Goal: Task Accomplishment & Management: Manage account settings

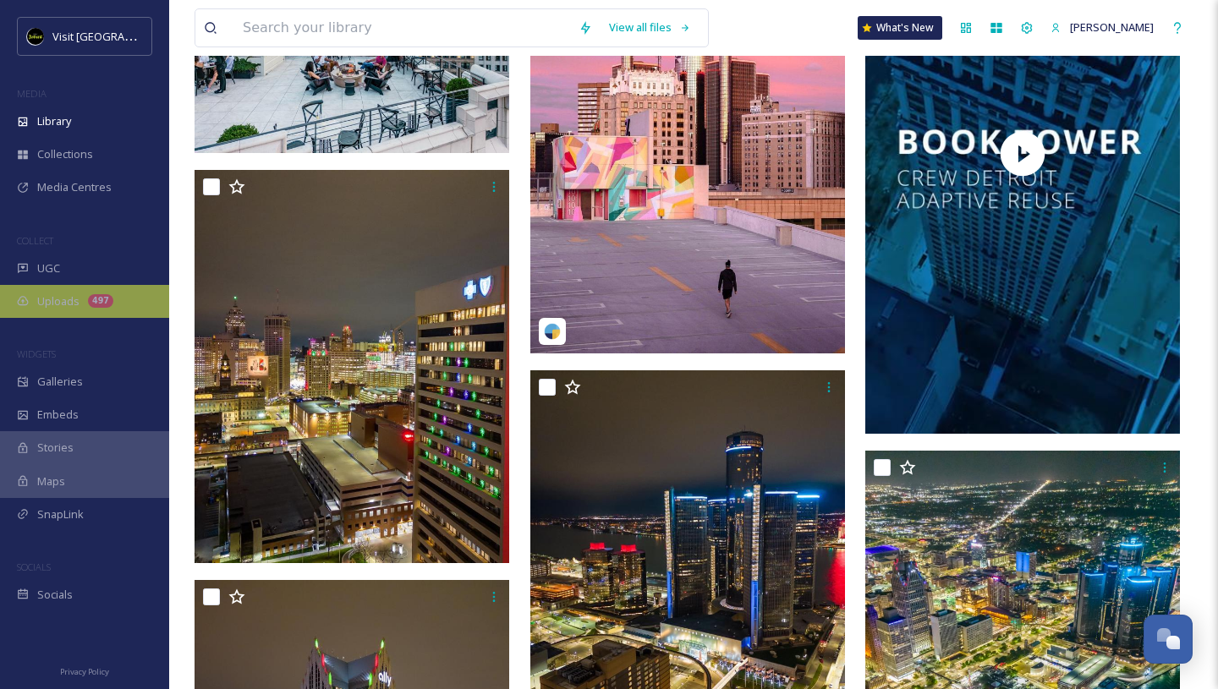
scroll to position [2725, 0]
click at [34, 293] on div "Uploads 497" at bounding box center [84, 301] width 169 height 33
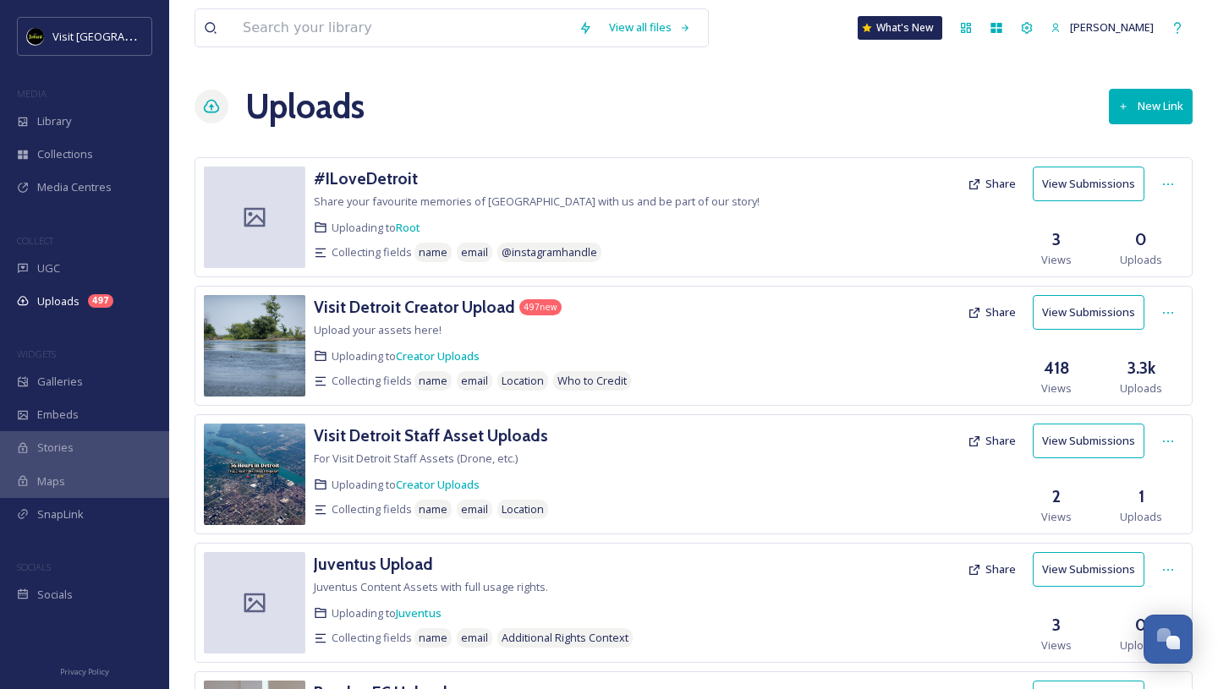
click at [1067, 307] on button "View Submissions" at bounding box center [1089, 312] width 112 height 35
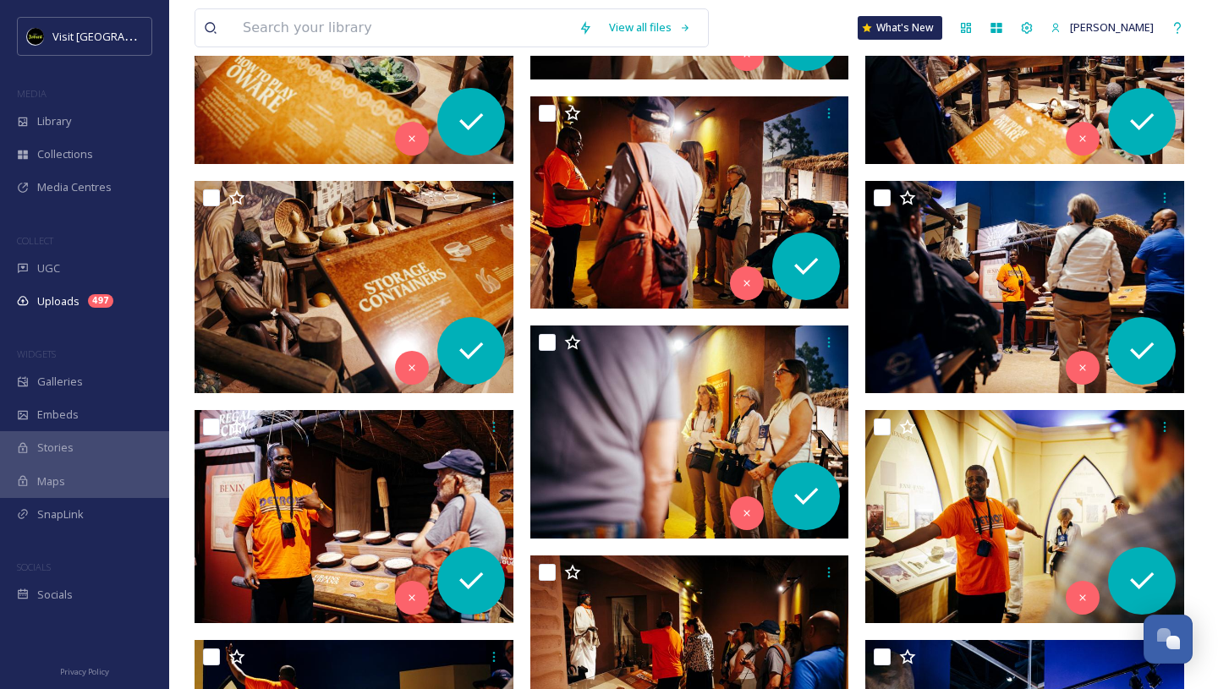
scroll to position [12850, 0]
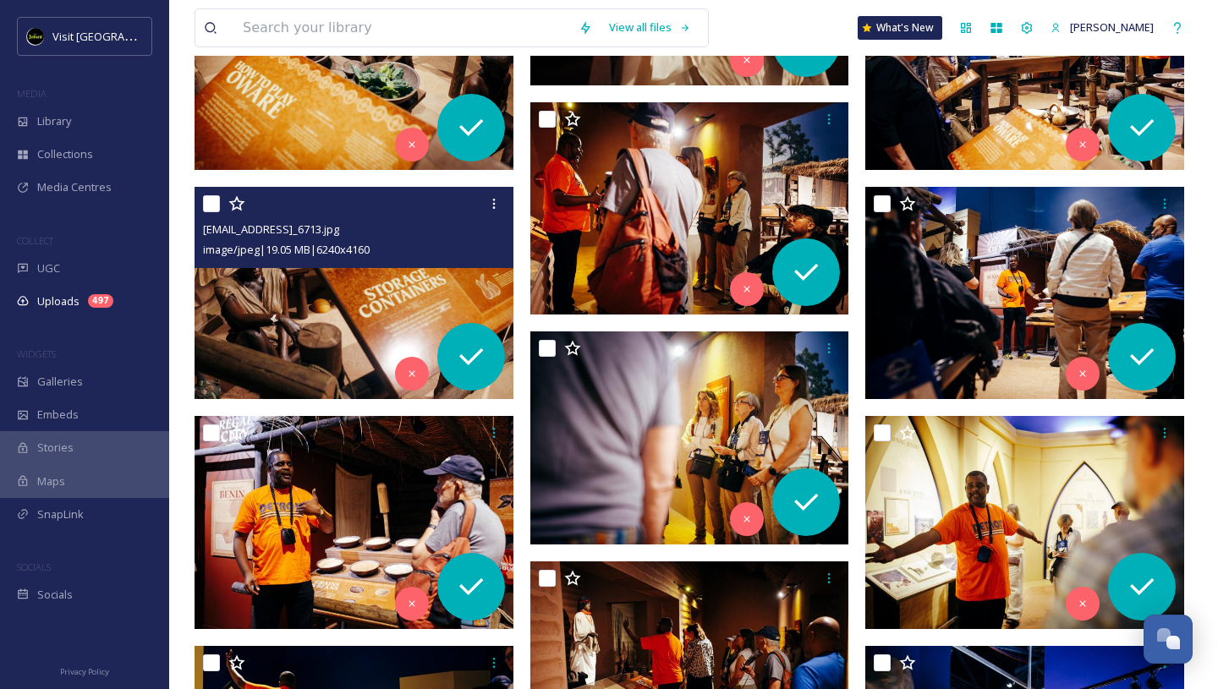
click at [411, 267] on div "[EMAIL_ADDRESS]_6713.jpg image/jpeg | 19.05 MB | 6240 x 4160" at bounding box center [353, 227] width 319 height 81
click at [397, 293] on img at bounding box center [353, 293] width 319 height 213
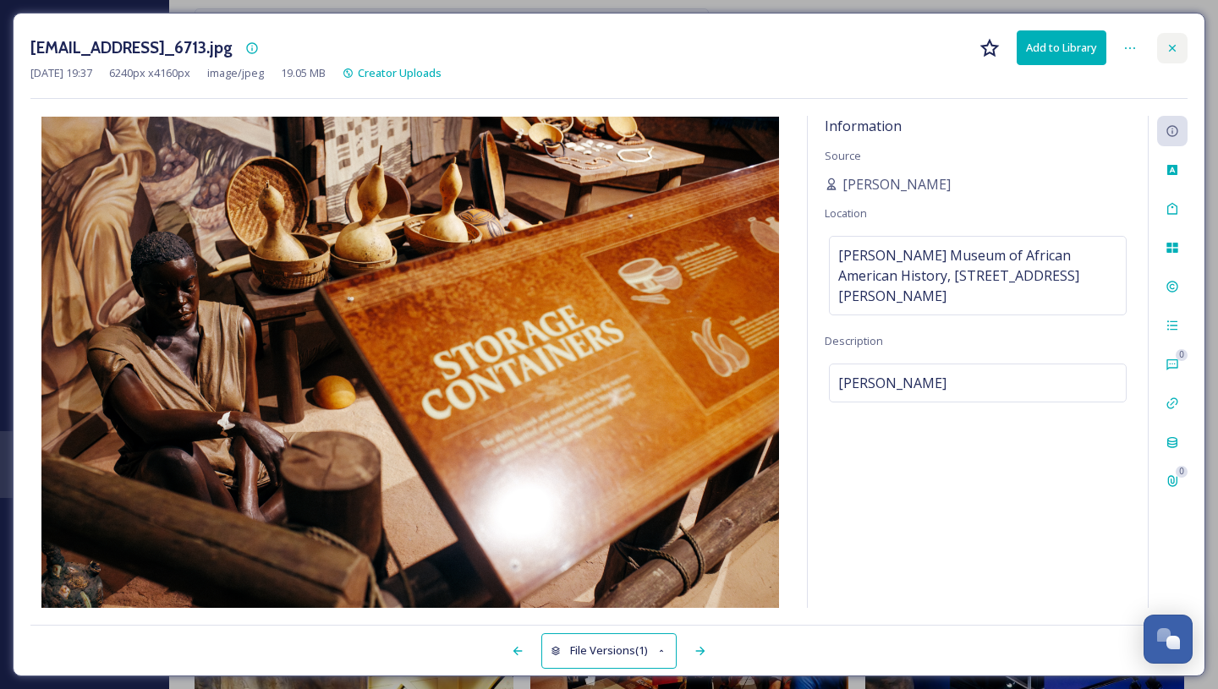
click at [1171, 41] on icon at bounding box center [1172, 48] width 14 height 14
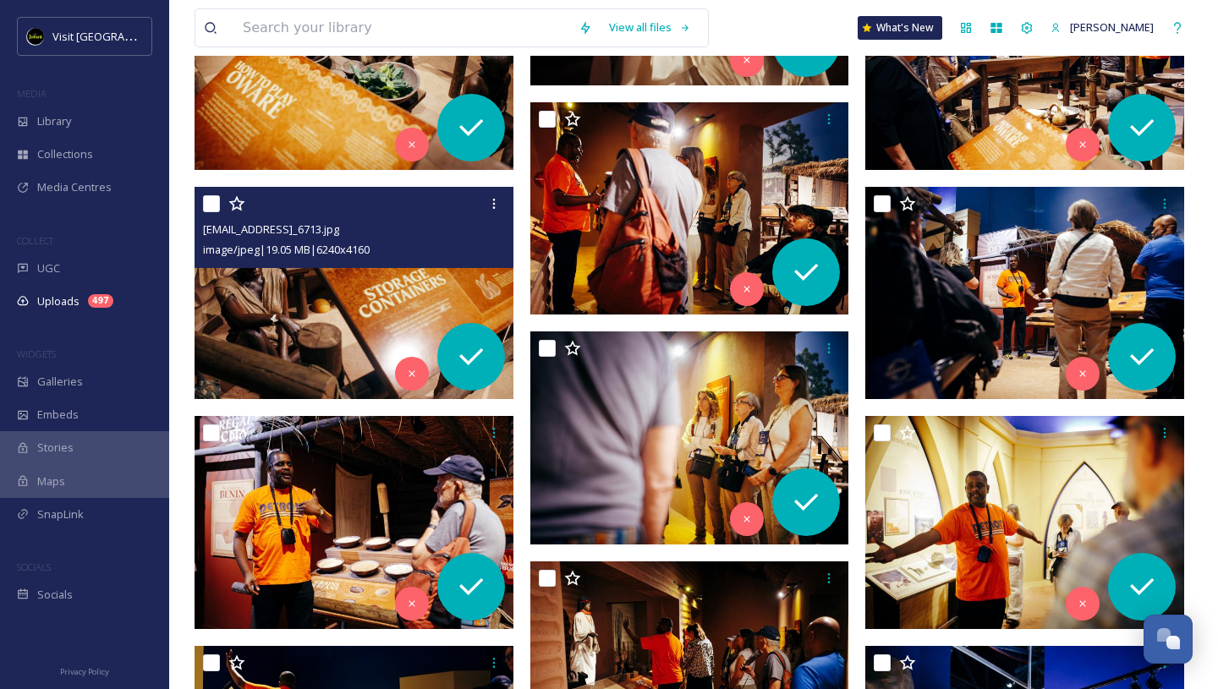
click at [215, 213] on div at bounding box center [356, 204] width 306 height 30
click at [212, 204] on input "checkbox" at bounding box center [211, 203] width 17 height 17
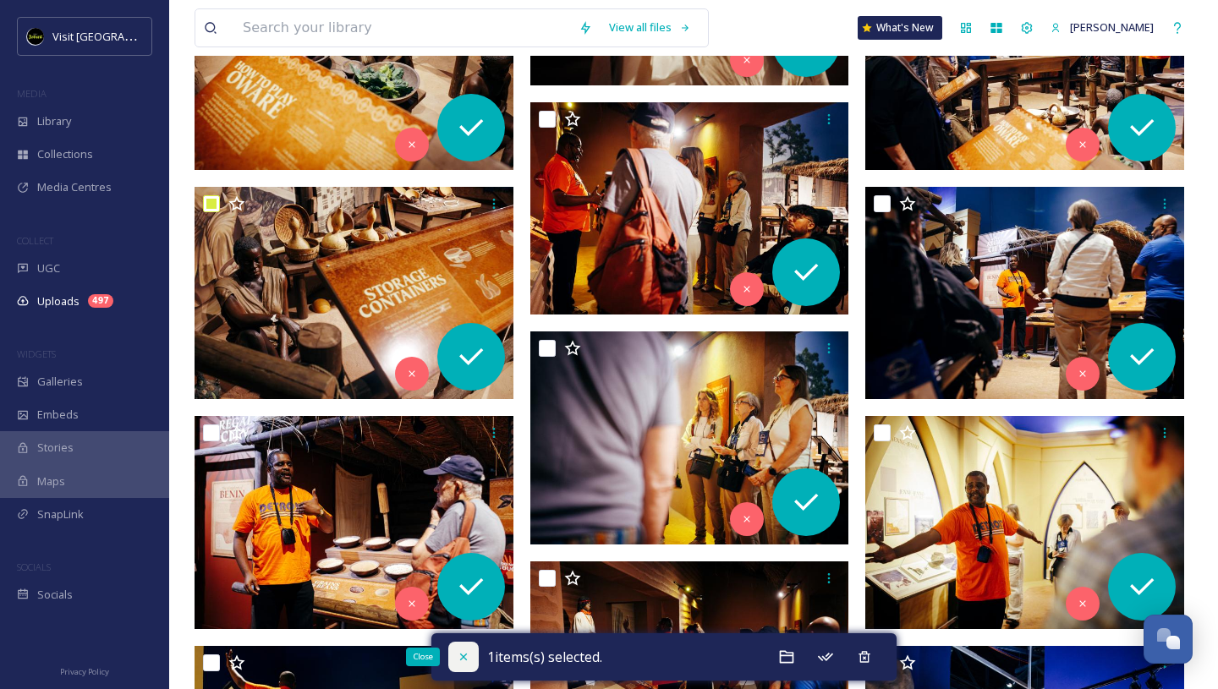
click at [460, 653] on icon at bounding box center [464, 657] width 14 height 14
checkbox input "false"
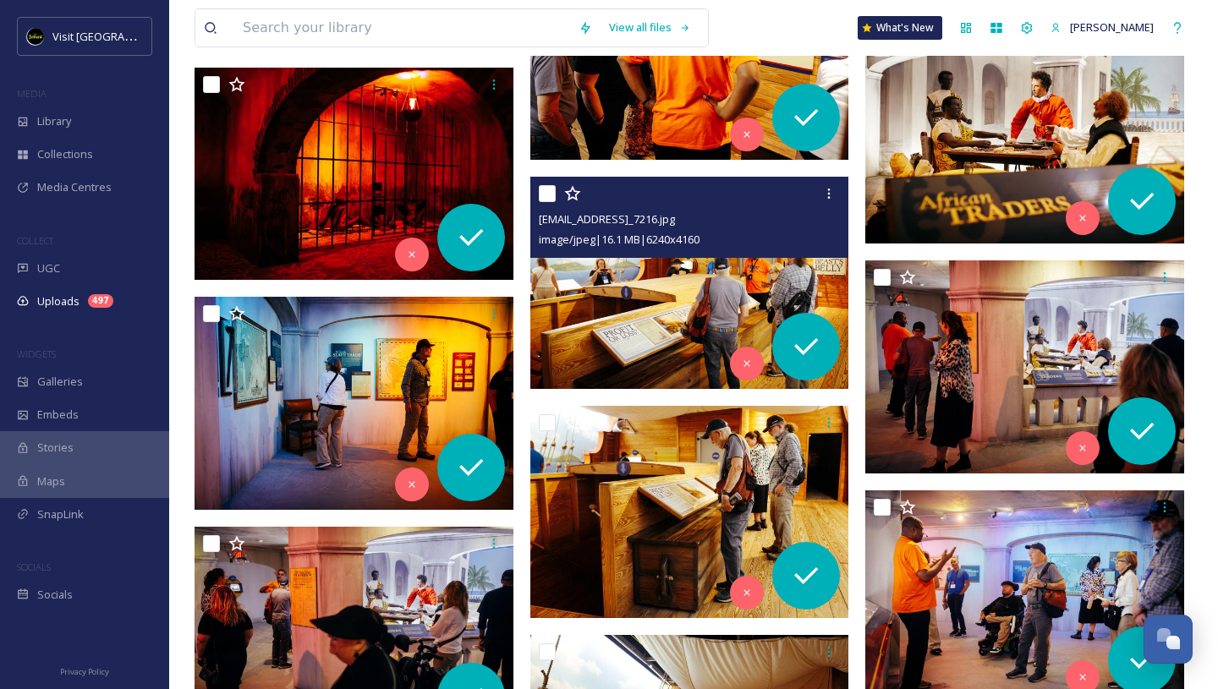
scroll to position [10214, 0]
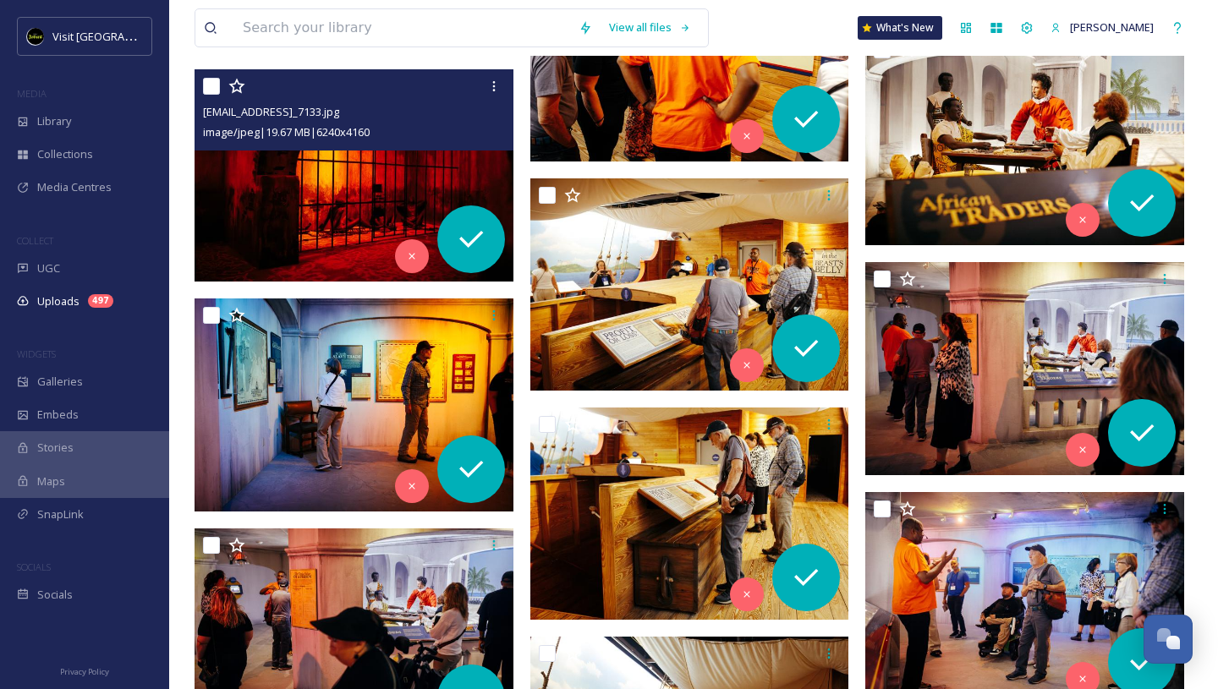
click at [345, 203] on img at bounding box center [353, 175] width 319 height 213
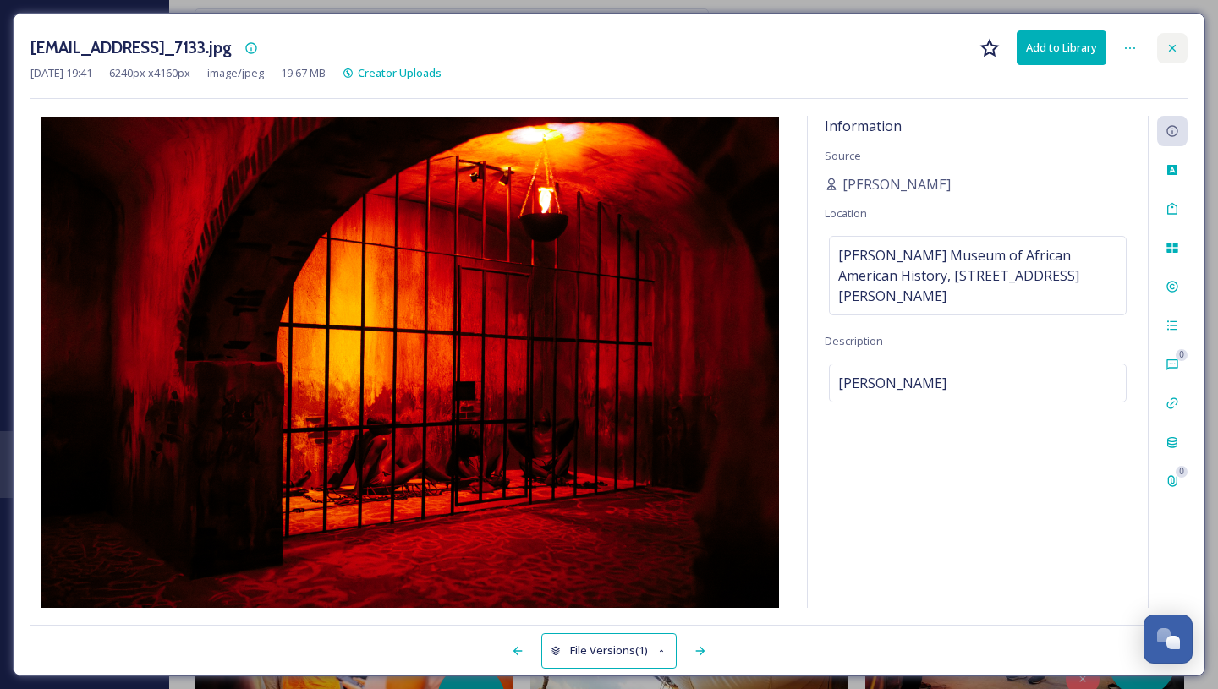
click at [1173, 47] on icon at bounding box center [1172, 47] width 7 height 7
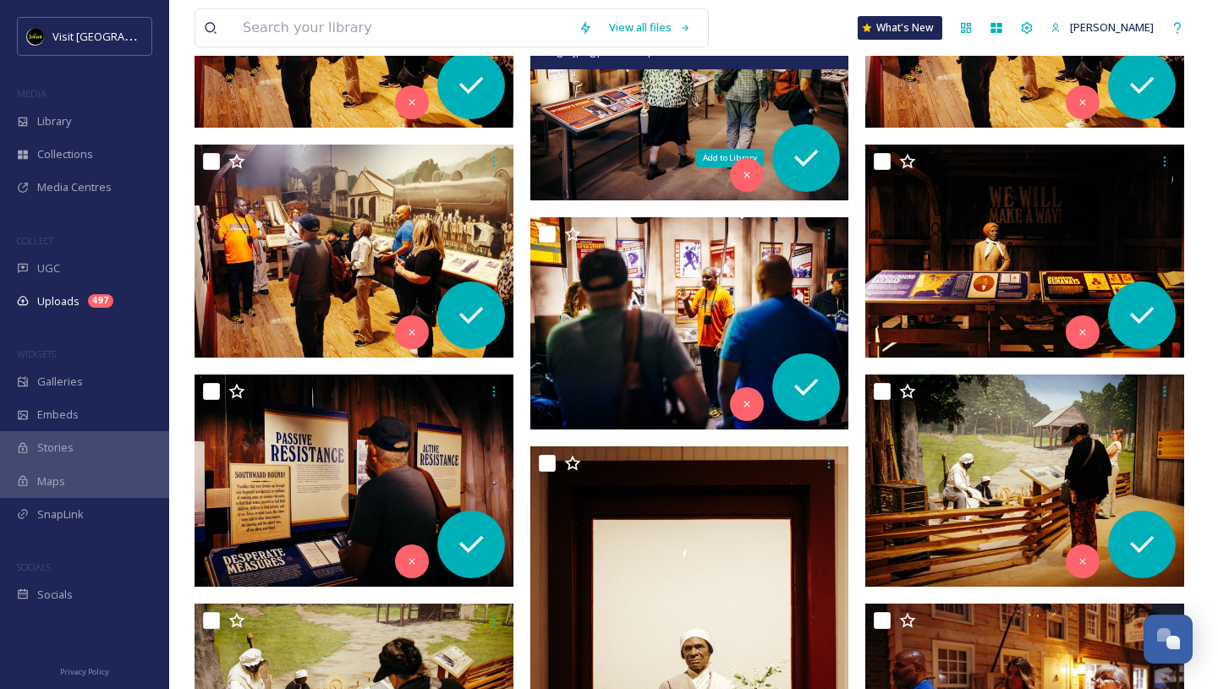
scroll to position [7408, 0]
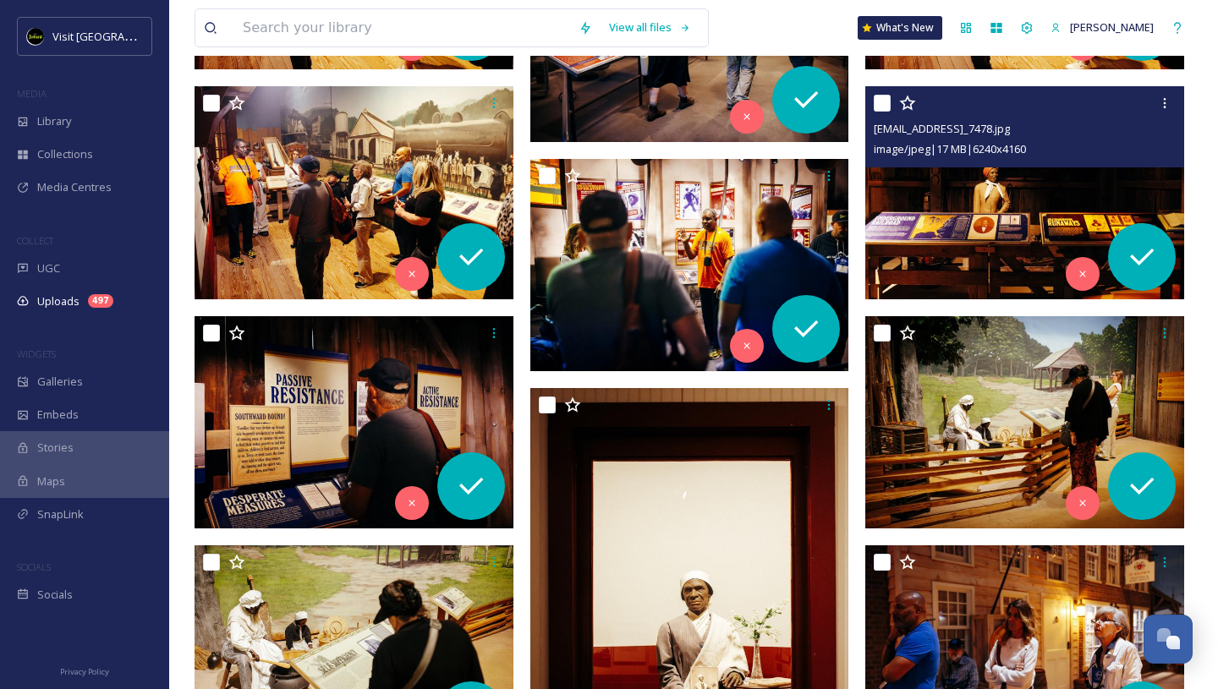
click at [967, 219] on img at bounding box center [1024, 192] width 319 height 213
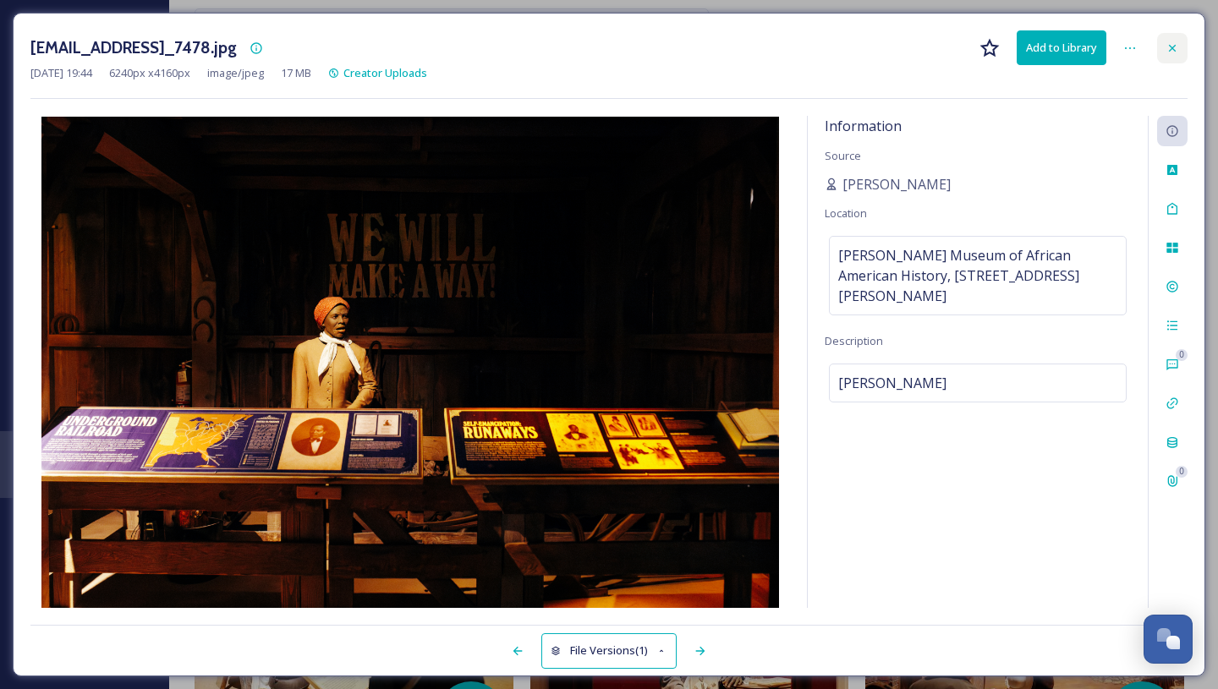
click at [1166, 33] on div at bounding box center [1172, 48] width 30 height 30
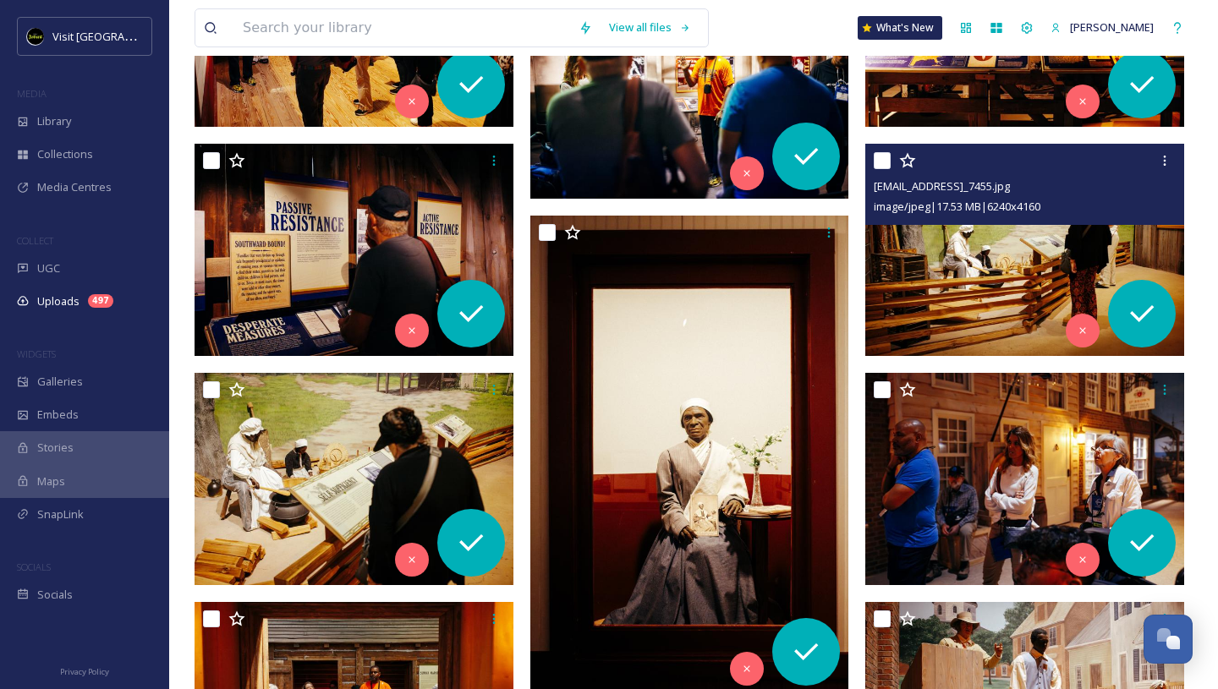
scroll to position [7688, 0]
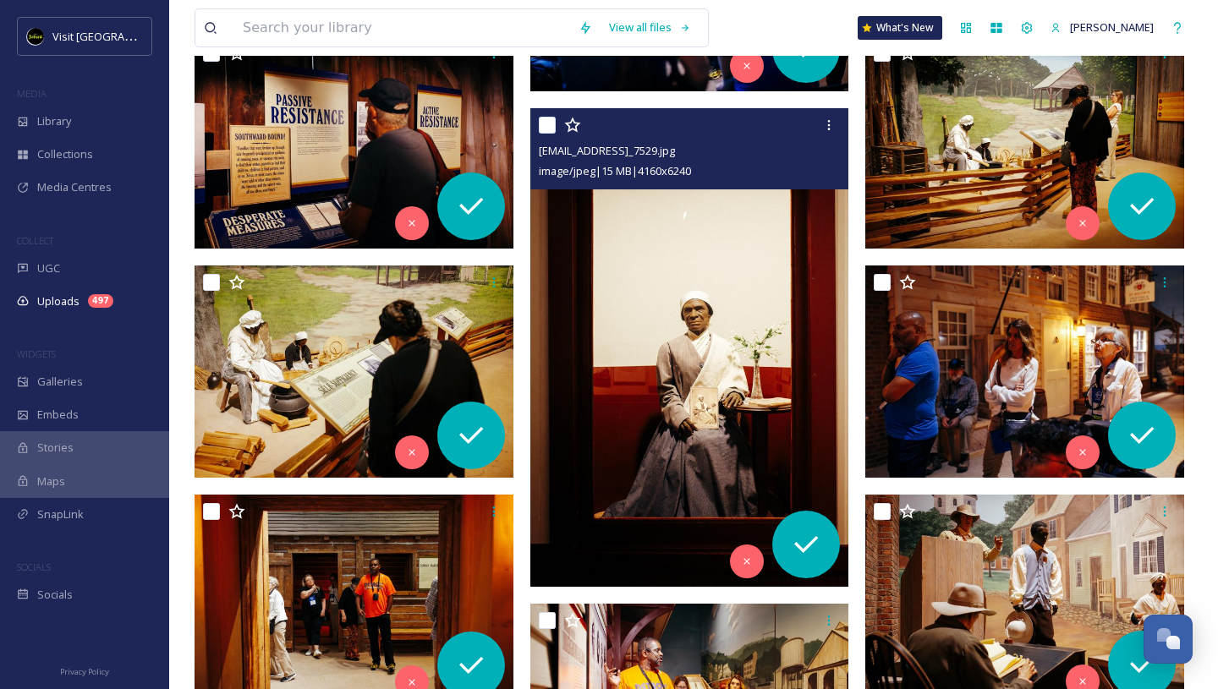
click at [696, 370] on img at bounding box center [689, 347] width 319 height 479
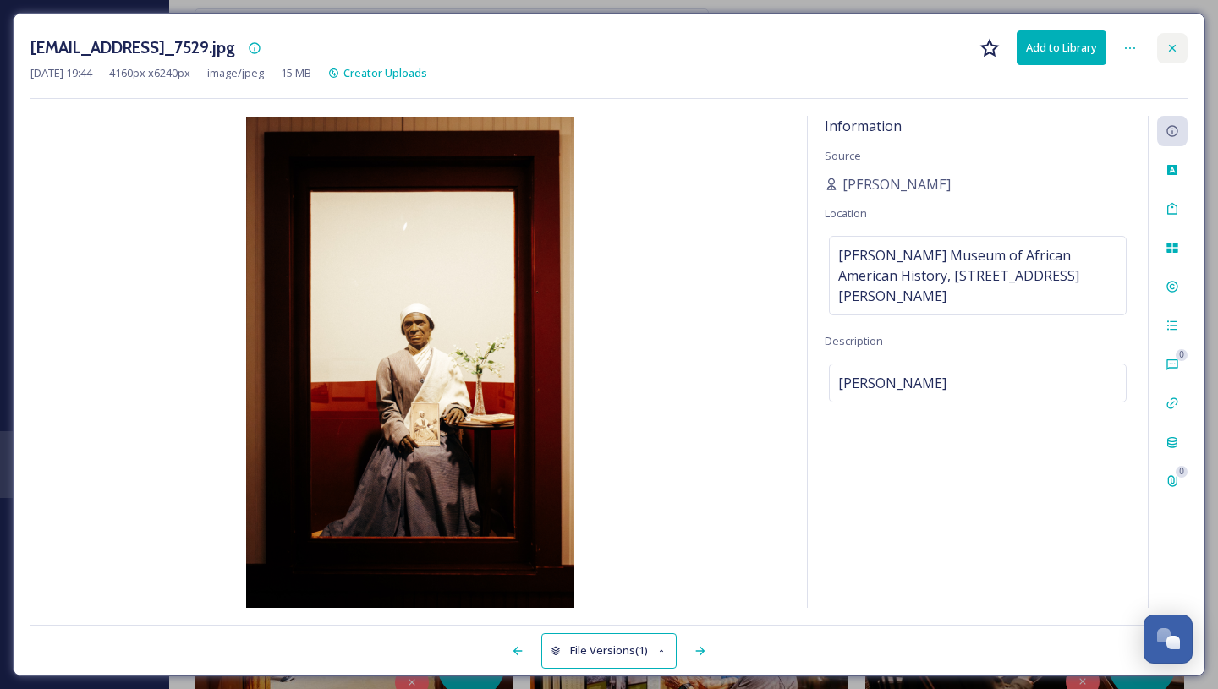
click at [1175, 48] on icon at bounding box center [1172, 48] width 14 height 14
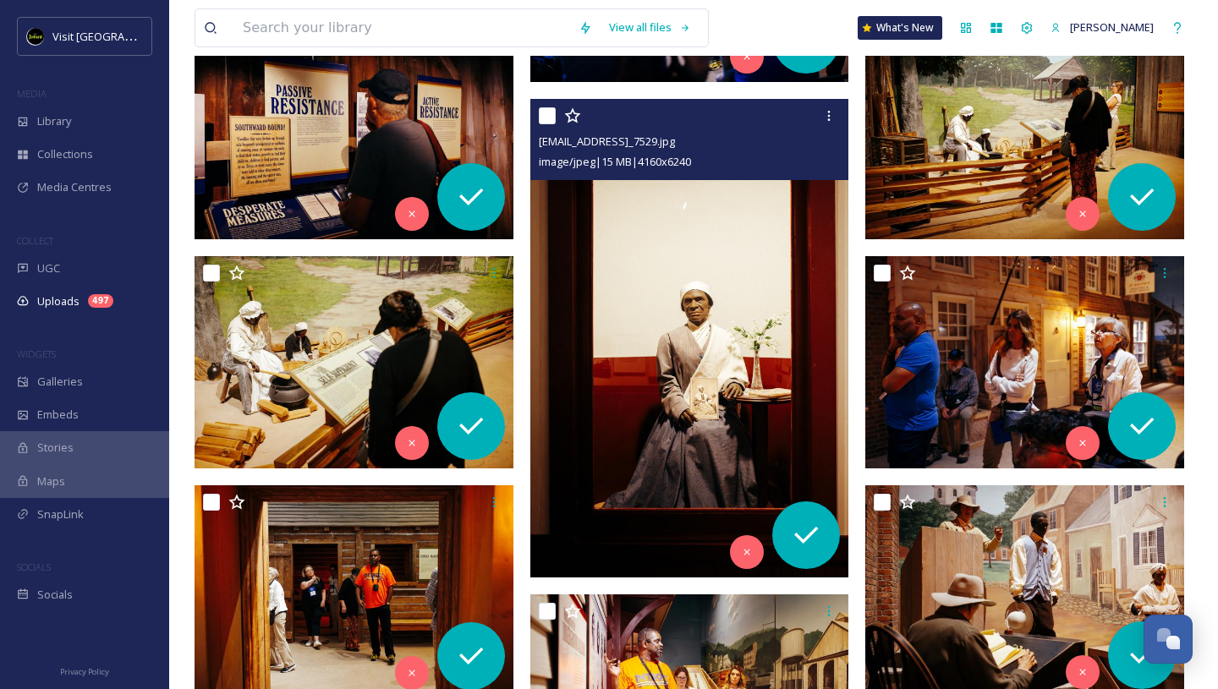
scroll to position [7699, 0]
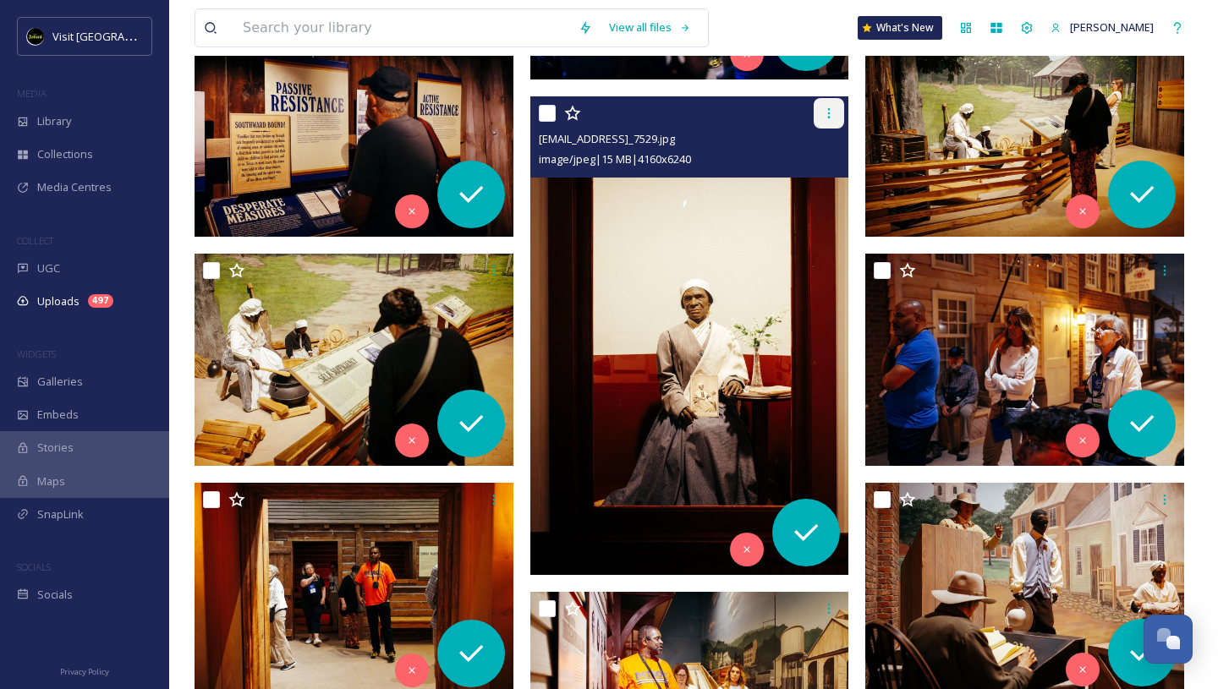
click at [822, 118] on icon at bounding box center [829, 114] width 14 height 14
click at [654, 103] on div at bounding box center [692, 113] width 306 height 30
click at [545, 117] on input "checkbox" at bounding box center [547, 113] width 17 height 17
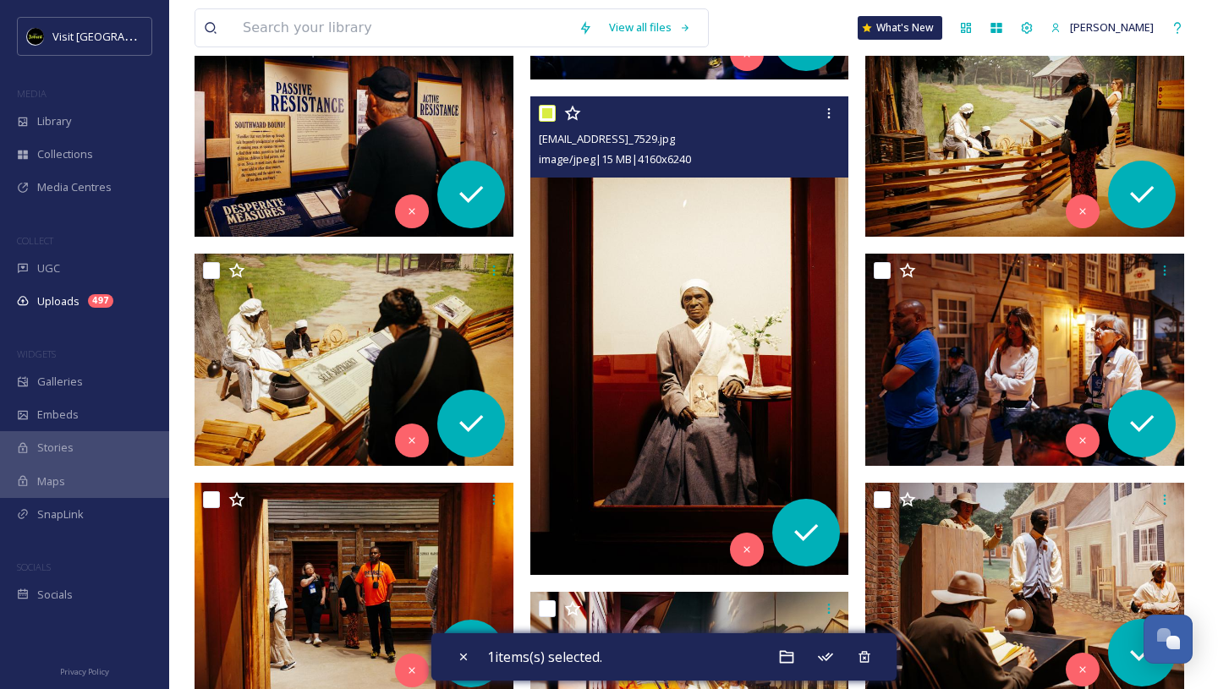
click at [545, 117] on input "checkbox" at bounding box center [547, 113] width 17 height 17
checkbox input "false"
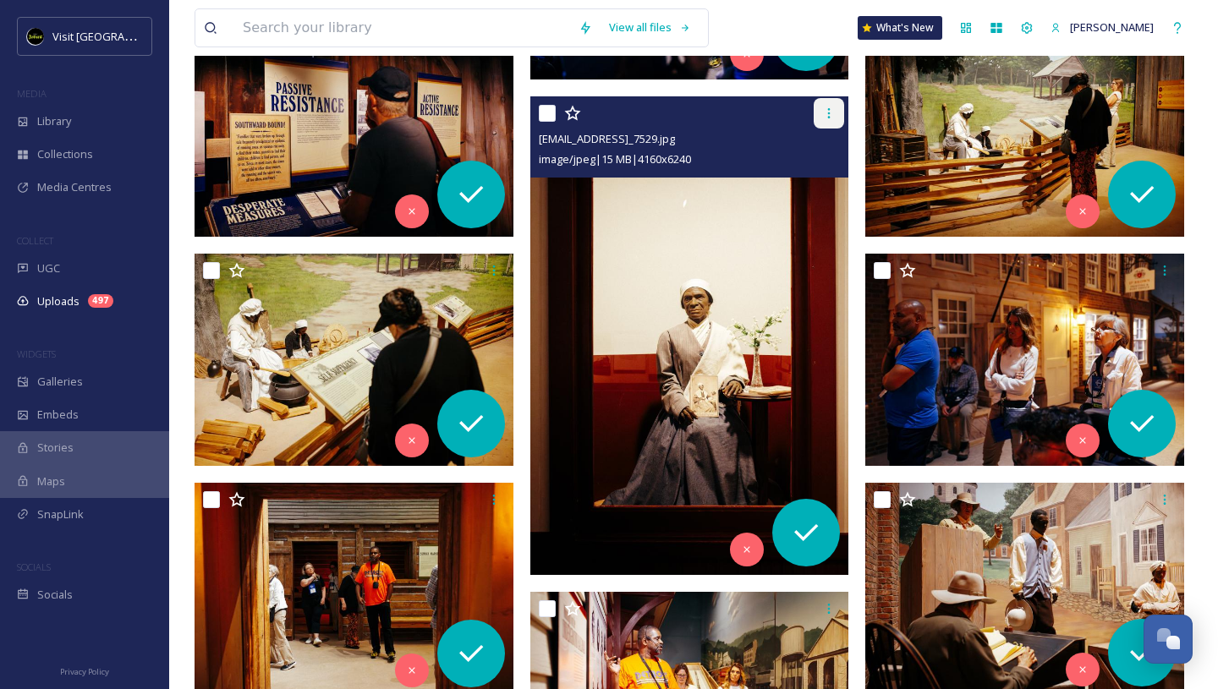
click at [829, 116] on icon at bounding box center [829, 113] width 3 height 10
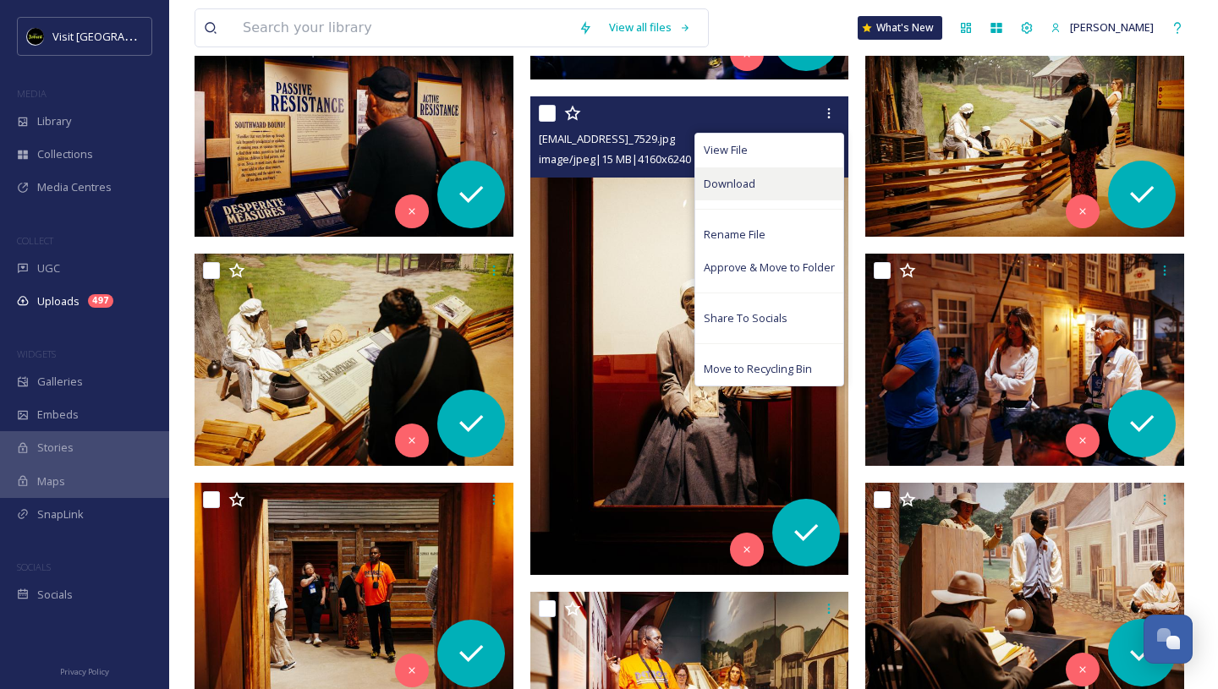
click at [767, 189] on div "Download" at bounding box center [769, 183] width 148 height 33
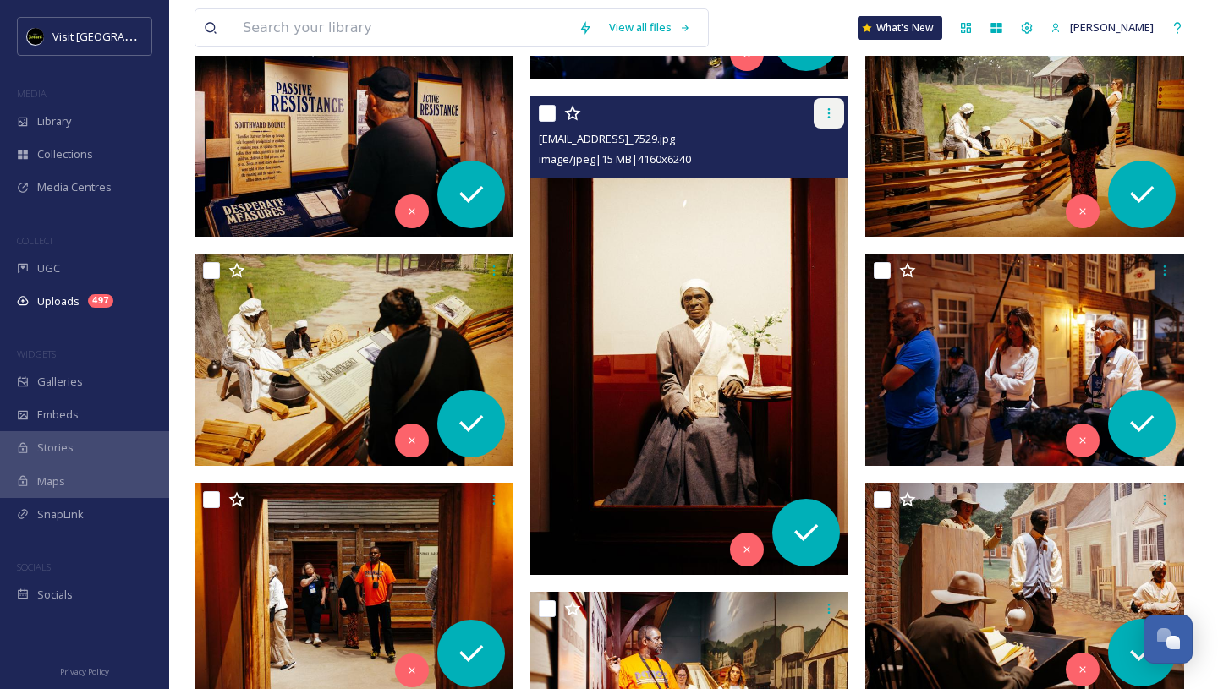
click at [828, 112] on icon at bounding box center [829, 114] width 14 height 14
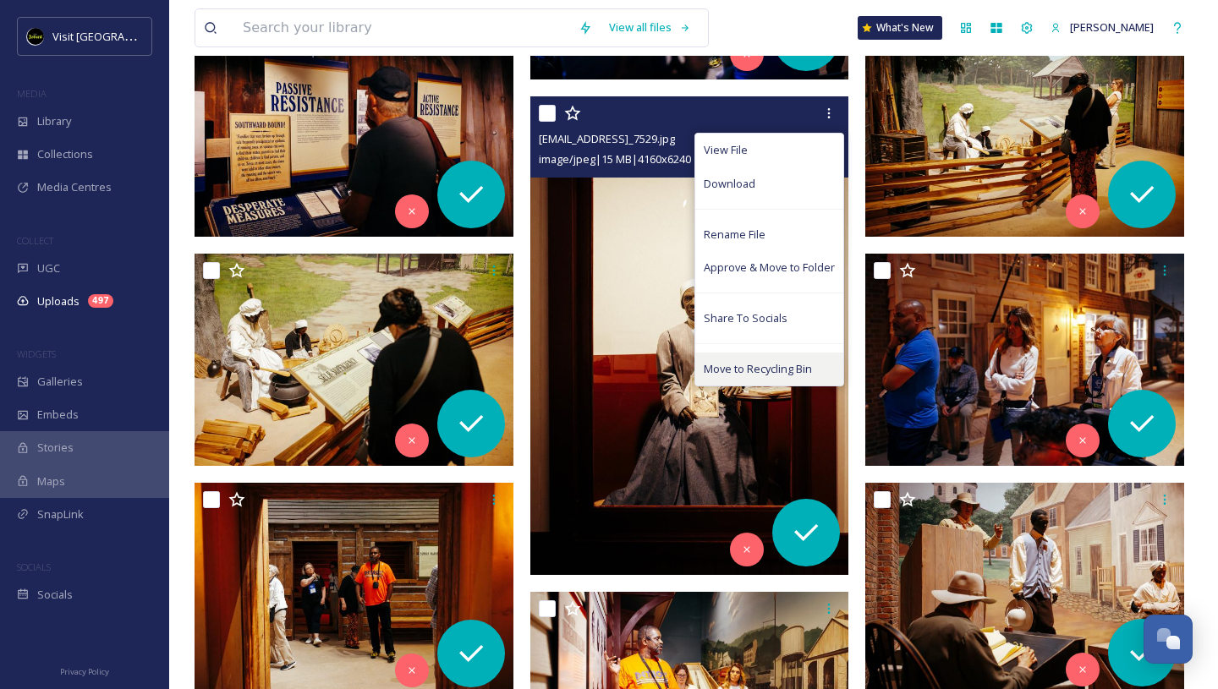
click at [720, 363] on span "Move to Recycling Bin" at bounding box center [758, 369] width 108 height 16
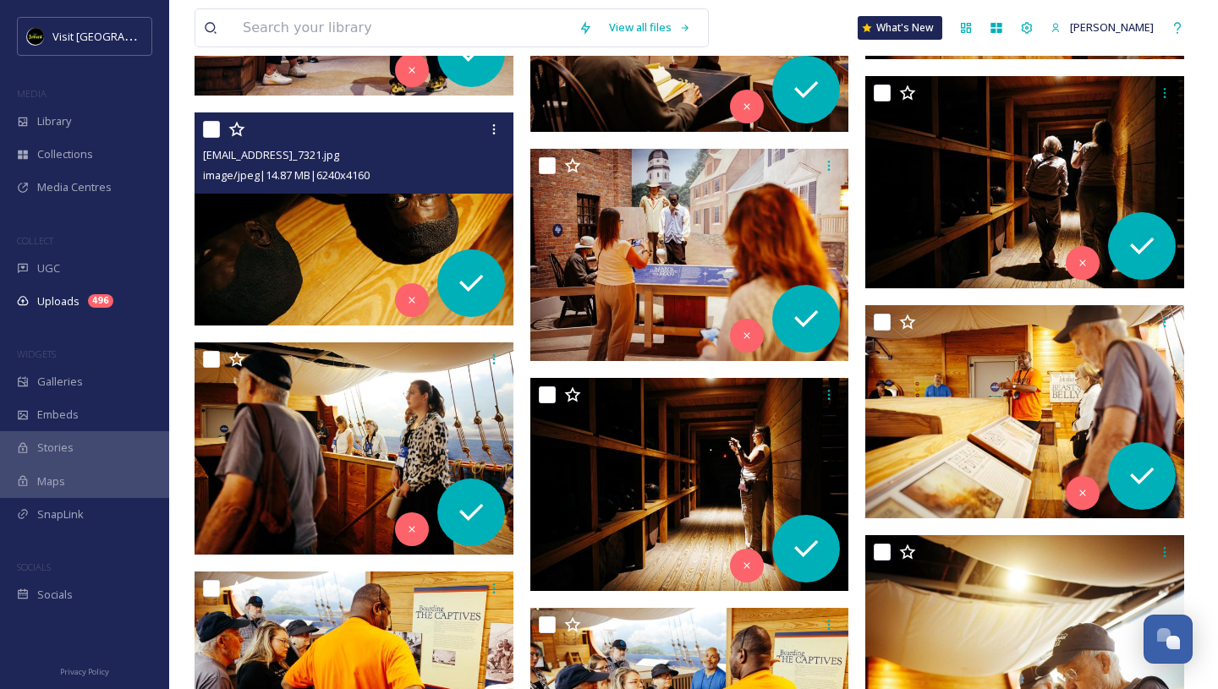
scroll to position [8753, 0]
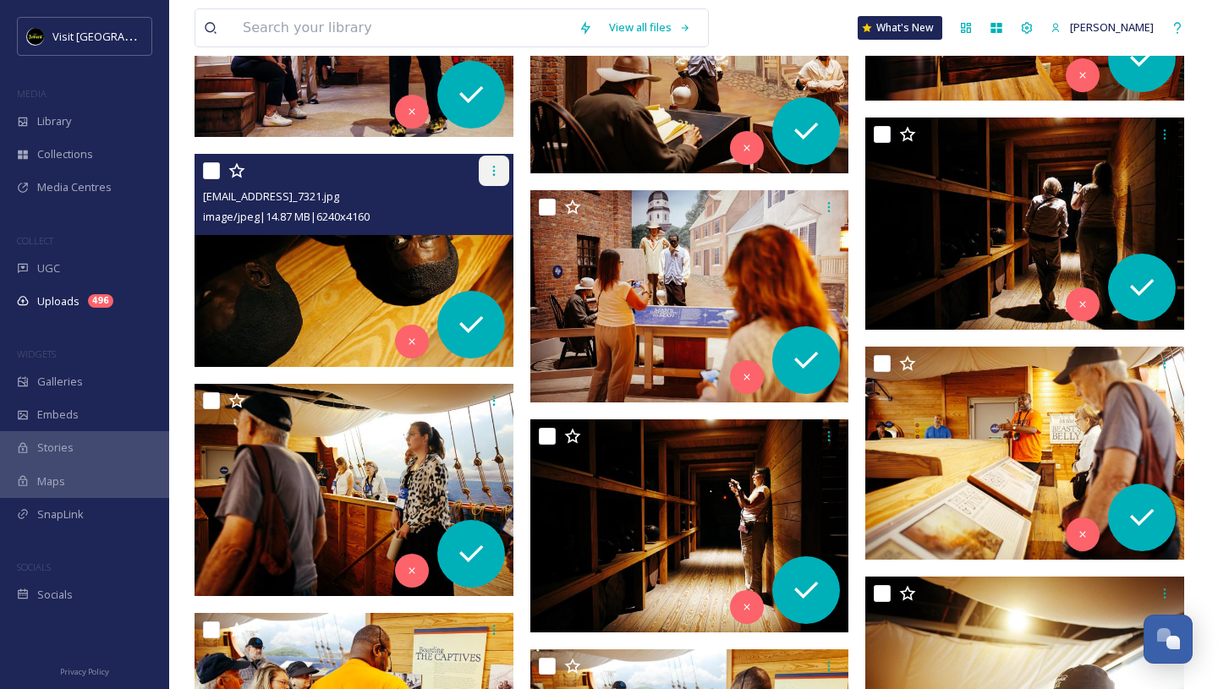
click at [490, 171] on icon at bounding box center [494, 171] width 14 height 14
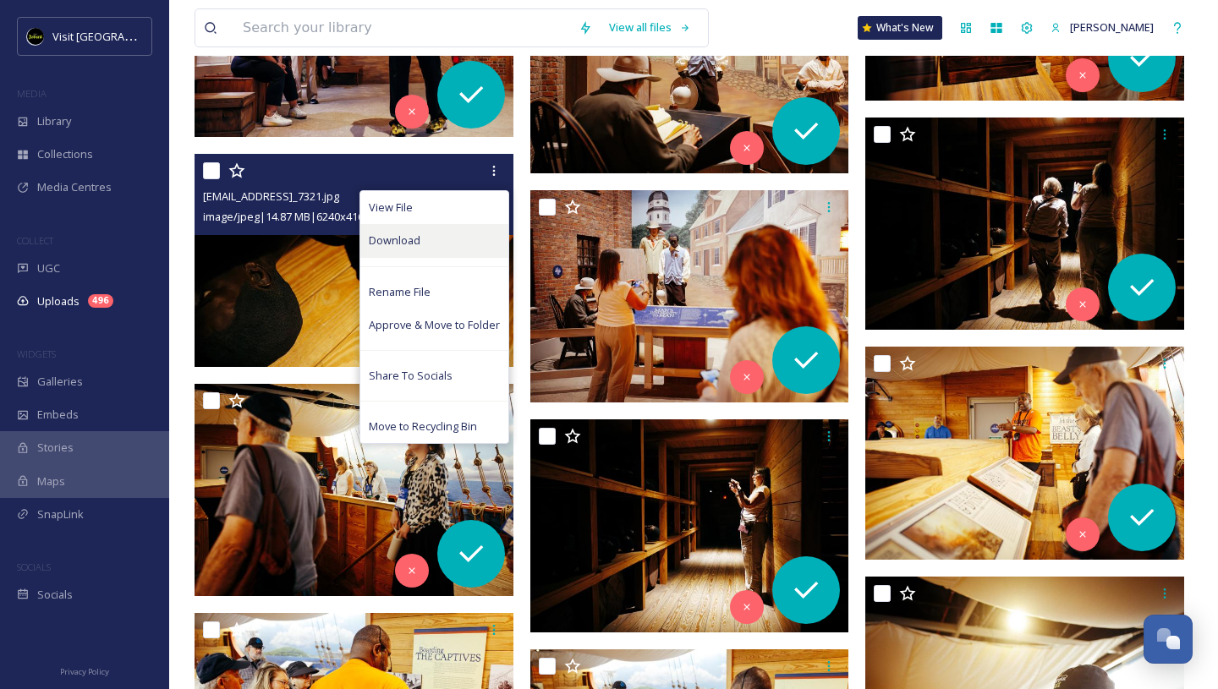
click at [430, 240] on div "Download" at bounding box center [434, 240] width 148 height 33
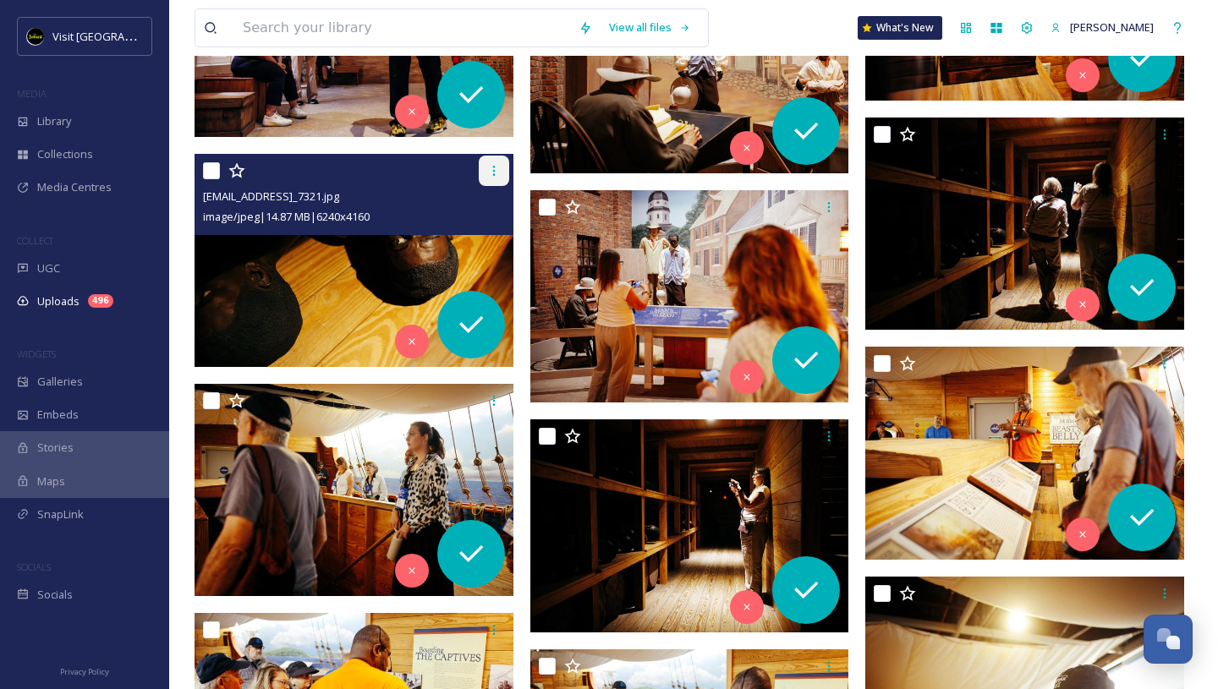
click at [494, 174] on icon at bounding box center [493, 171] width 3 height 10
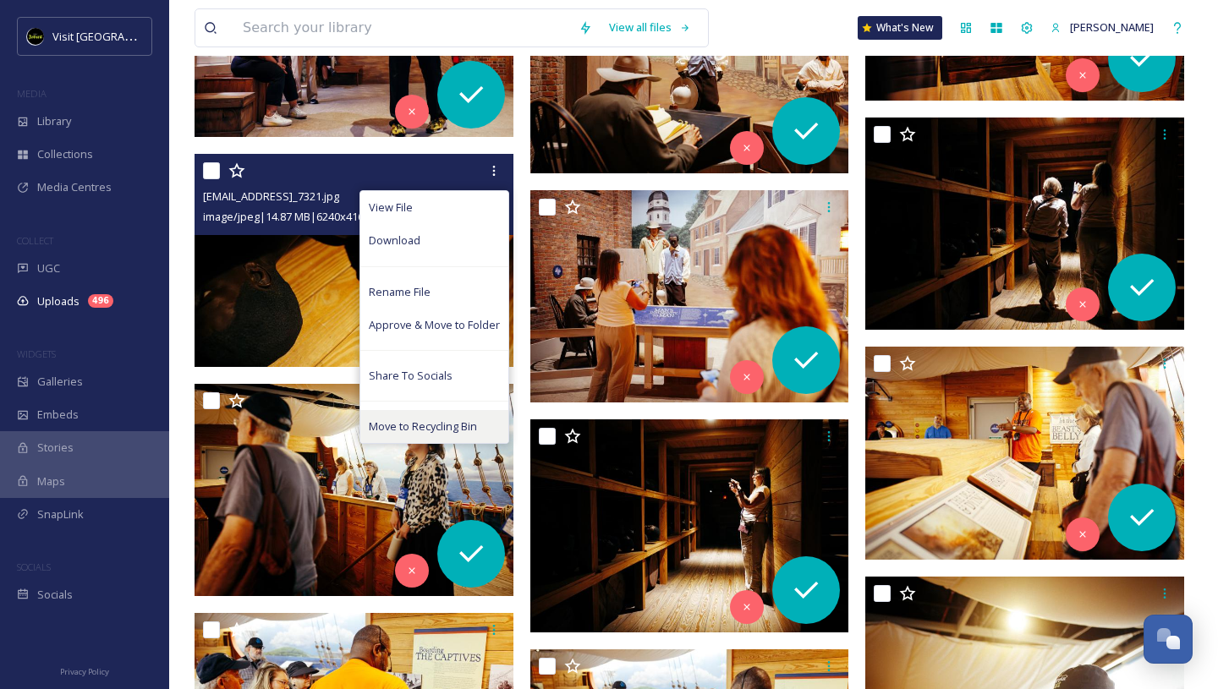
click at [410, 419] on span "Move to Recycling Bin" at bounding box center [423, 427] width 108 height 16
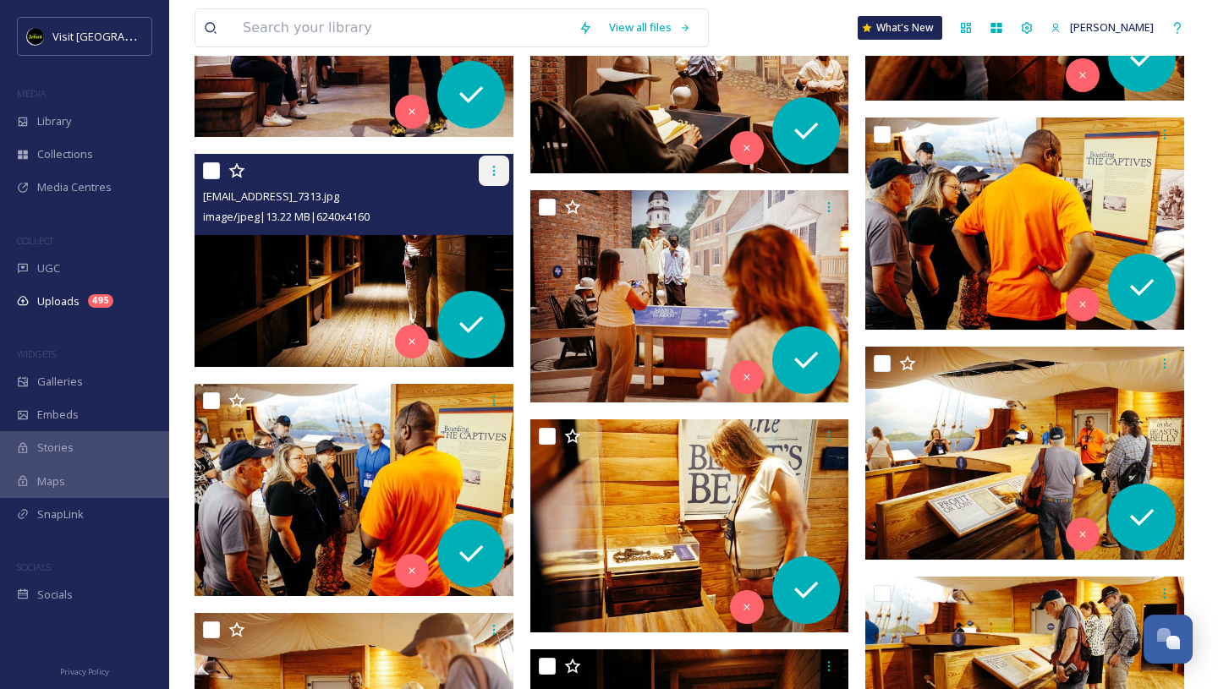
click at [496, 173] on icon at bounding box center [494, 171] width 14 height 14
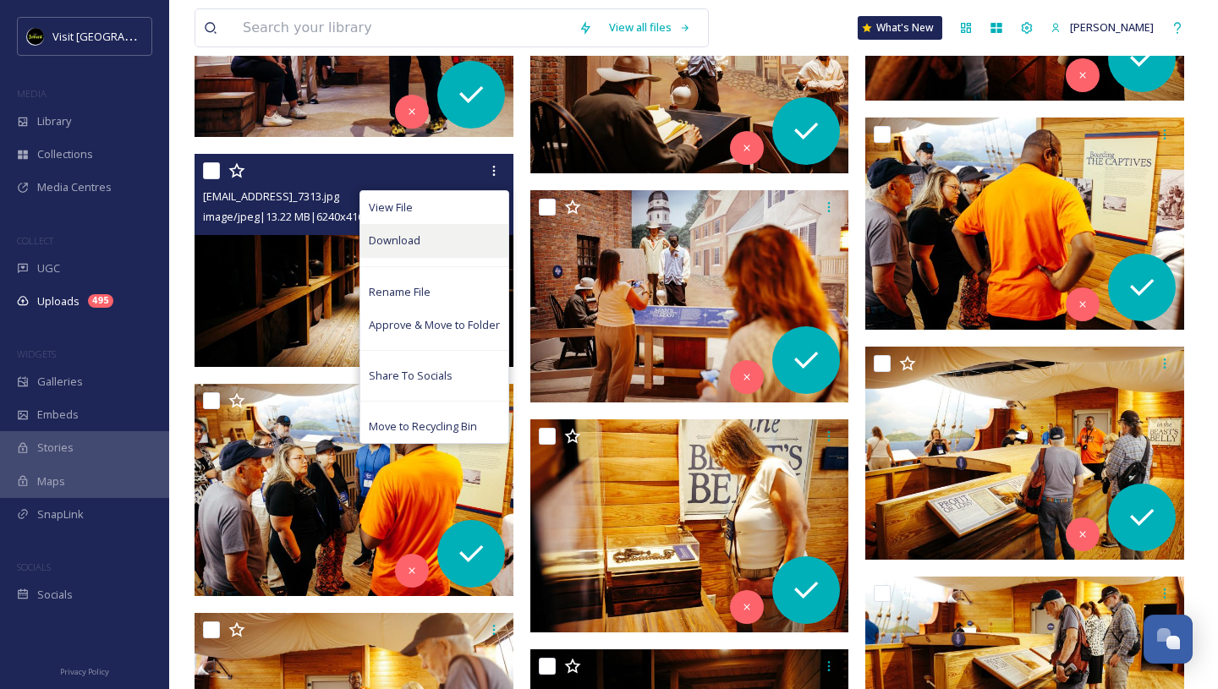
click at [441, 244] on div "Download" at bounding box center [434, 240] width 148 height 33
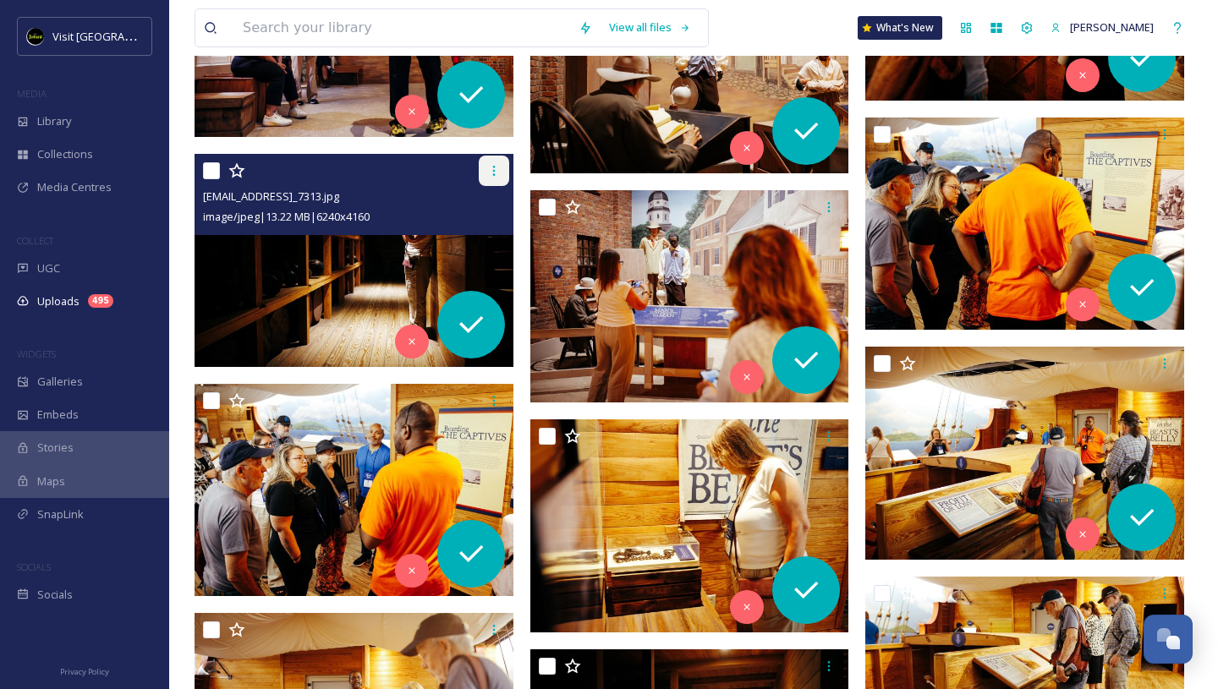
click at [489, 171] on icon at bounding box center [494, 171] width 14 height 14
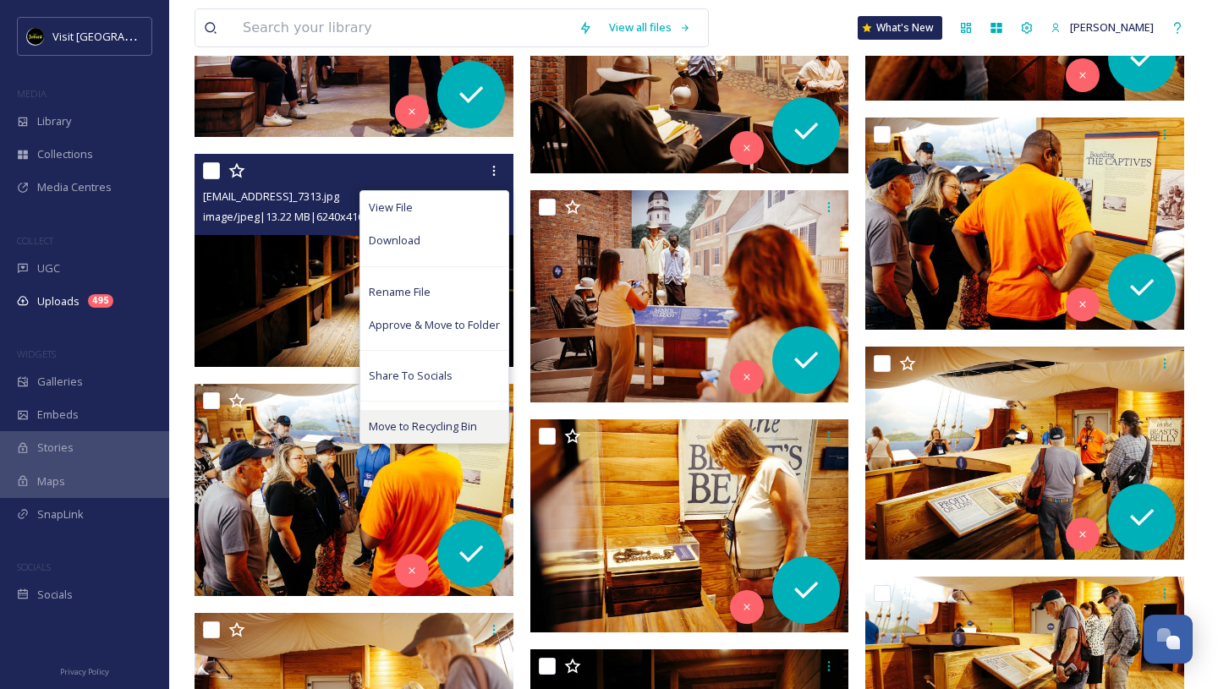
click at [421, 424] on span "Move to Recycling Bin" at bounding box center [423, 427] width 108 height 16
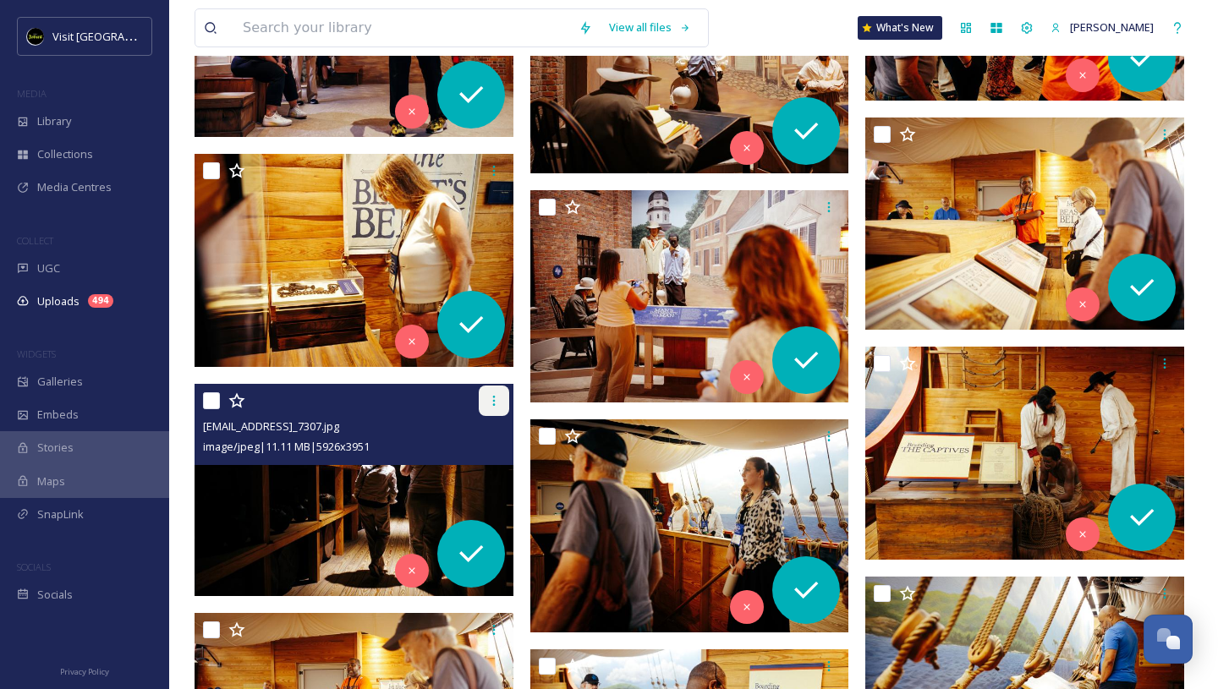
click at [484, 396] on div at bounding box center [494, 401] width 30 height 30
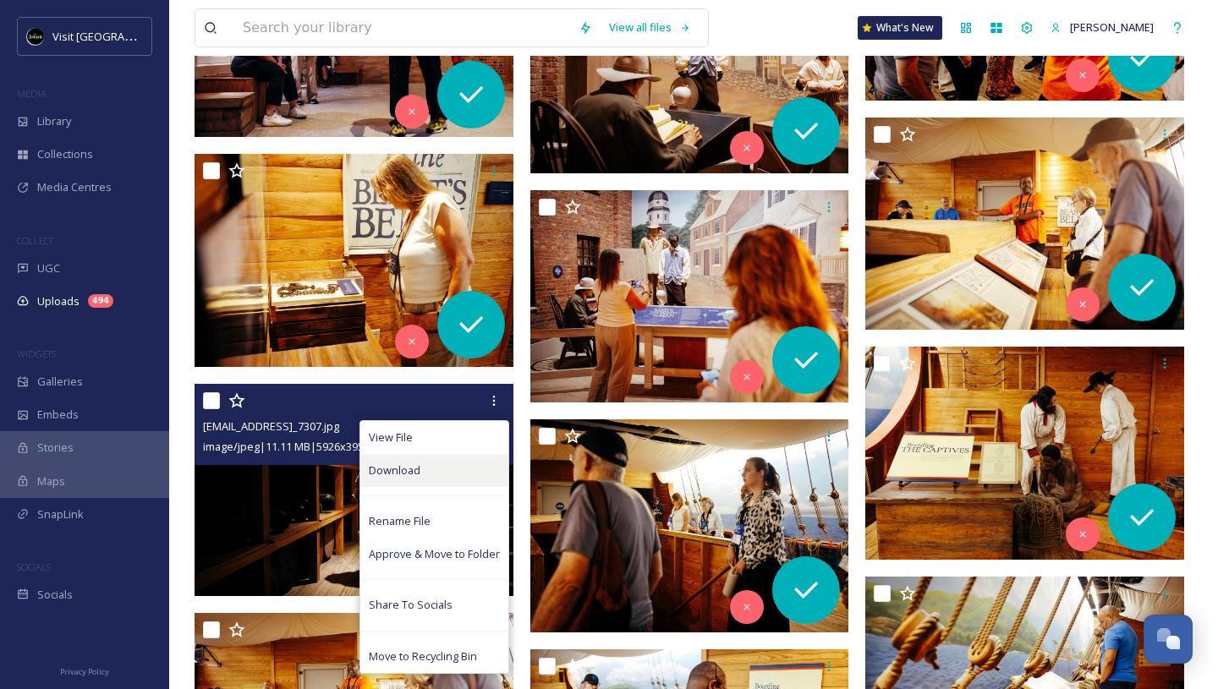
click at [420, 473] on div "Download" at bounding box center [434, 470] width 148 height 33
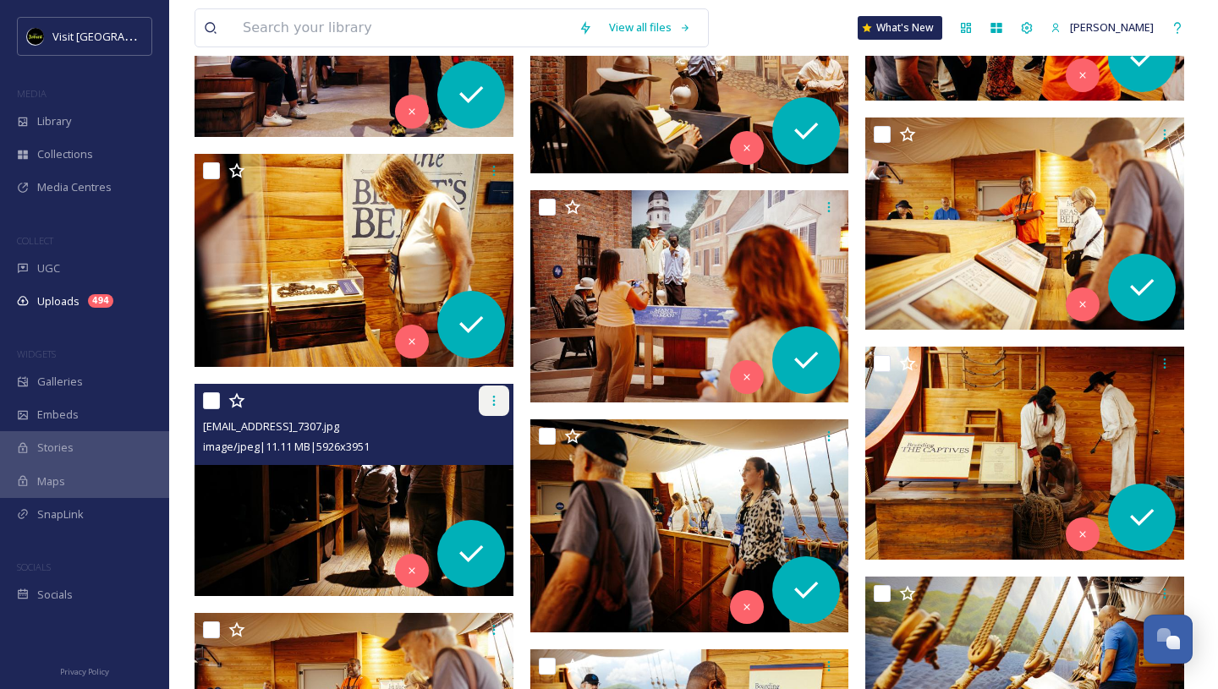
click at [491, 398] on icon at bounding box center [494, 401] width 14 height 14
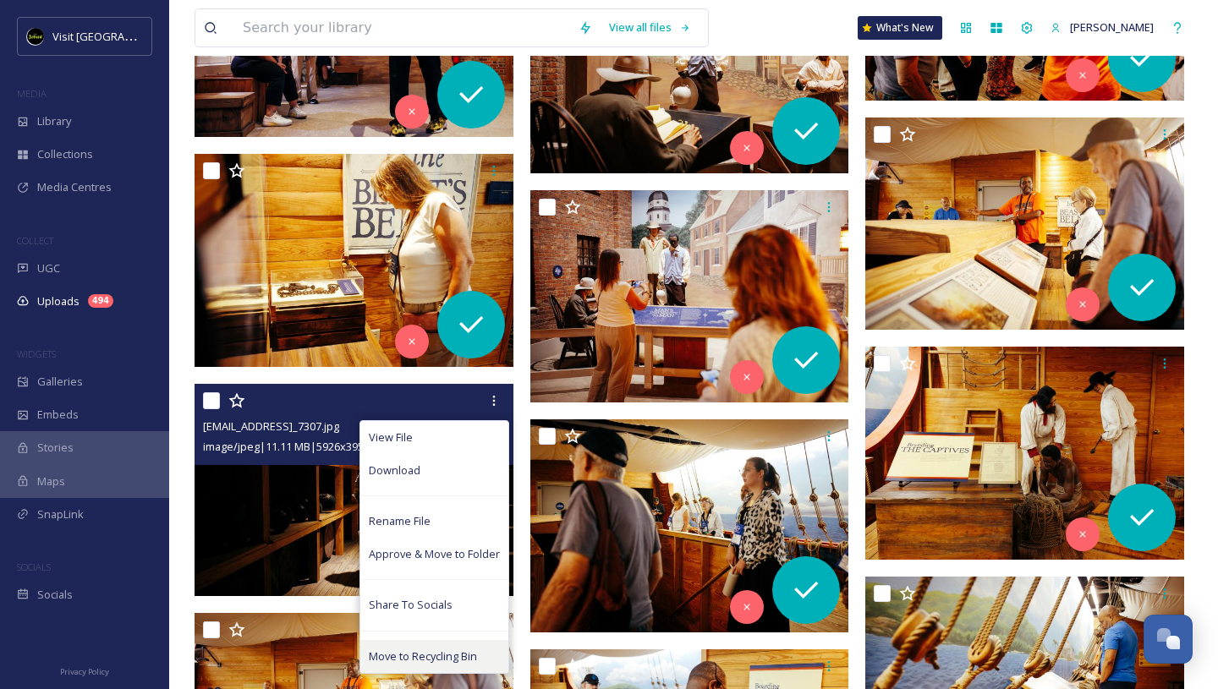
click at [410, 655] on span "Move to Recycling Bin" at bounding box center [423, 657] width 108 height 16
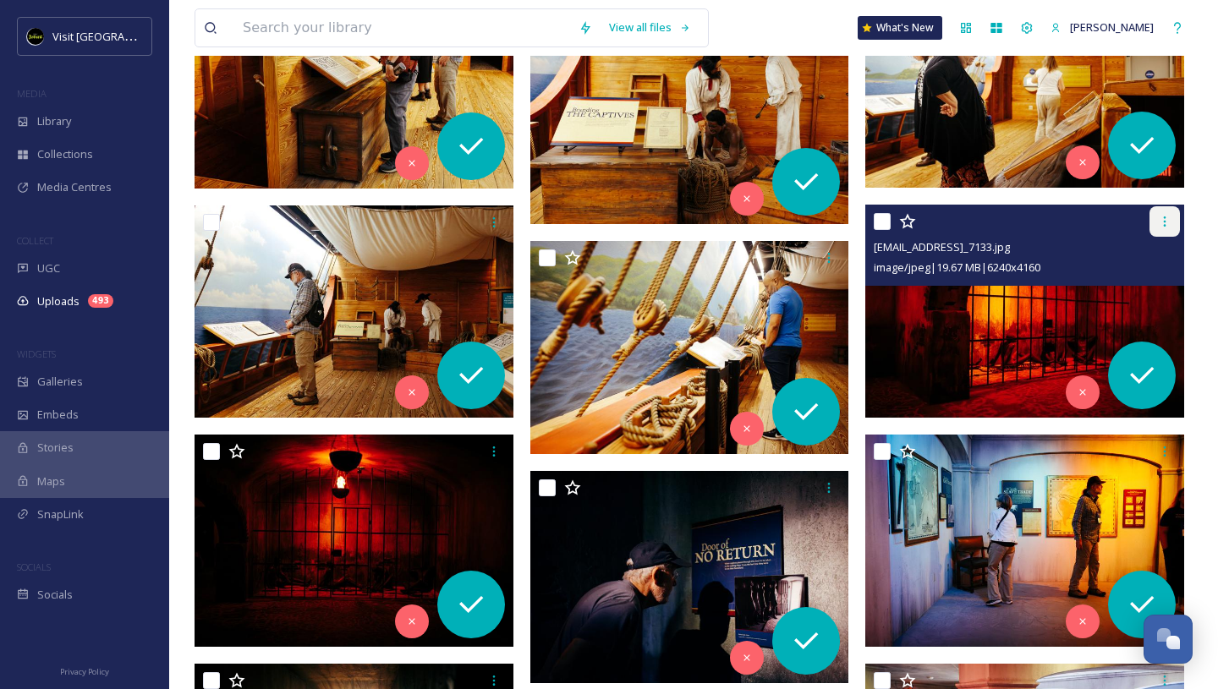
scroll to position [9622, 0]
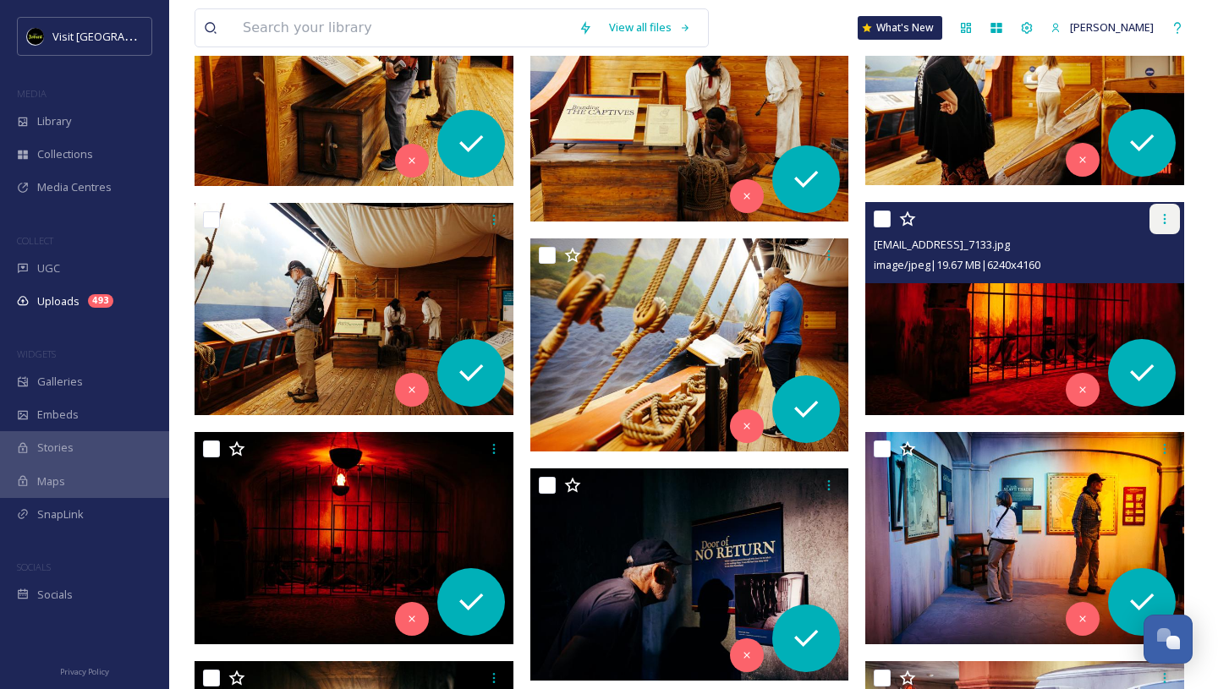
click at [1159, 219] on icon at bounding box center [1165, 219] width 14 height 14
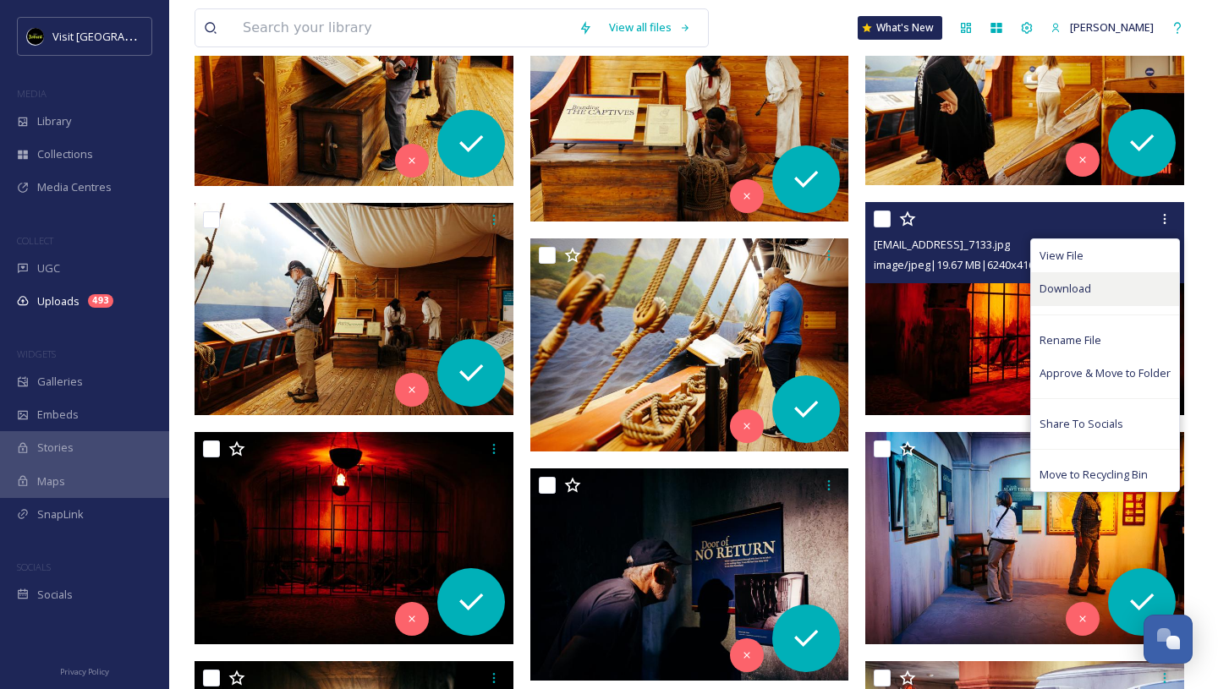
click at [1067, 301] on div "Download" at bounding box center [1105, 288] width 148 height 33
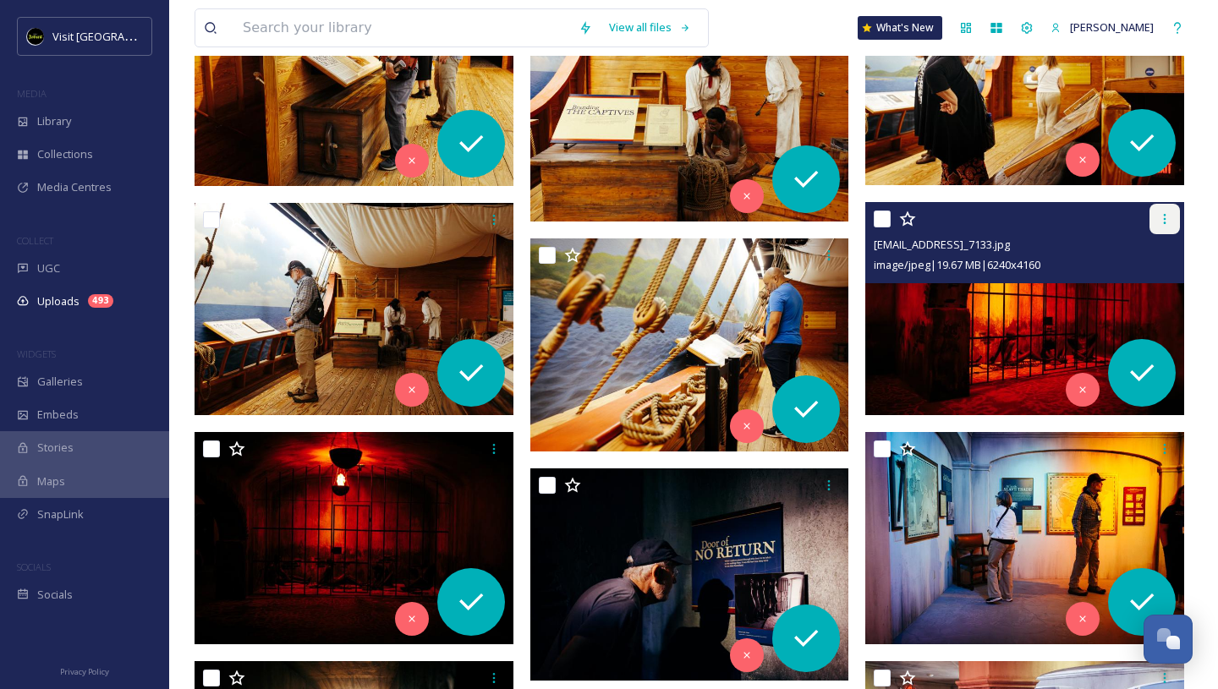
click at [1162, 219] on icon at bounding box center [1165, 219] width 14 height 14
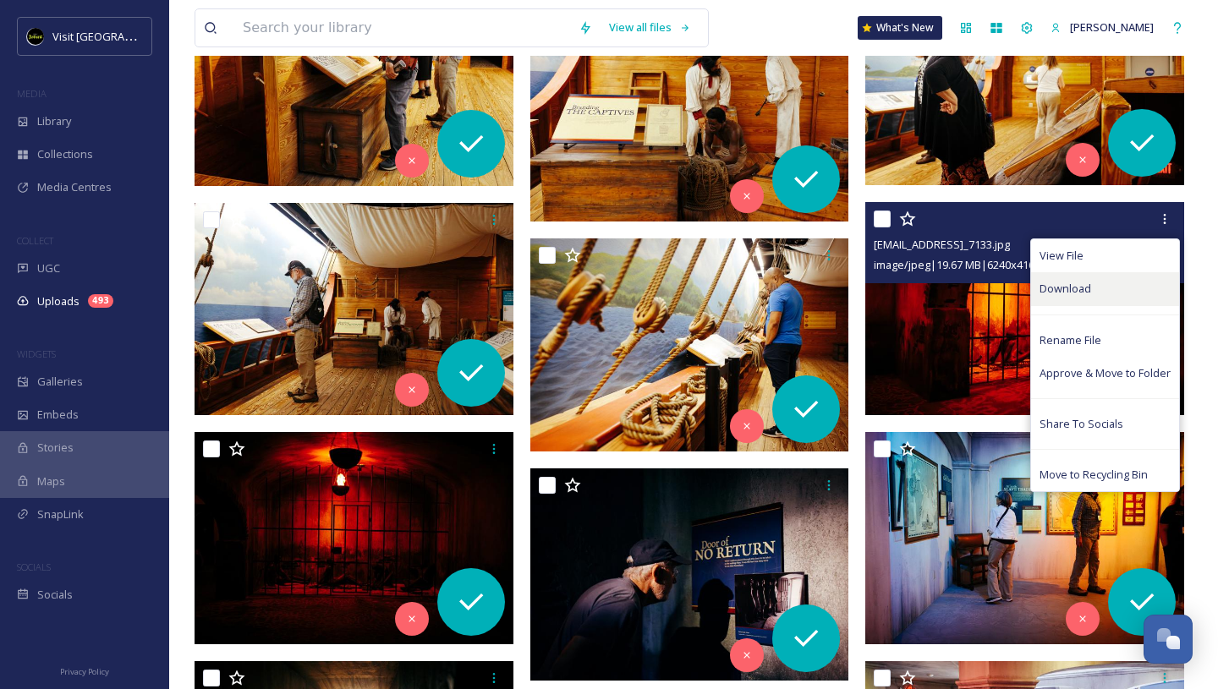
click at [1066, 282] on span "Download" at bounding box center [1065, 289] width 52 height 16
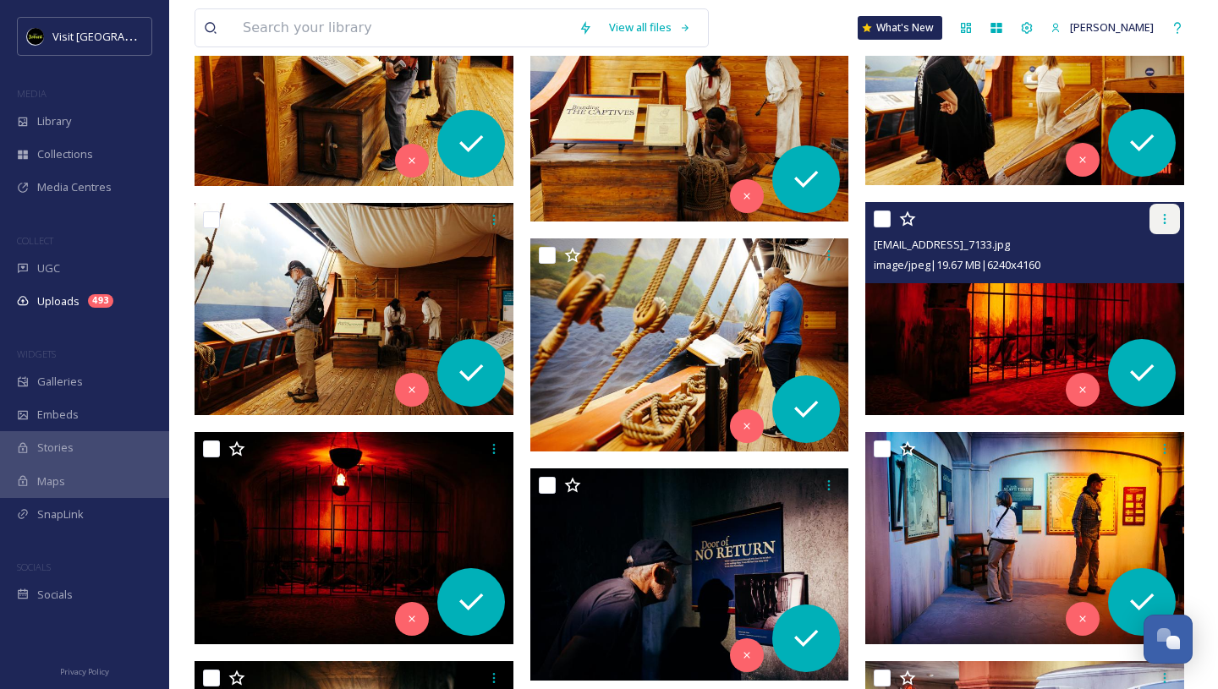
click at [1164, 220] on icon at bounding box center [1165, 219] width 14 height 14
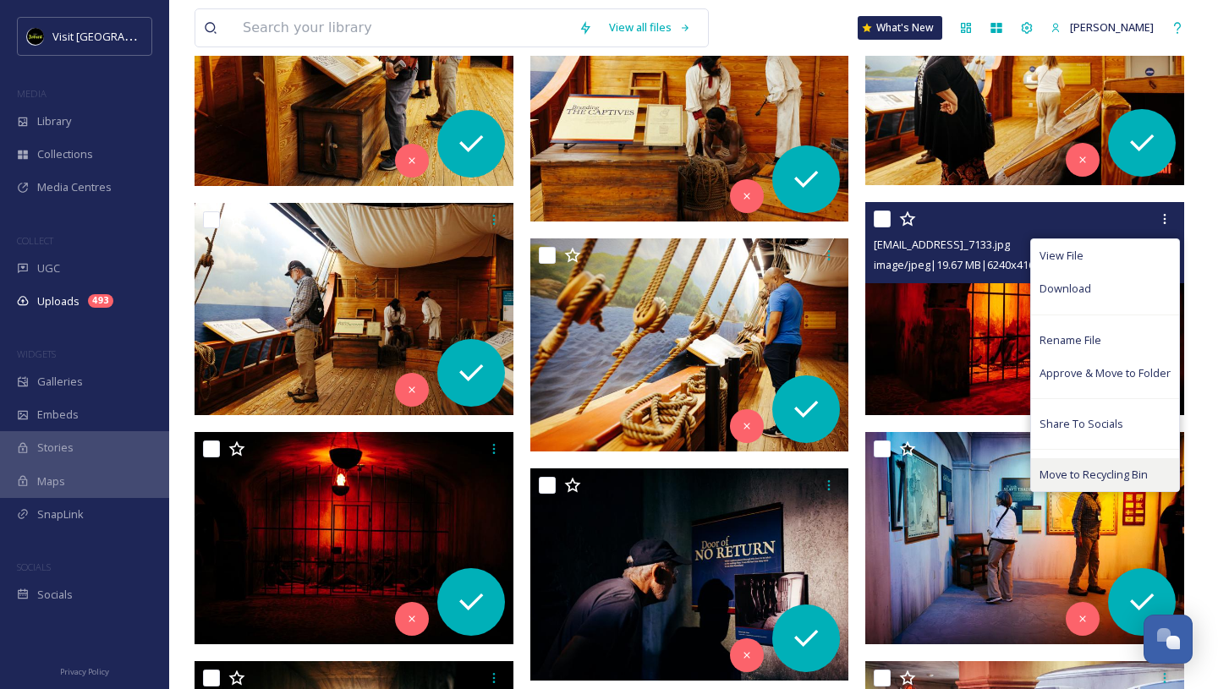
click at [1115, 475] on span "Move to Recycling Bin" at bounding box center [1093, 475] width 108 height 16
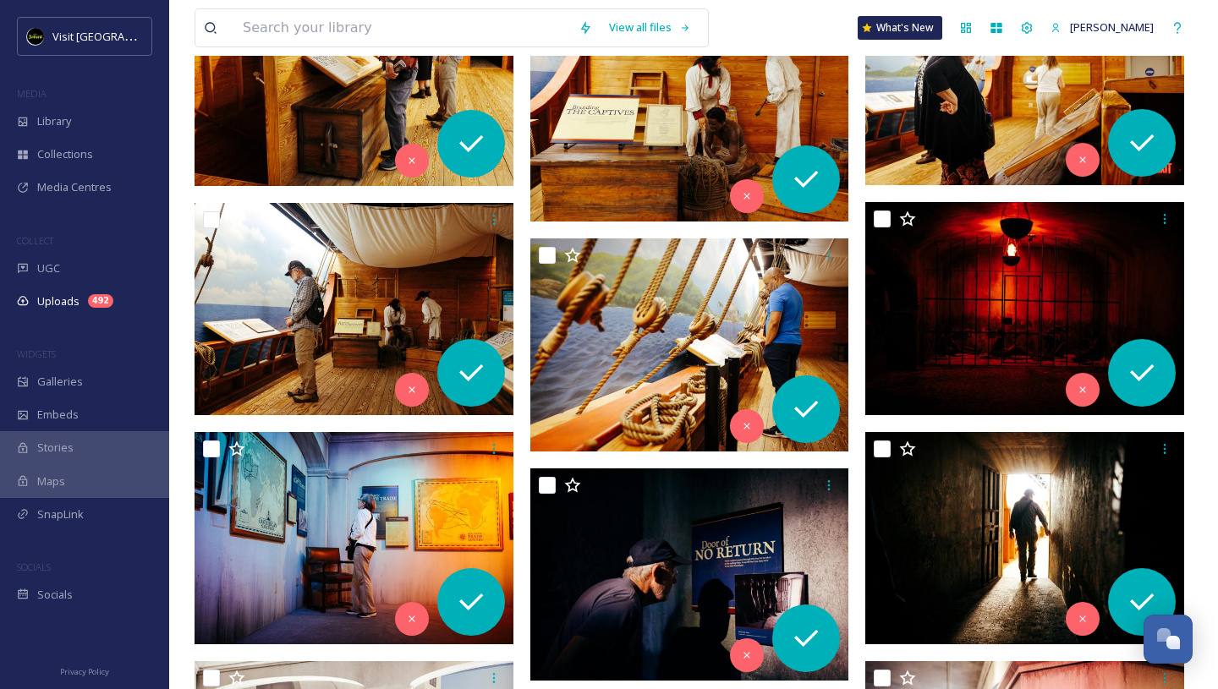
click at [797, 24] on div "View all files What's New [PERSON_NAME]" at bounding box center [693, 28] width 998 height 56
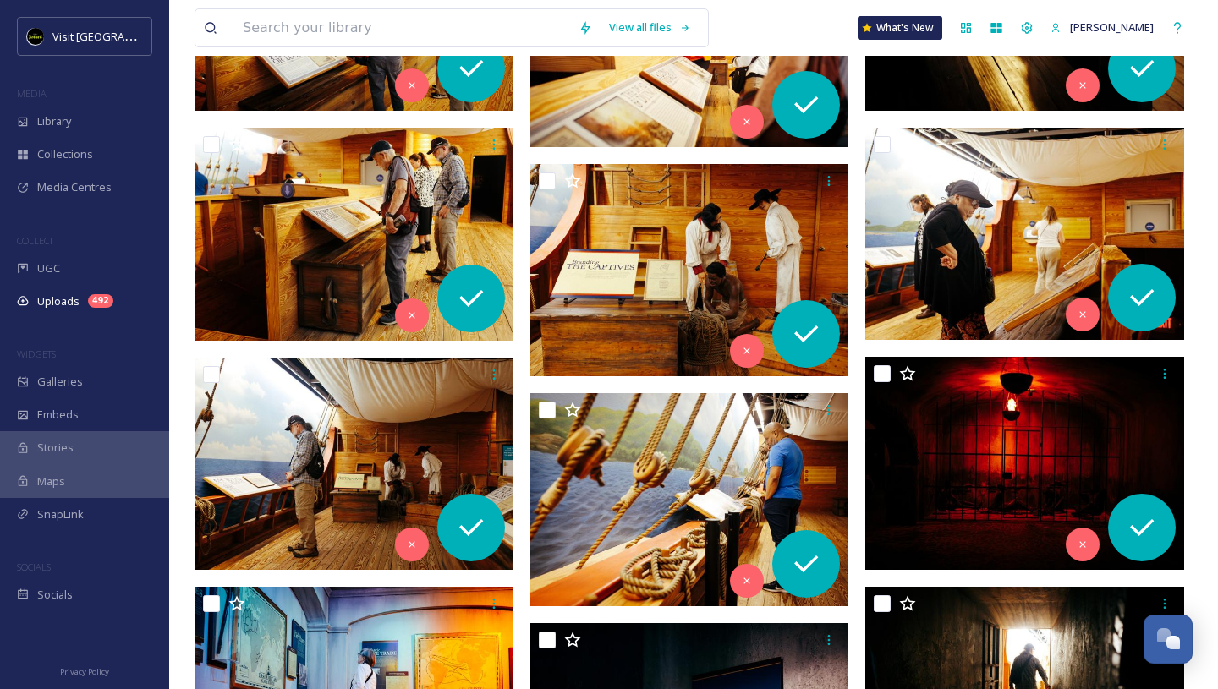
scroll to position [9467, 0]
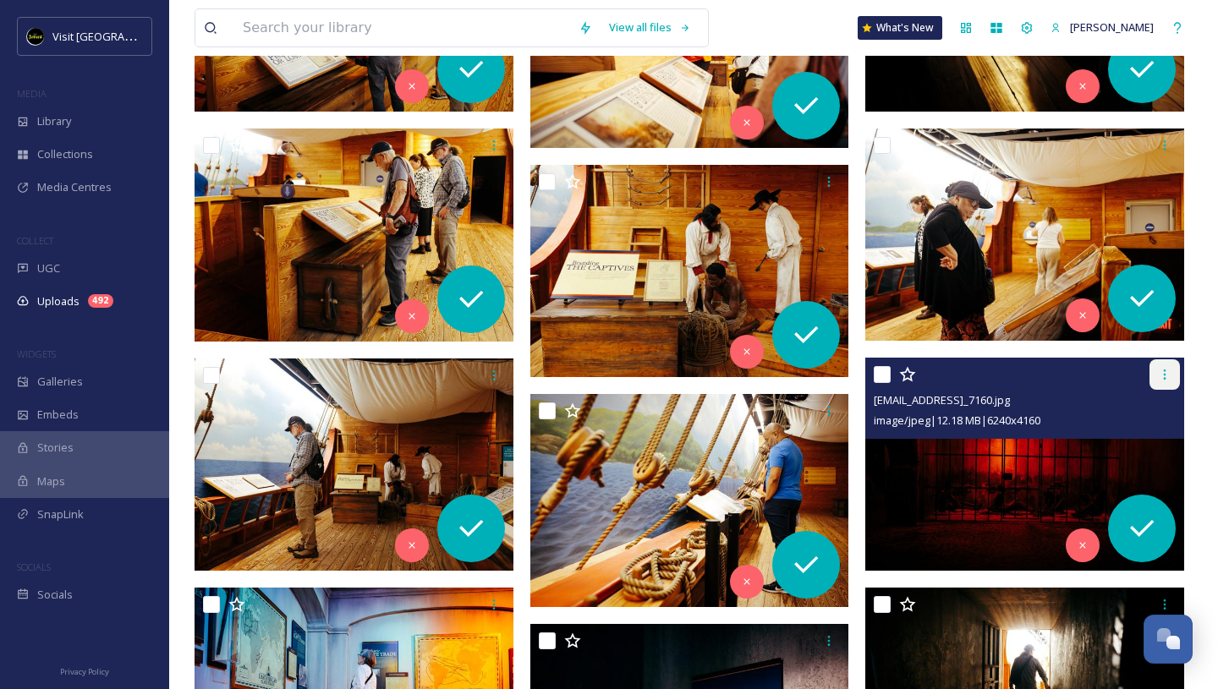
click at [1165, 381] on icon at bounding box center [1165, 375] width 14 height 14
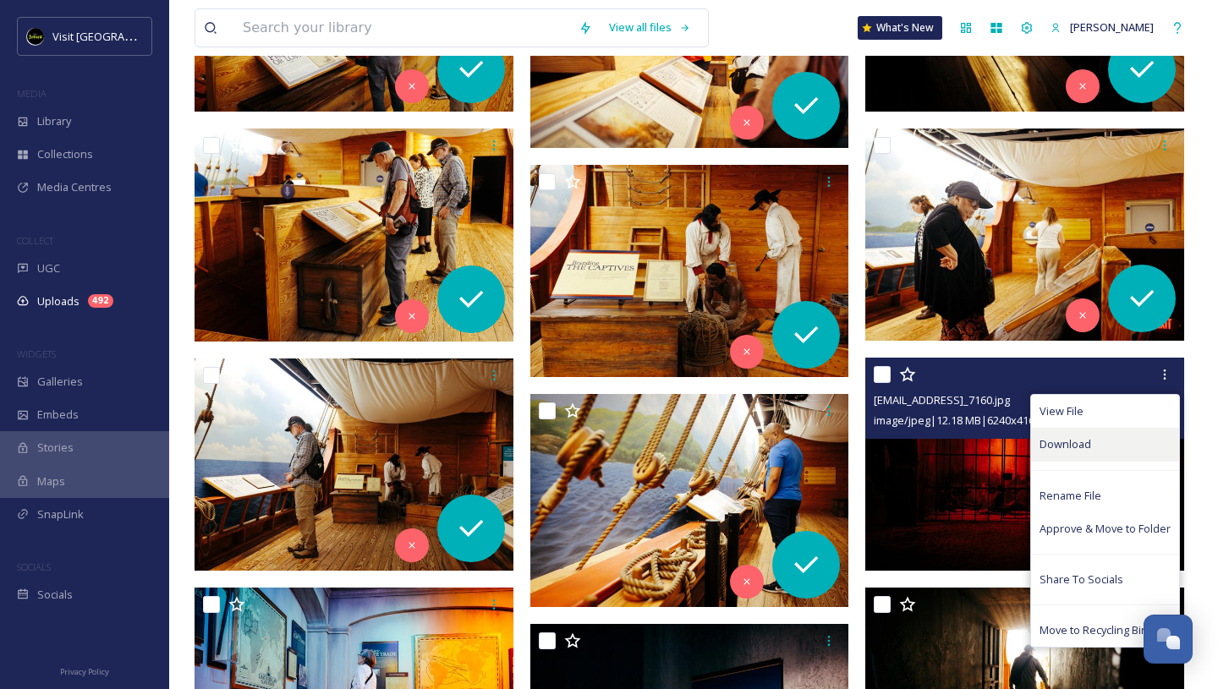
click at [1103, 438] on div "Download" at bounding box center [1105, 444] width 148 height 33
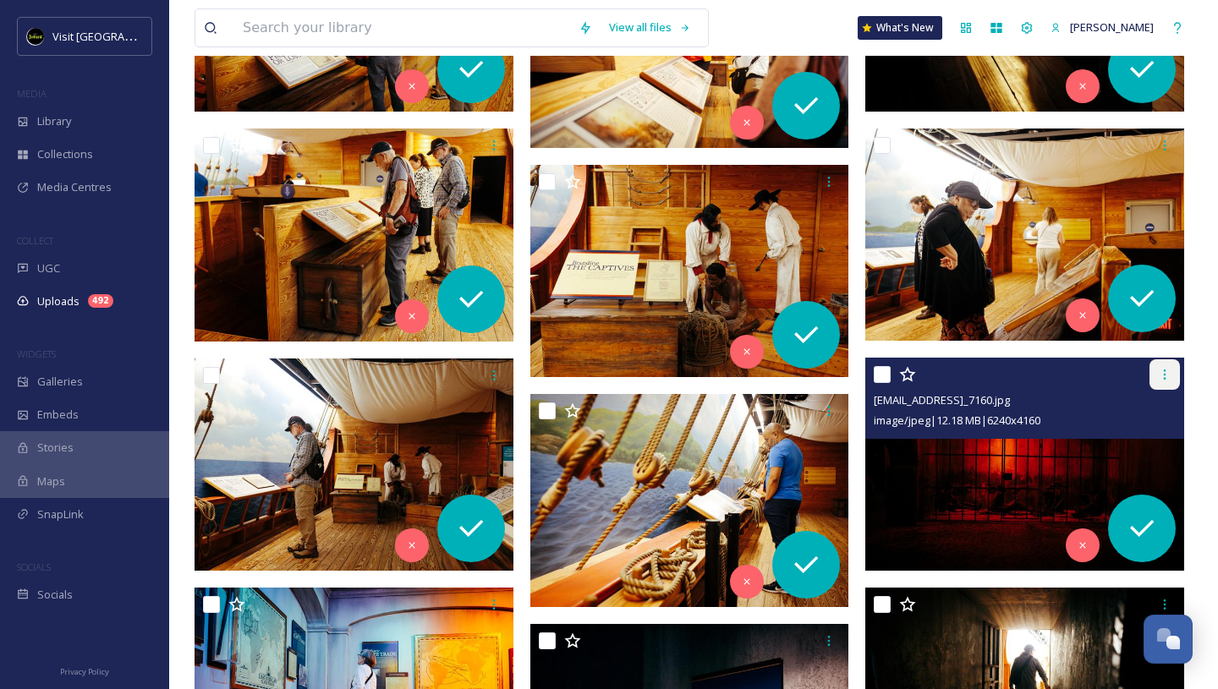
click at [1166, 373] on icon at bounding box center [1165, 375] width 14 height 14
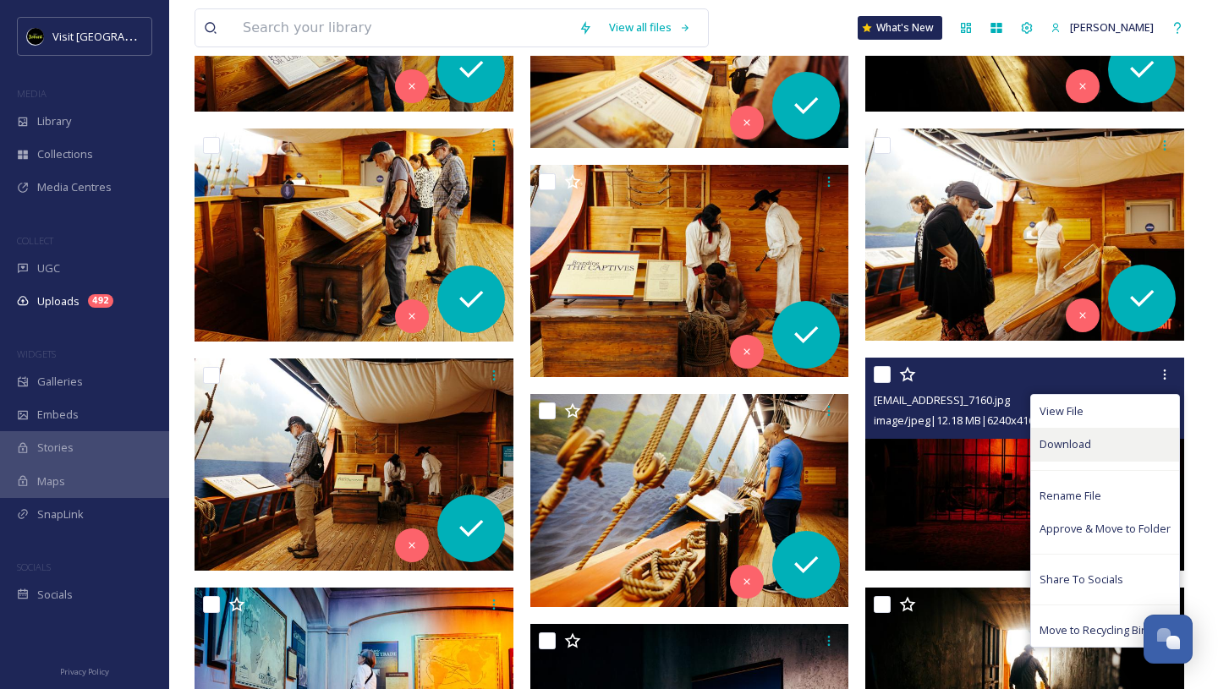
click at [1105, 448] on div "Download" at bounding box center [1105, 444] width 148 height 33
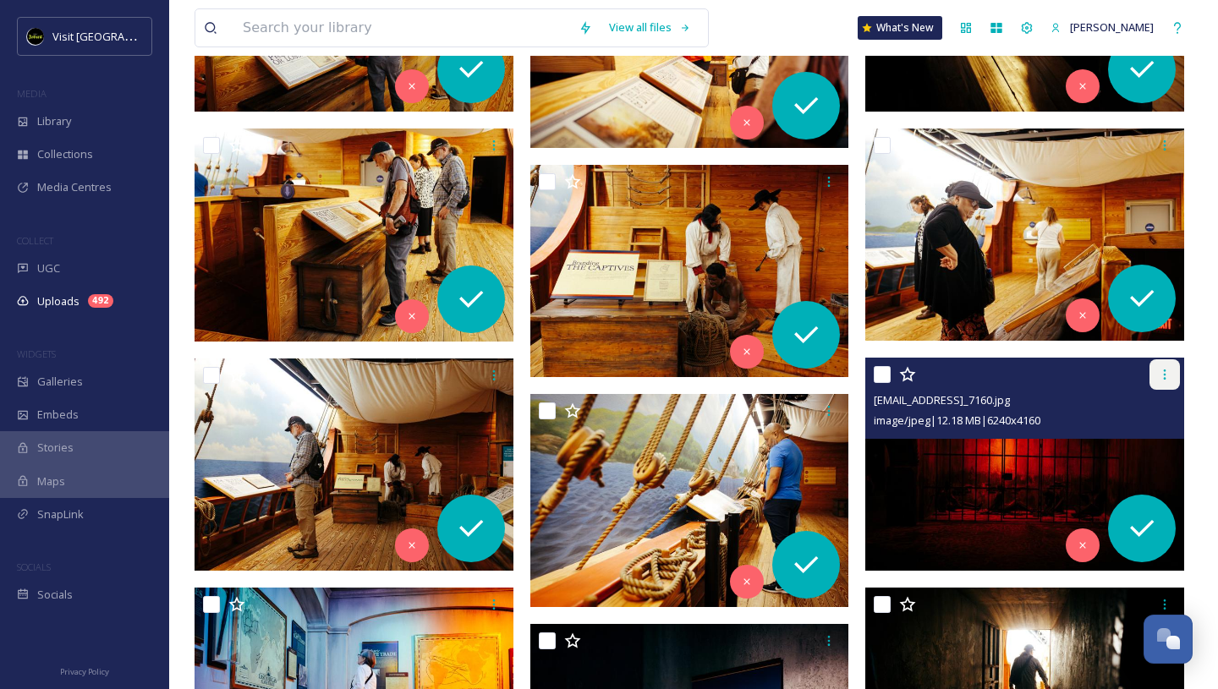
click at [1163, 375] on icon at bounding box center [1165, 375] width 14 height 14
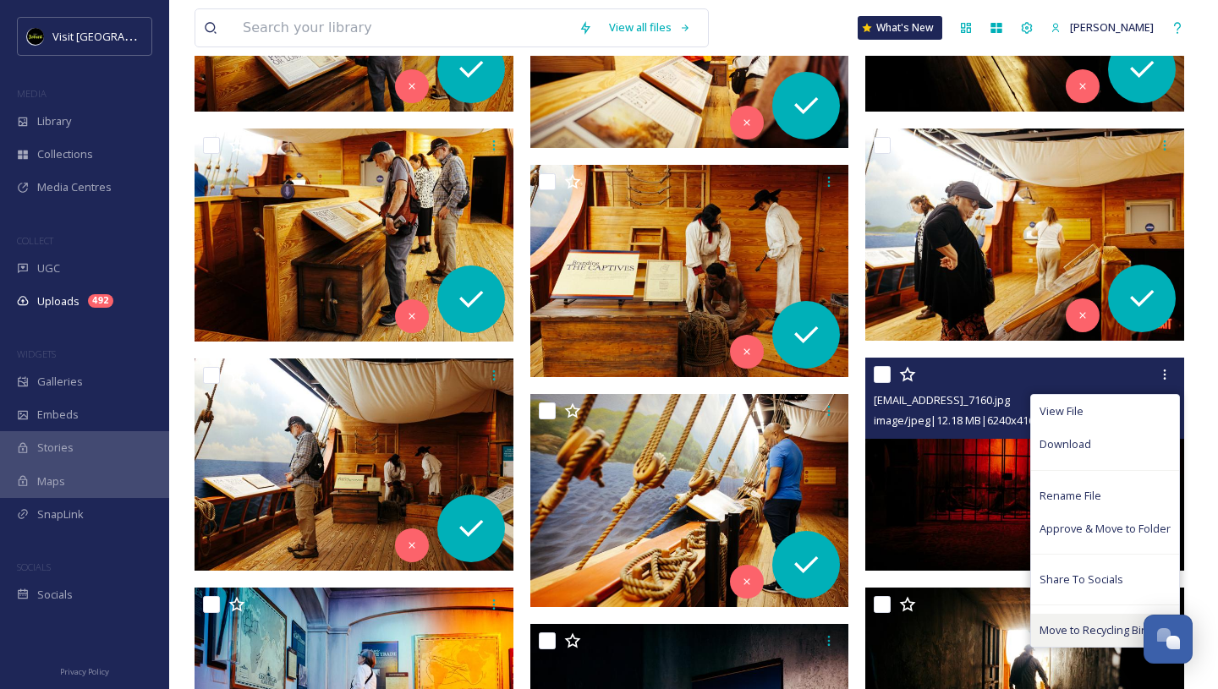
click at [1069, 633] on span "Move to Recycling Bin" at bounding box center [1093, 630] width 108 height 16
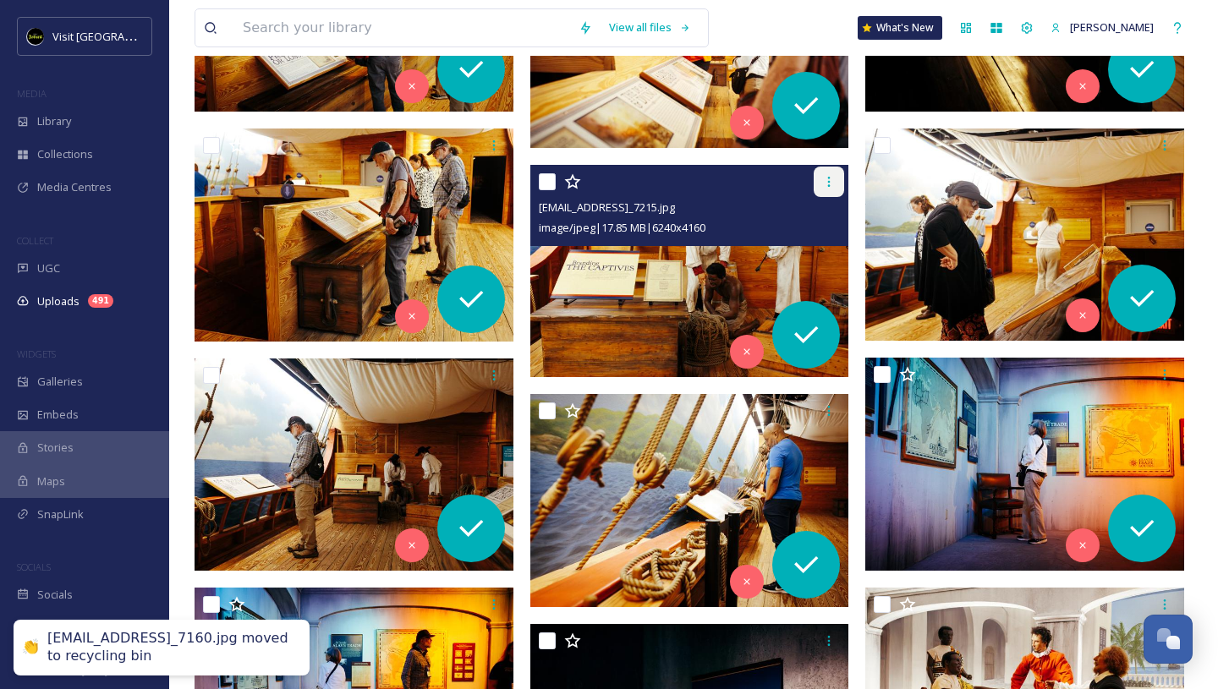
click at [827, 186] on icon at bounding box center [829, 182] width 14 height 14
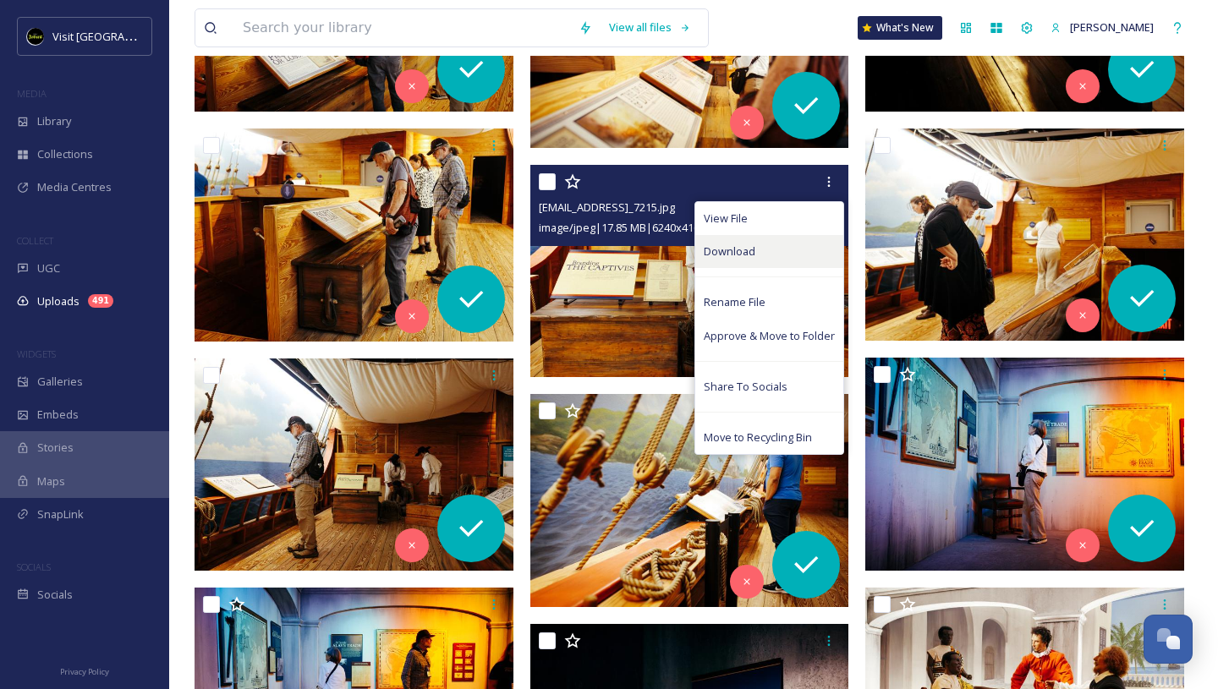
click at [753, 253] on span "Download" at bounding box center [730, 252] width 52 height 16
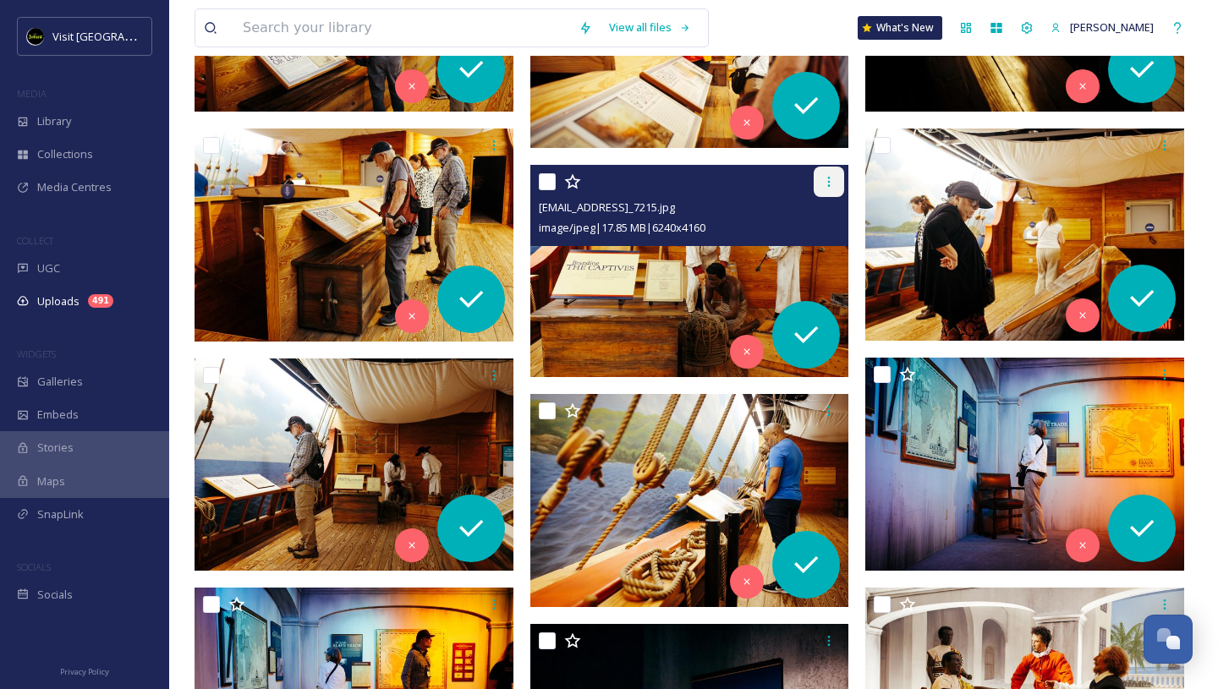
click at [830, 188] on icon at bounding box center [829, 182] width 14 height 14
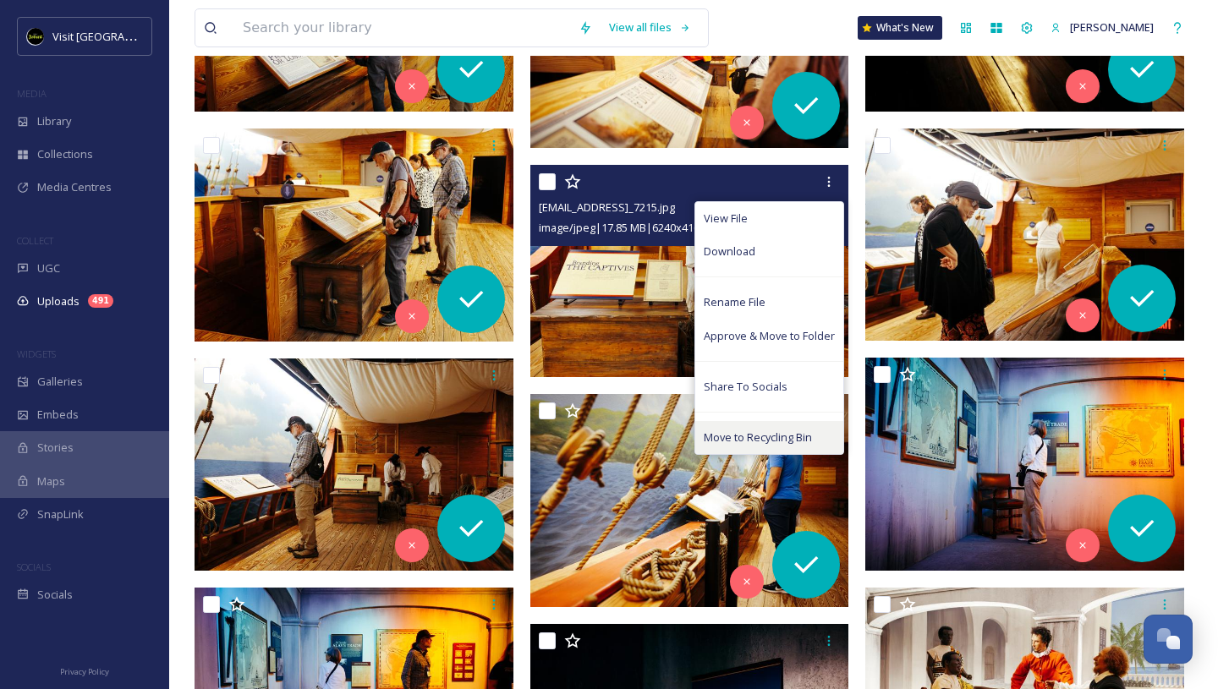
click at [737, 430] on span "Move to Recycling Bin" at bounding box center [758, 438] width 108 height 16
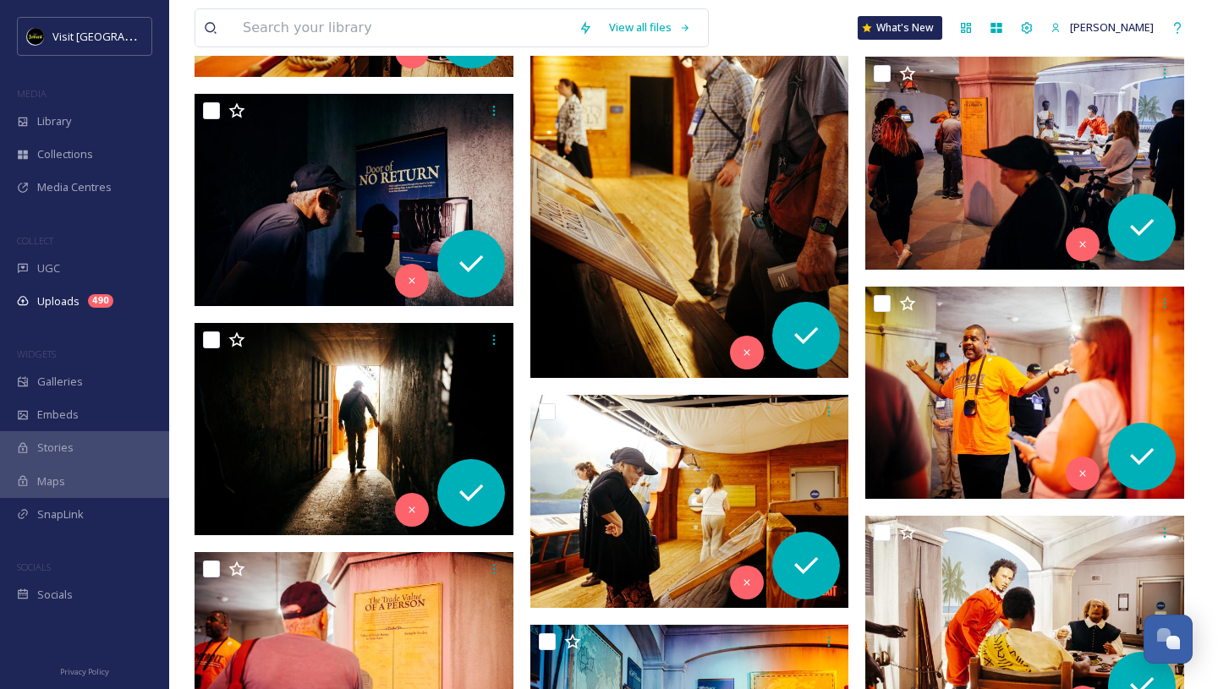
scroll to position [9736, 0]
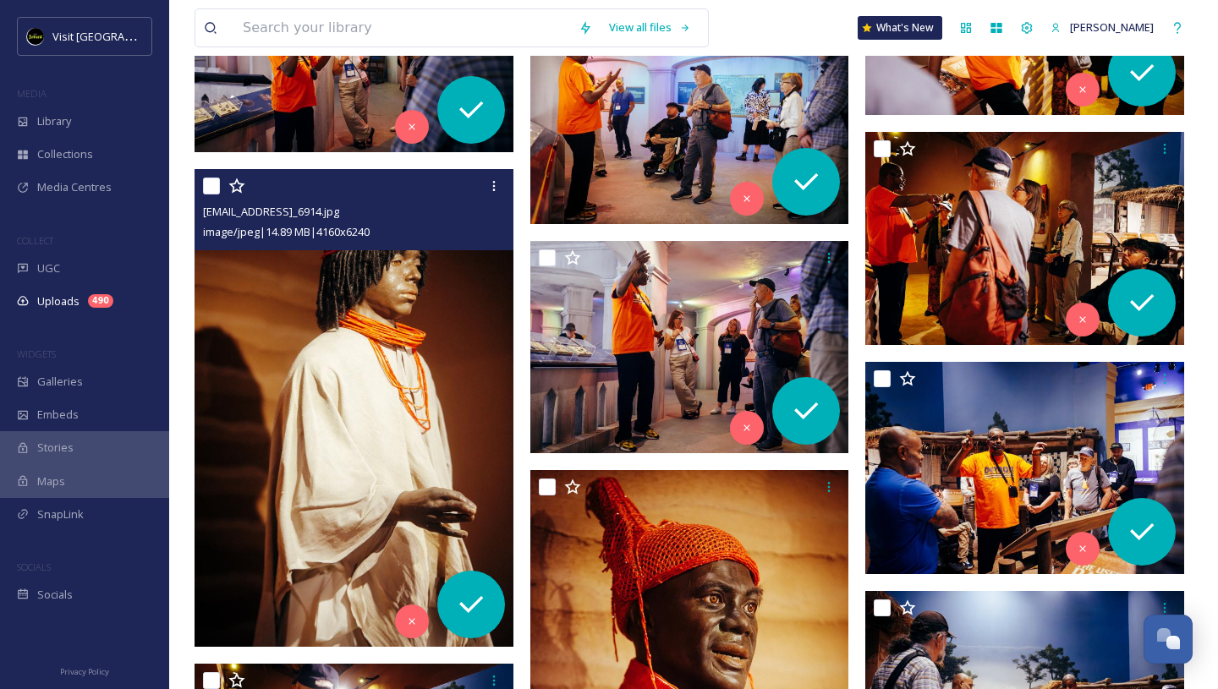
scroll to position [11040, 0]
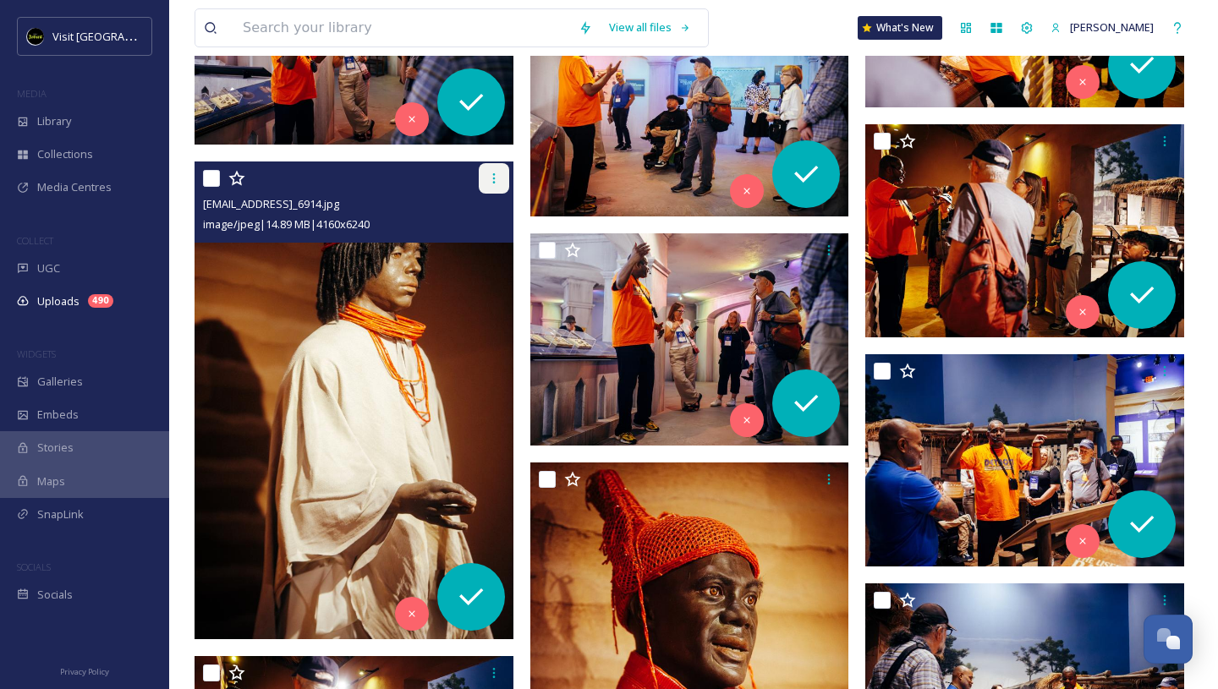
click at [487, 169] on div at bounding box center [494, 178] width 30 height 30
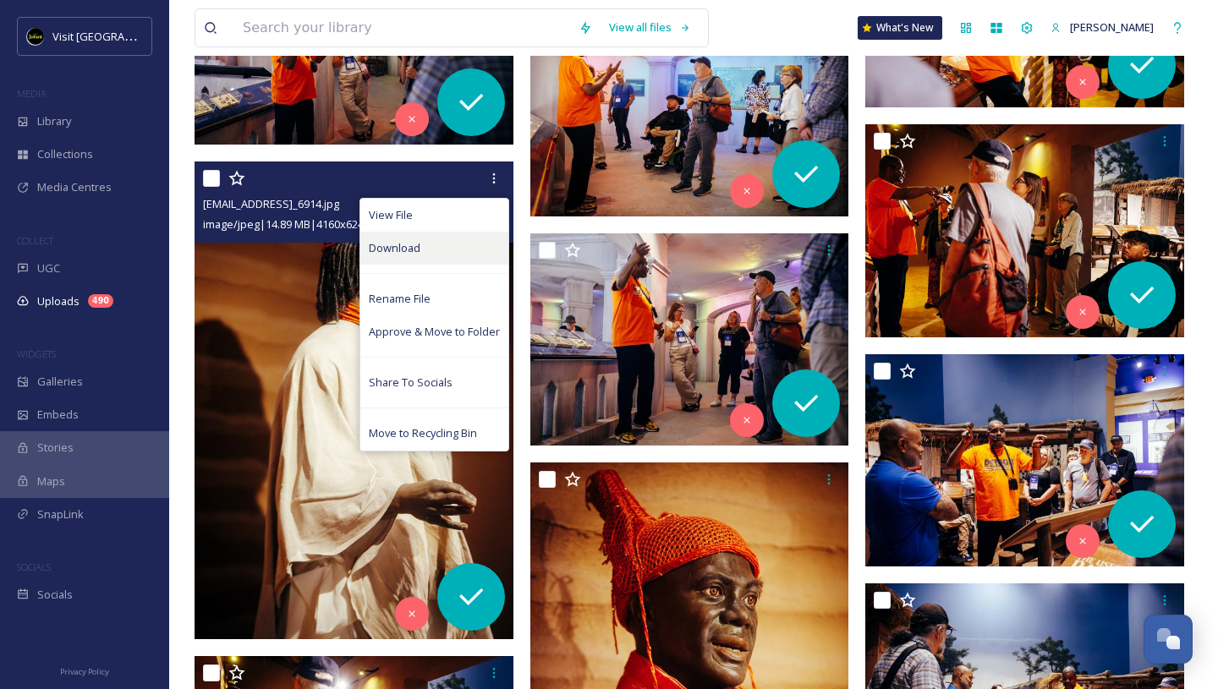
click at [436, 244] on div "Download" at bounding box center [434, 248] width 148 height 33
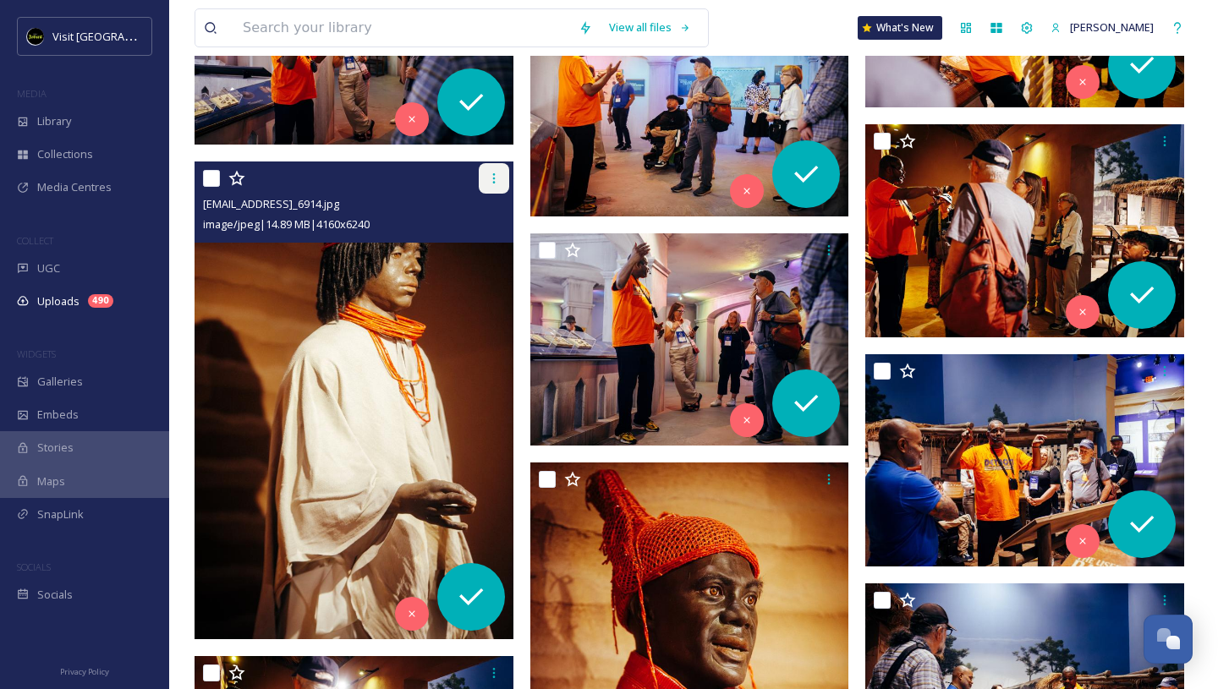
click at [497, 175] on icon at bounding box center [494, 179] width 14 height 14
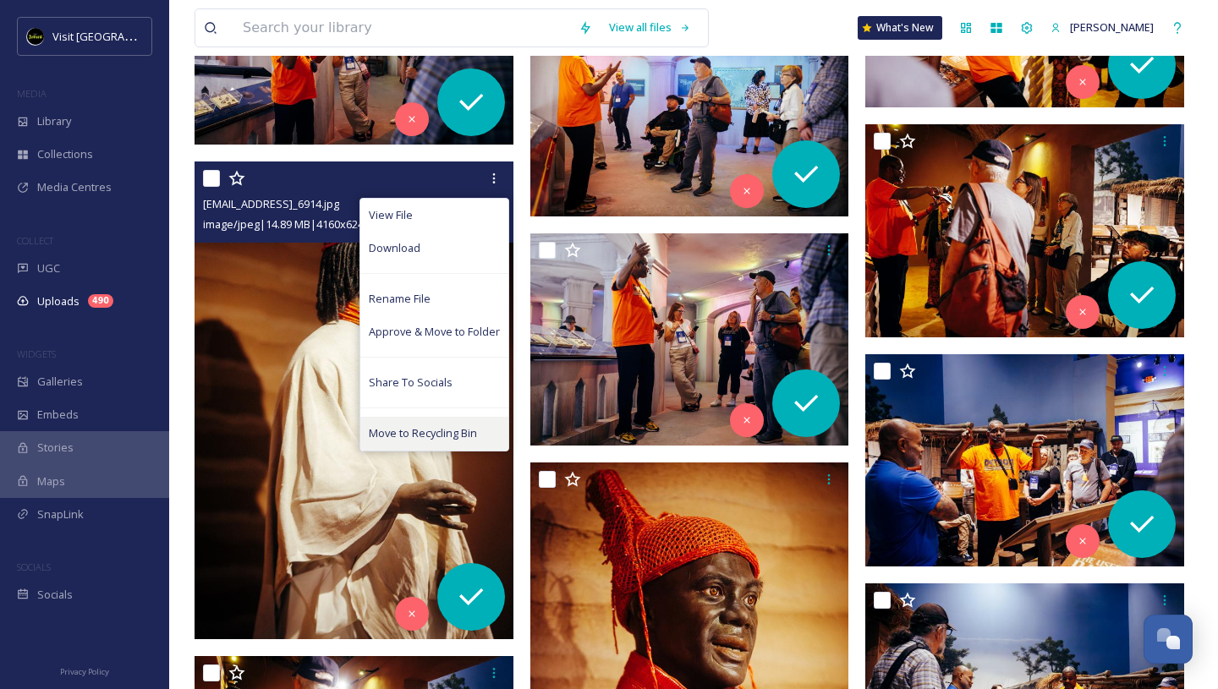
click at [430, 435] on span "Move to Recycling Bin" at bounding box center [423, 433] width 108 height 16
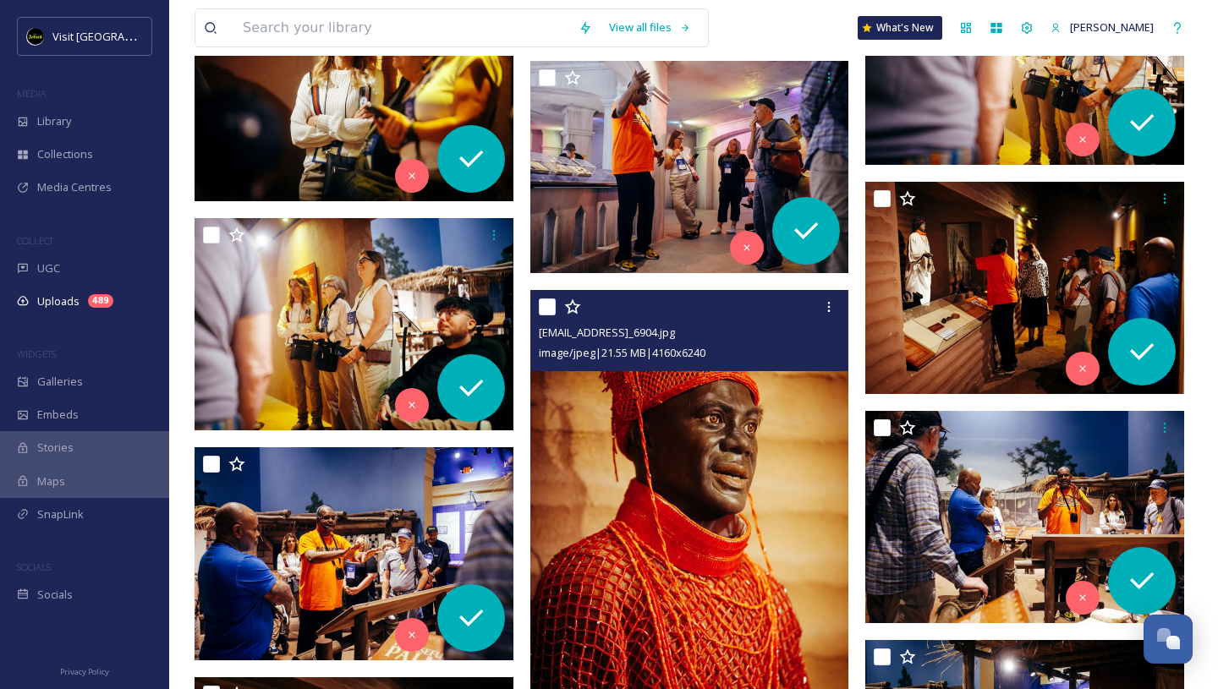
scroll to position [11221, 0]
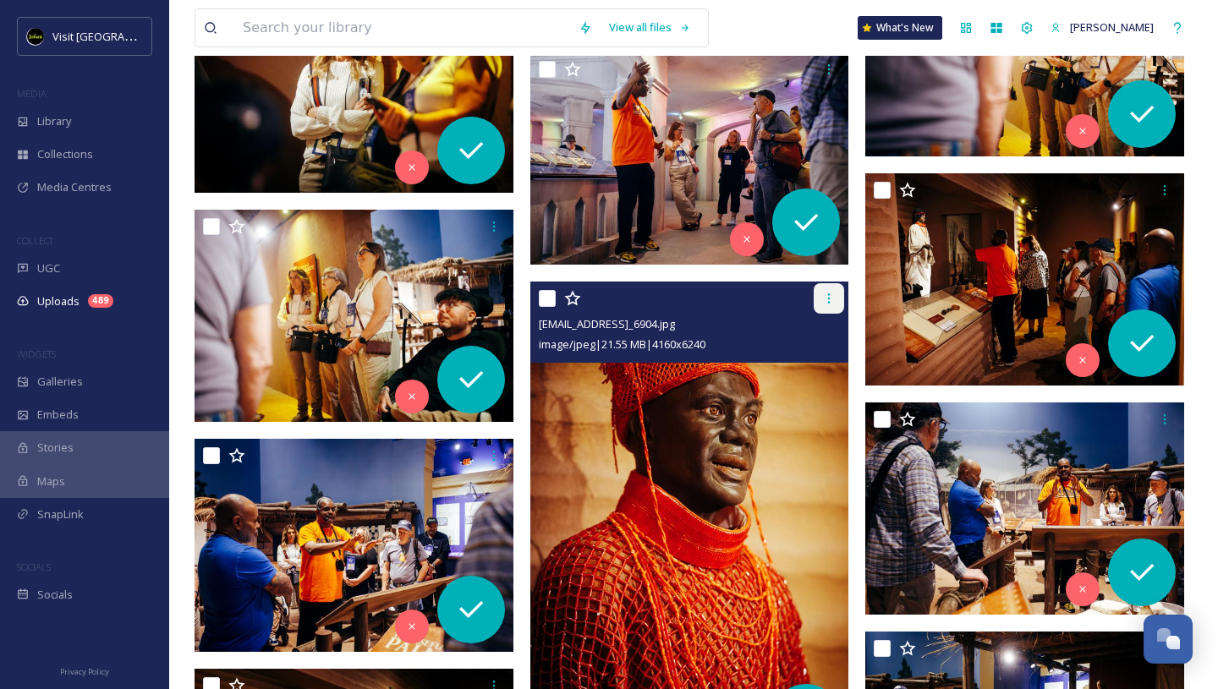
click at [830, 301] on icon at bounding box center [829, 299] width 14 height 14
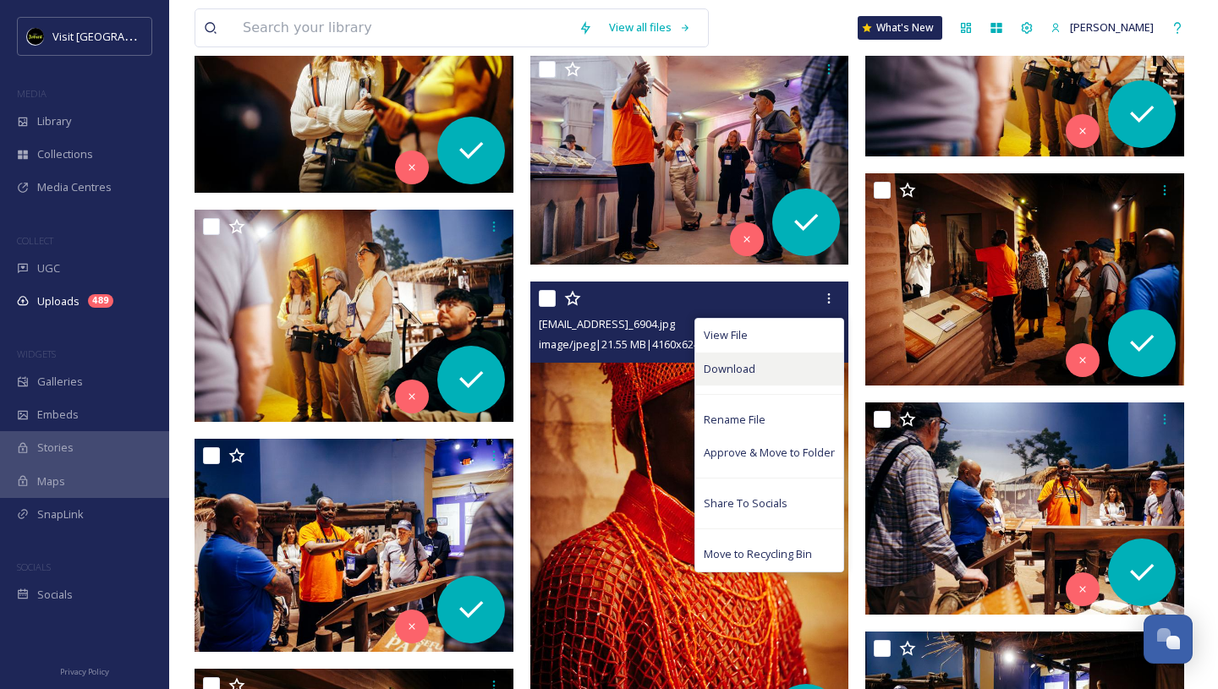
click at [758, 369] on div "Download" at bounding box center [769, 369] width 148 height 33
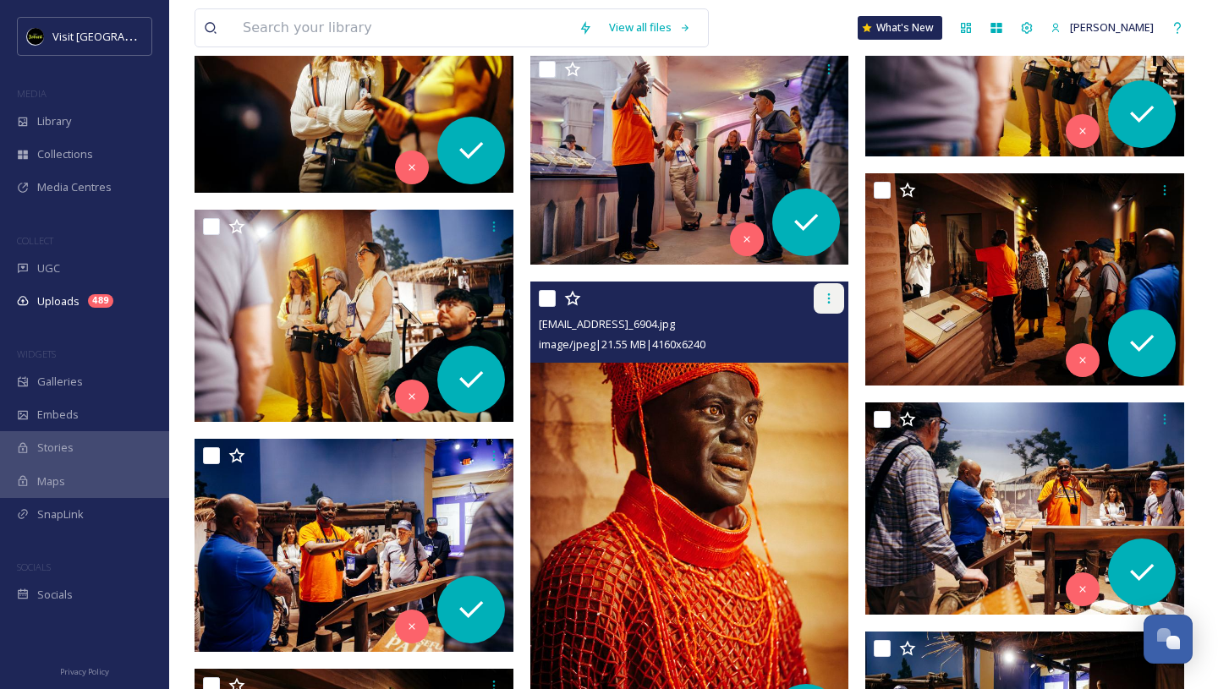
click at [823, 293] on icon at bounding box center [829, 299] width 14 height 14
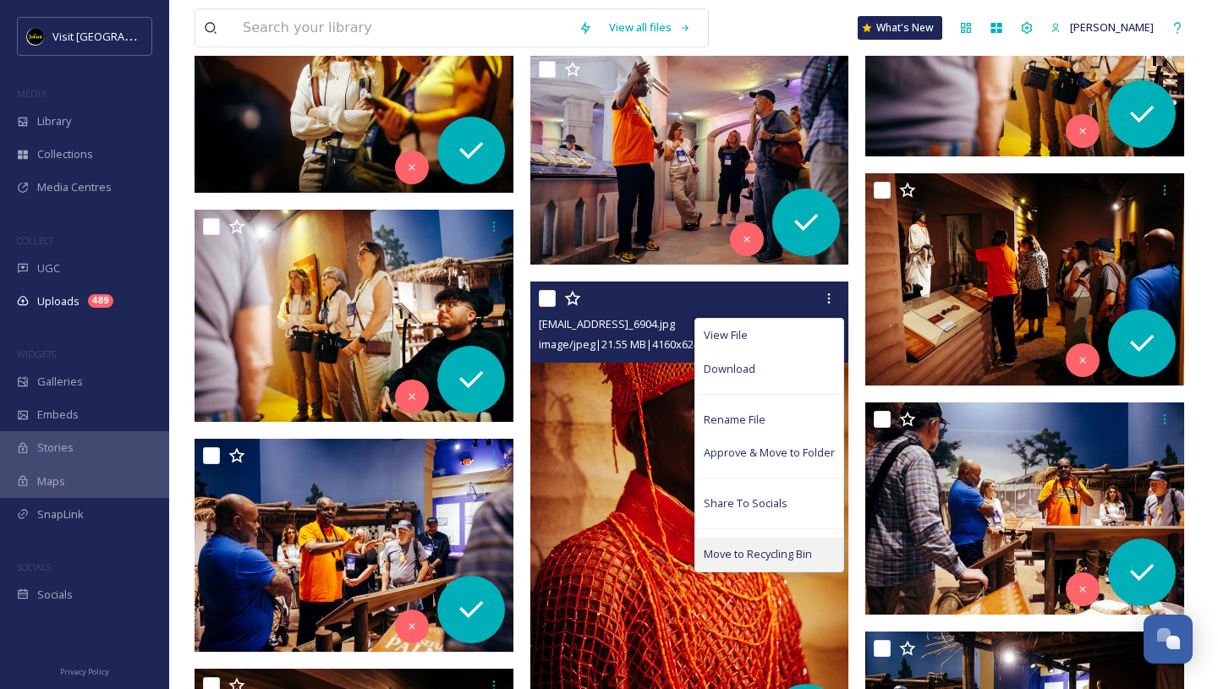
click at [779, 541] on div "Move to Recycling Bin" at bounding box center [769, 554] width 148 height 33
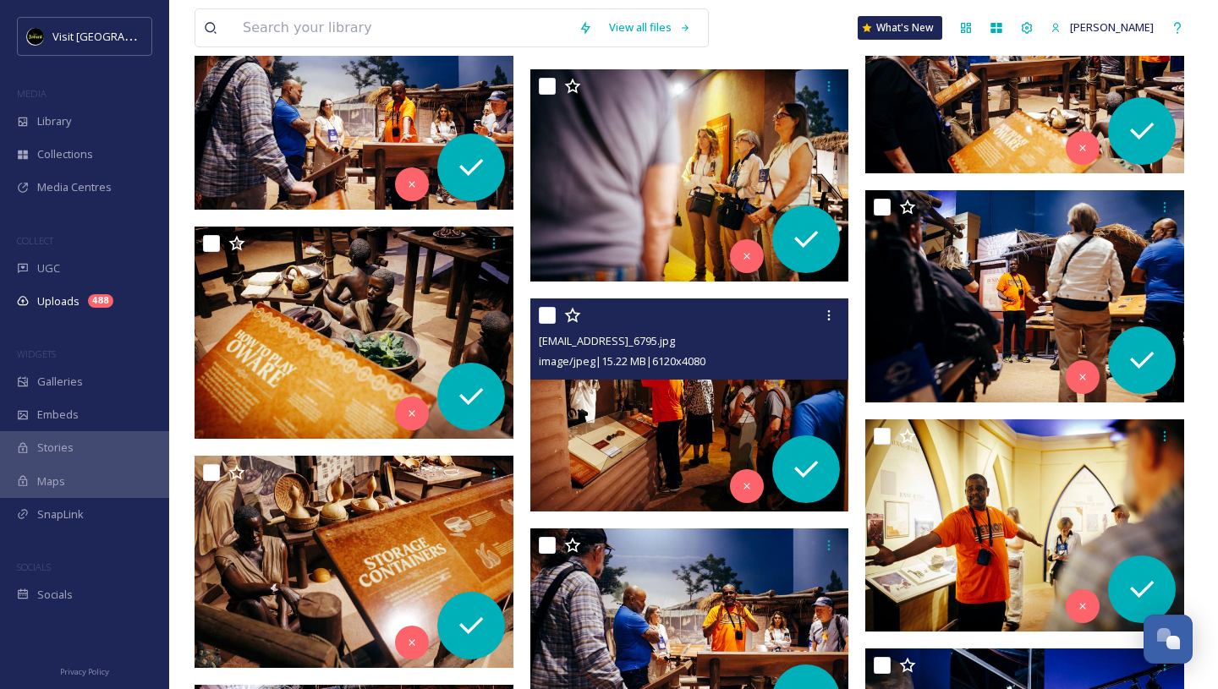
scroll to position [11896, 0]
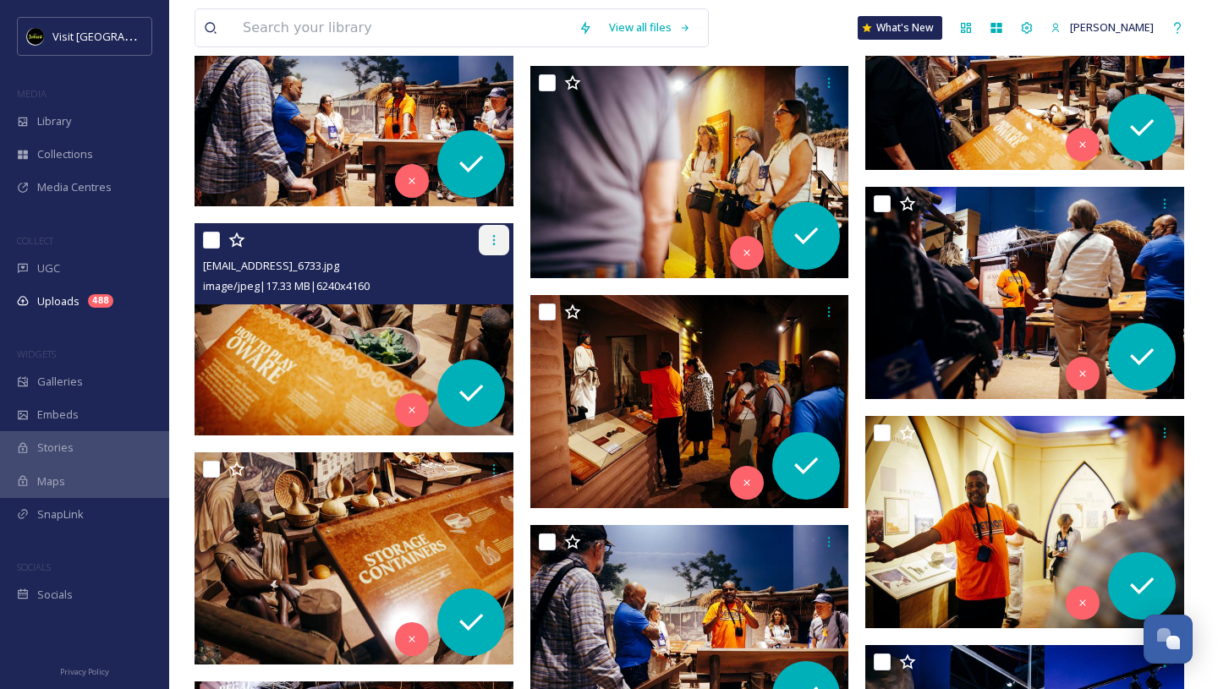
click at [489, 245] on icon at bounding box center [494, 240] width 14 height 14
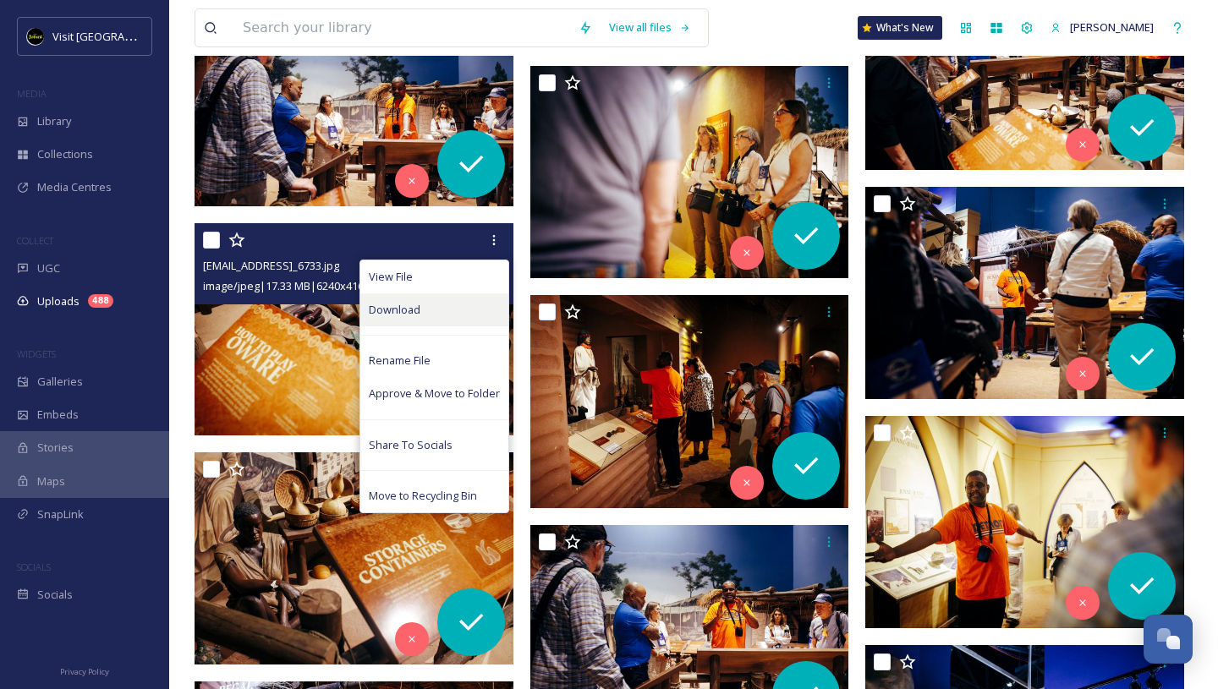
click at [464, 302] on div "Download" at bounding box center [434, 309] width 148 height 33
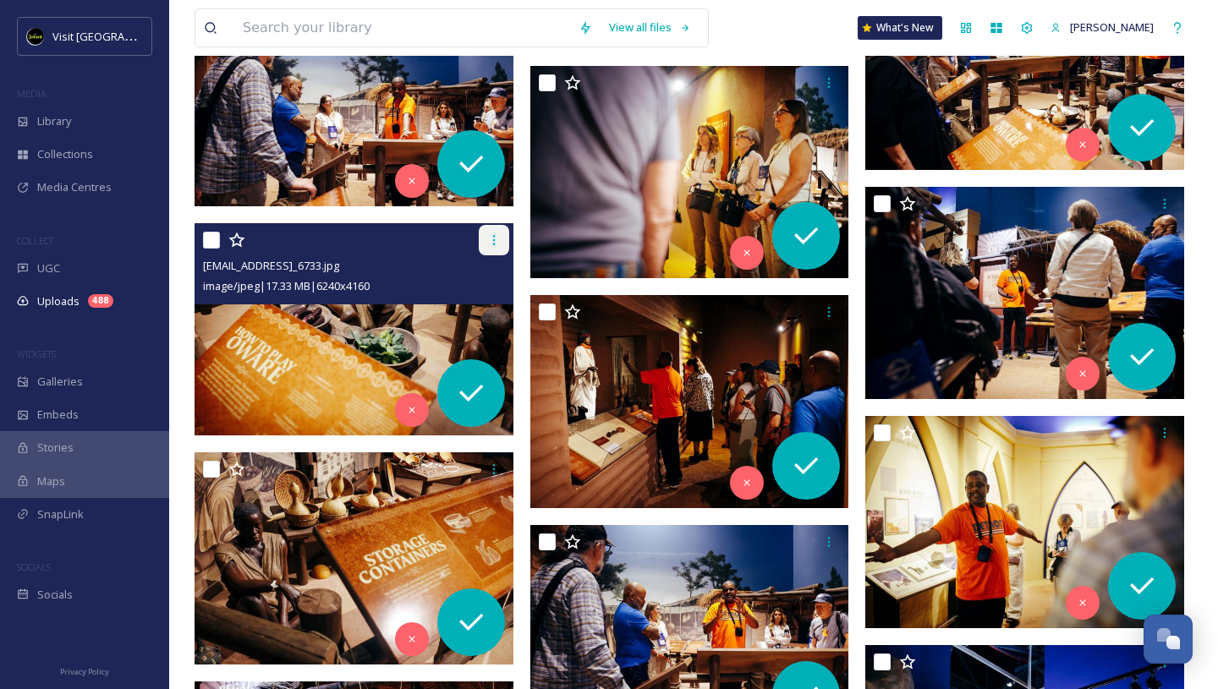
click at [495, 242] on icon at bounding box center [494, 240] width 14 height 14
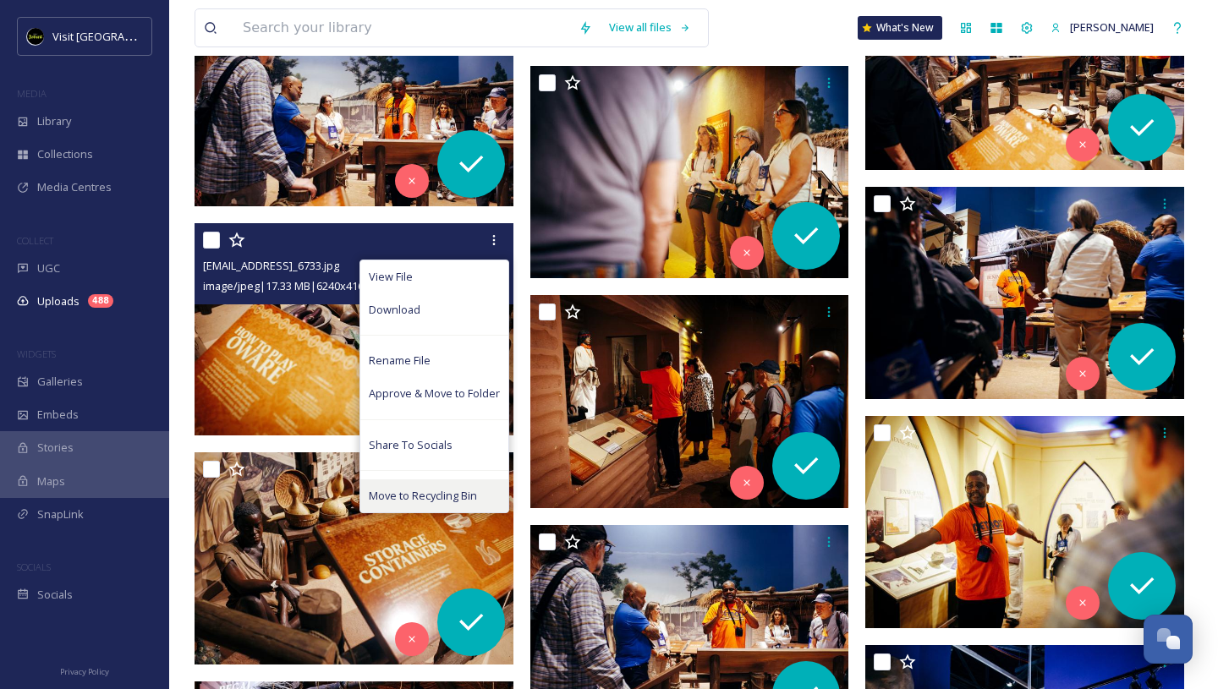
click at [433, 498] on span "Move to Recycling Bin" at bounding box center [423, 496] width 108 height 16
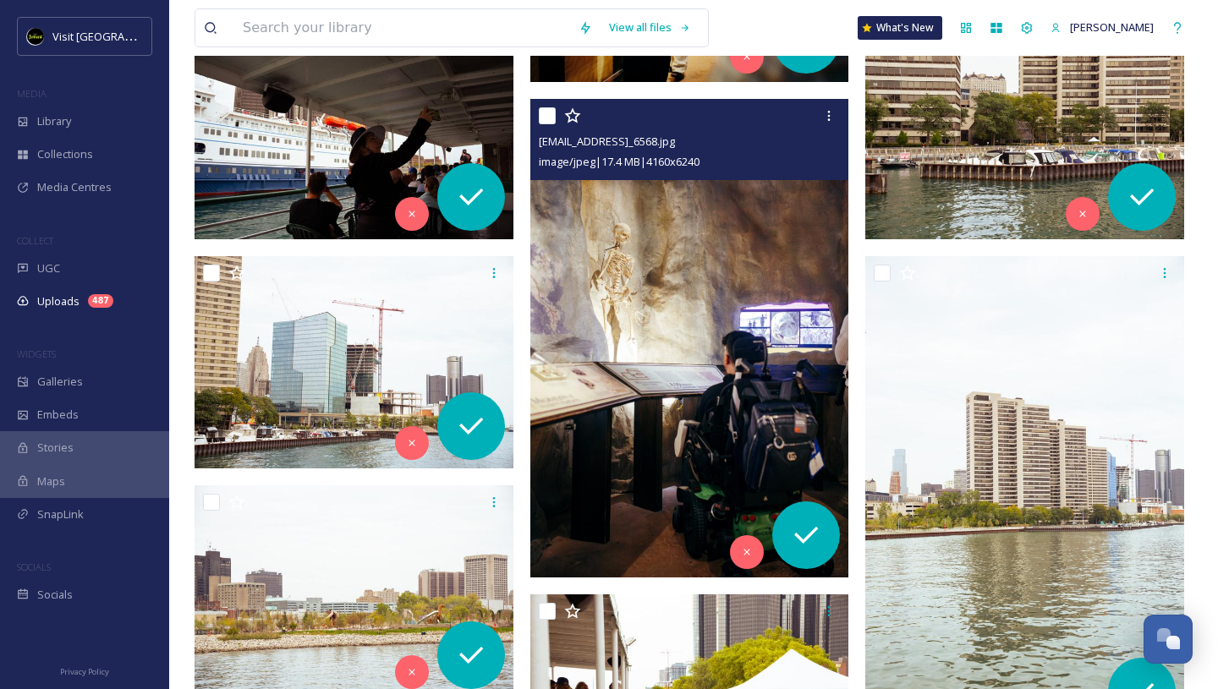
scroll to position [13271, 0]
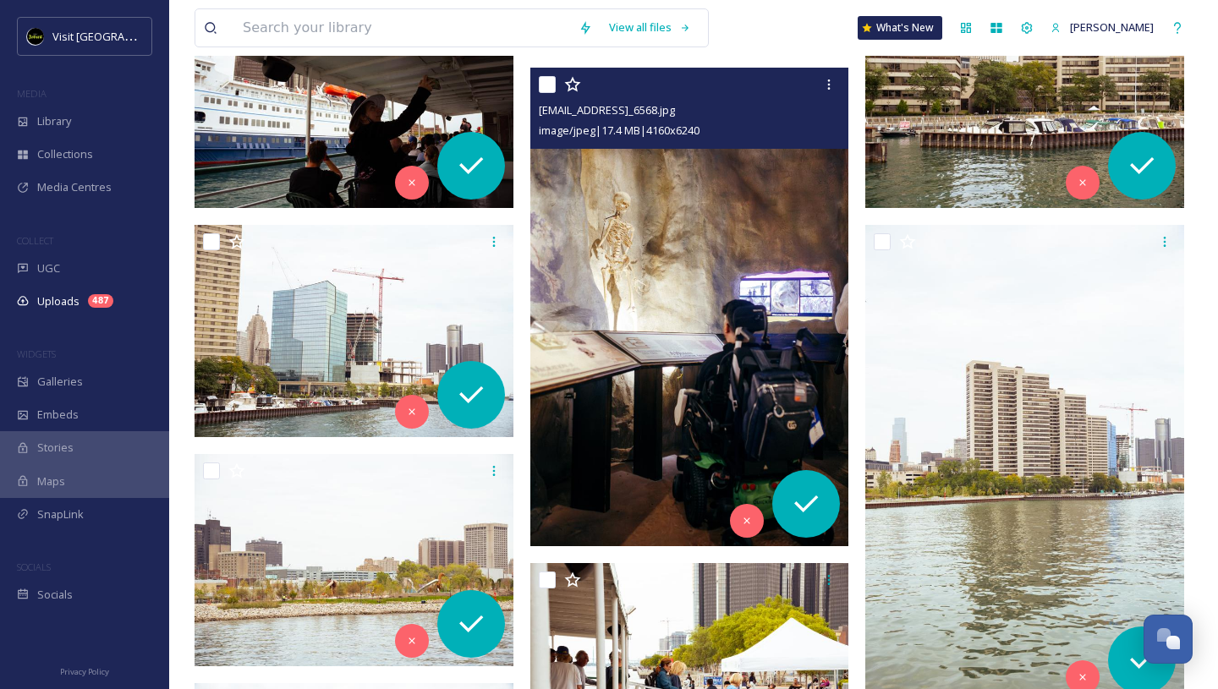
click at [714, 321] on img at bounding box center [689, 307] width 319 height 479
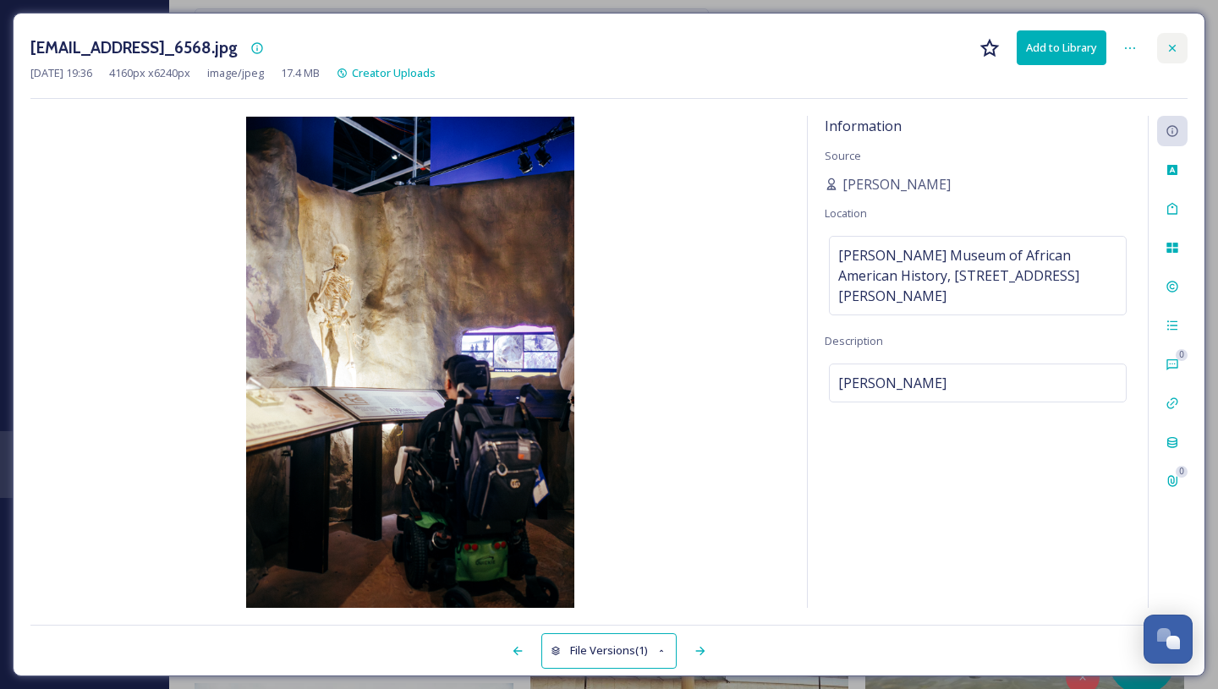
click at [1173, 41] on icon at bounding box center [1172, 48] width 14 height 14
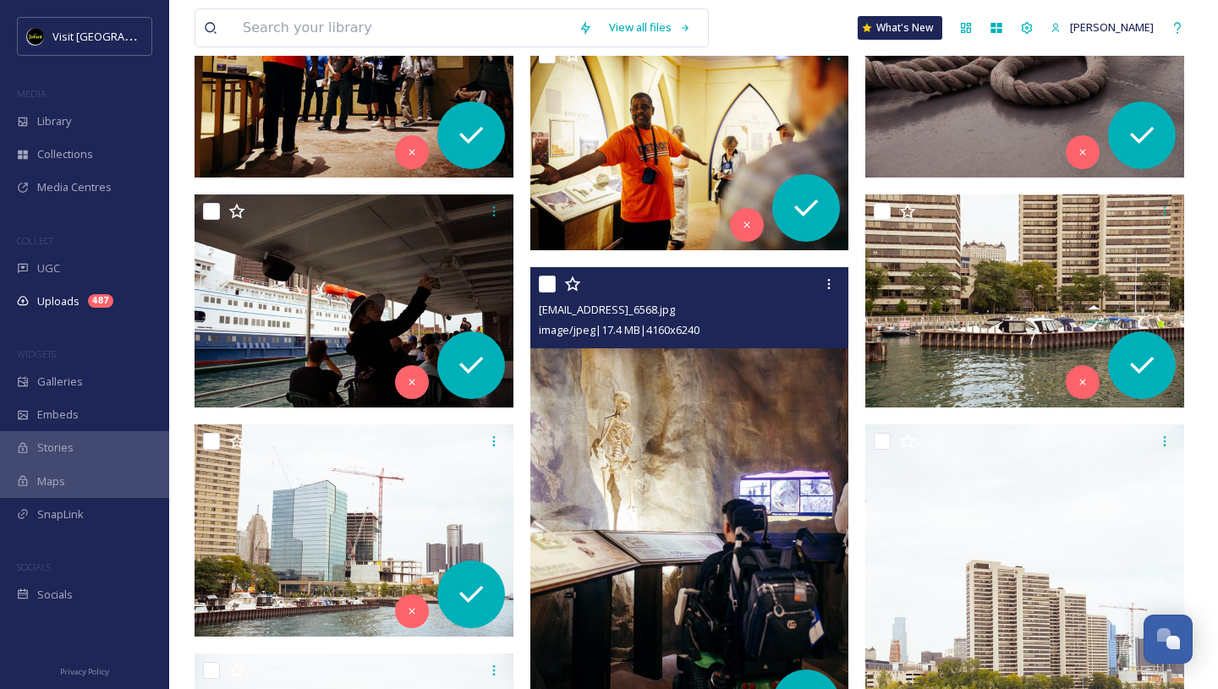
scroll to position [13105, 0]
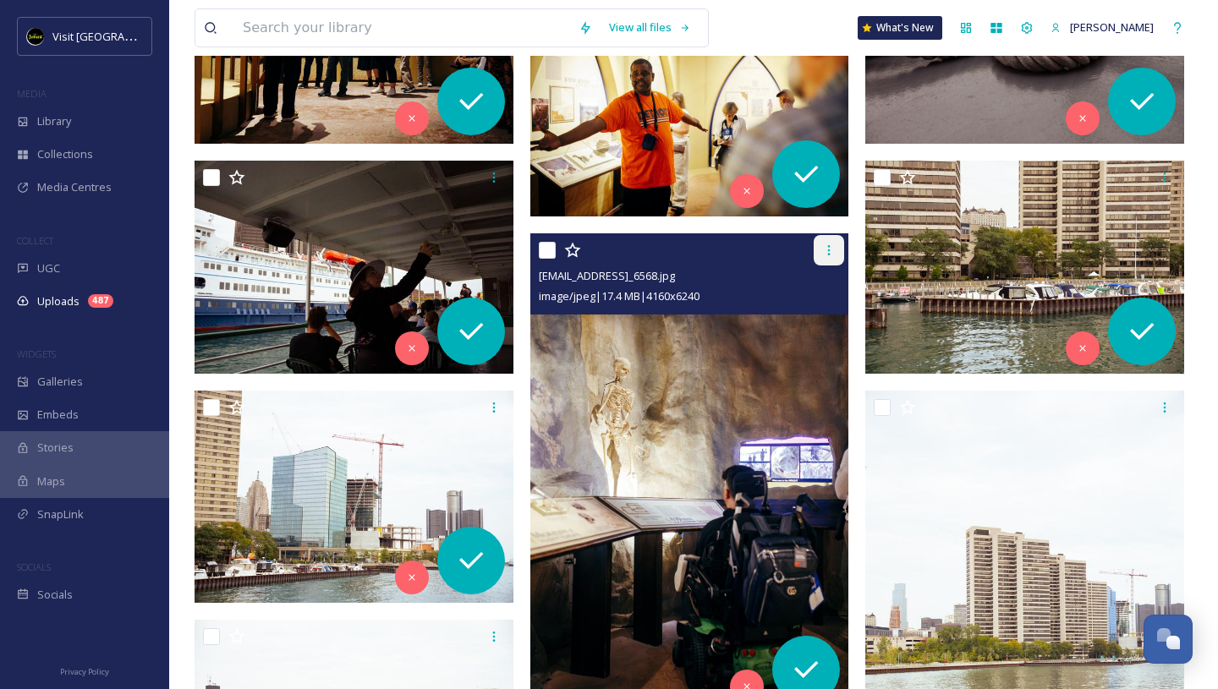
click at [830, 248] on icon at bounding box center [829, 251] width 14 height 14
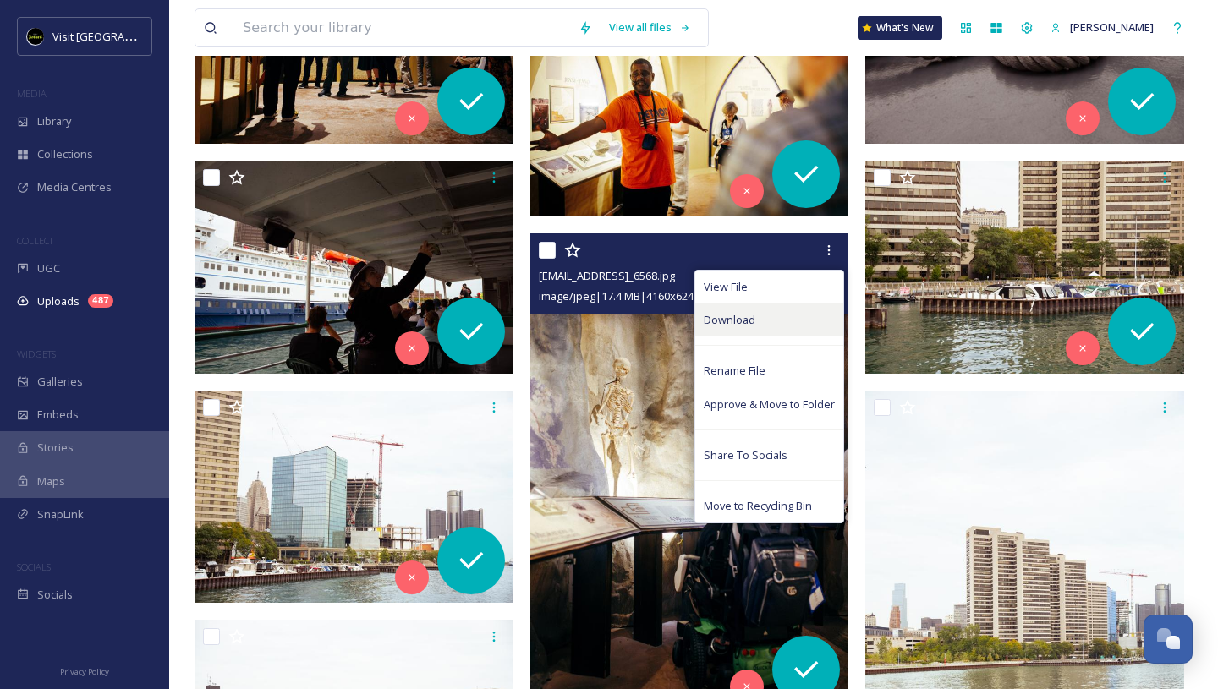
click at [726, 325] on span "Download" at bounding box center [730, 320] width 52 height 16
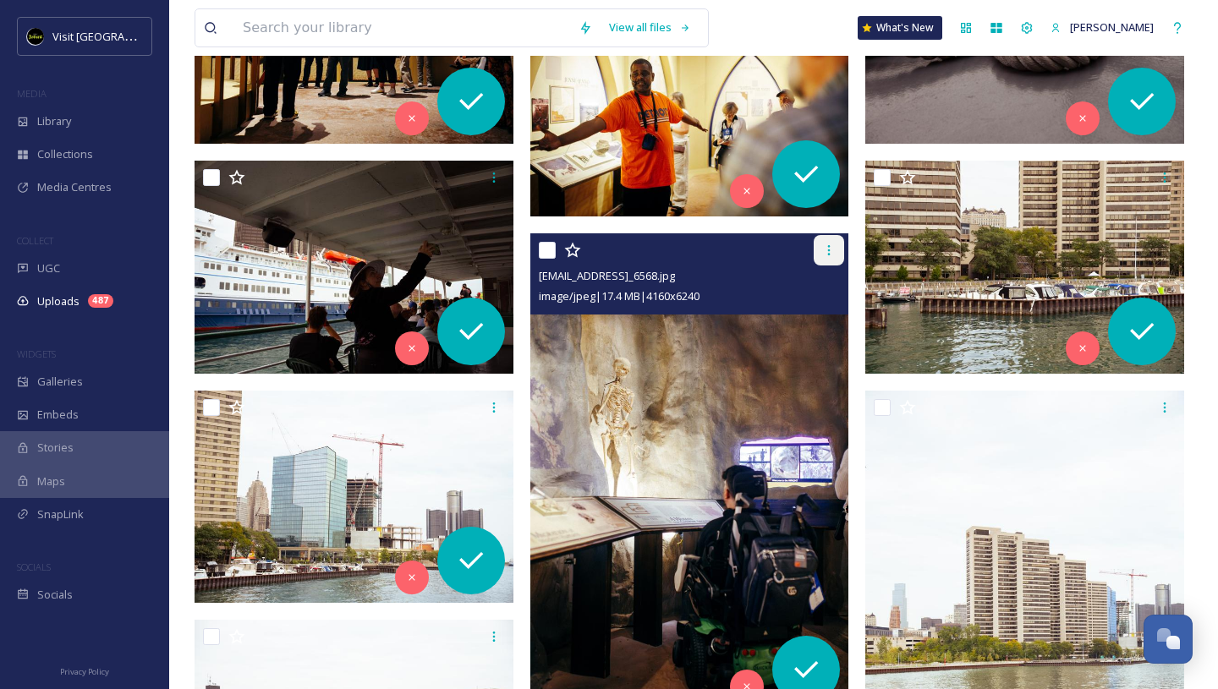
click at [828, 250] on icon at bounding box center [829, 250] width 3 height 10
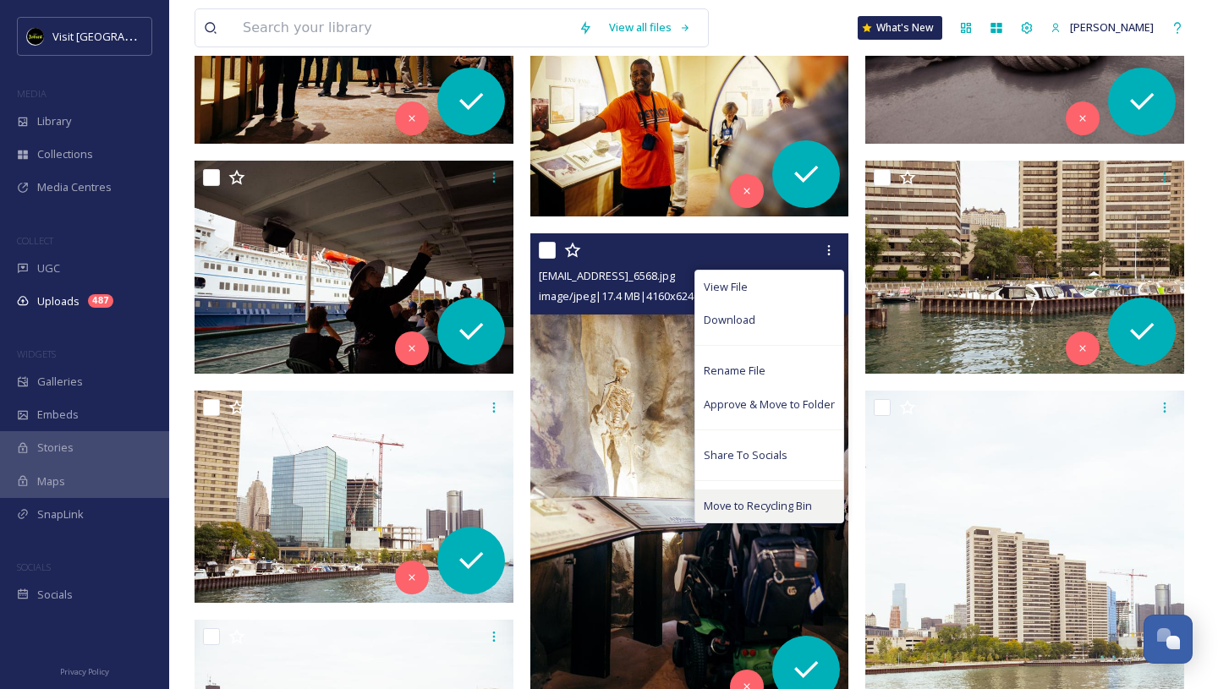
click at [733, 501] on span "Move to Recycling Bin" at bounding box center [758, 506] width 108 height 16
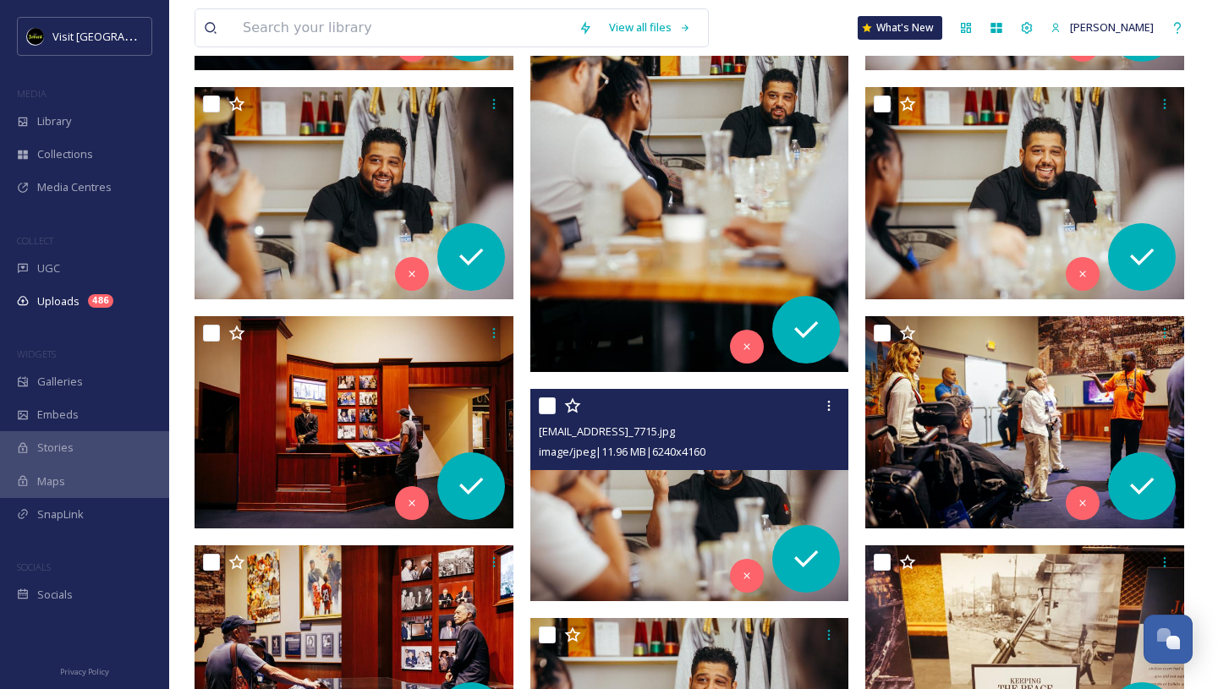
scroll to position [5825, 0]
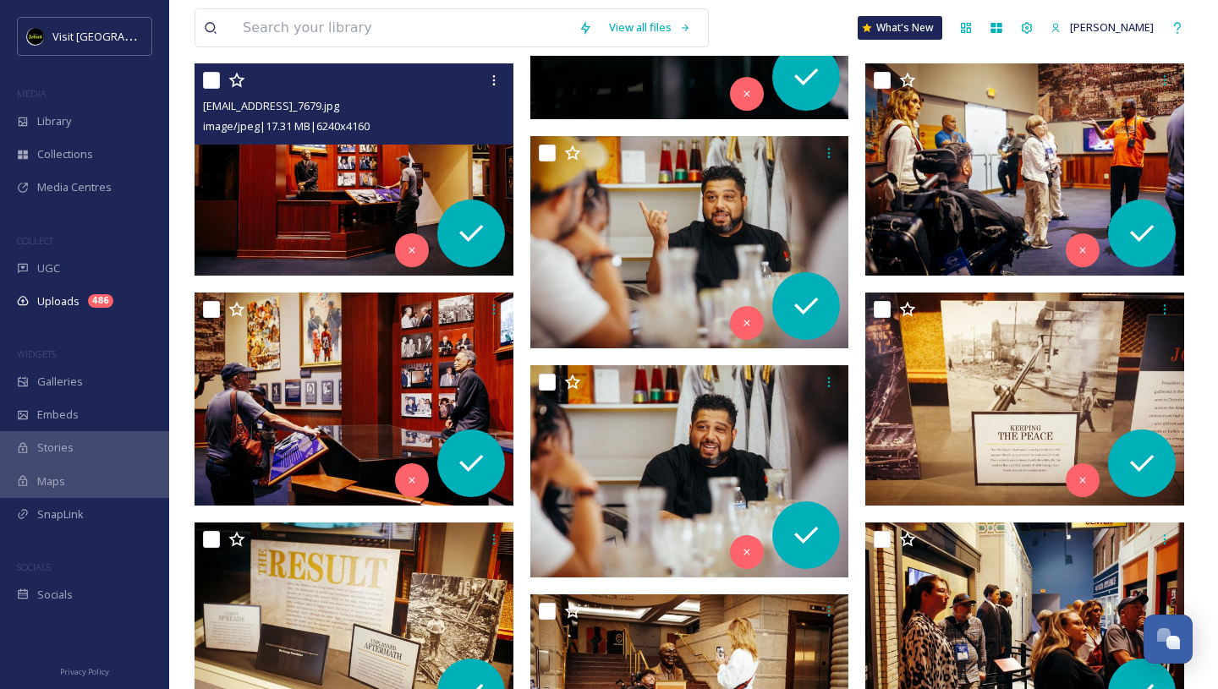
click at [372, 200] on img at bounding box center [353, 169] width 319 height 213
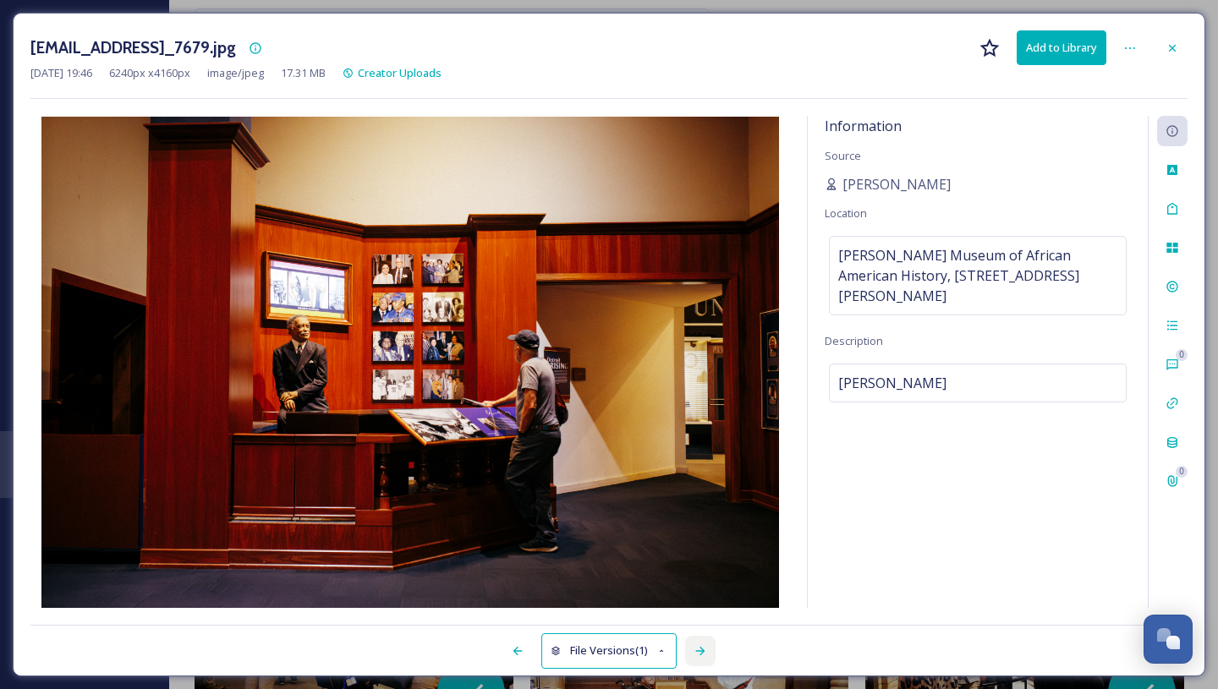
click at [696, 644] on icon at bounding box center [700, 651] width 14 height 14
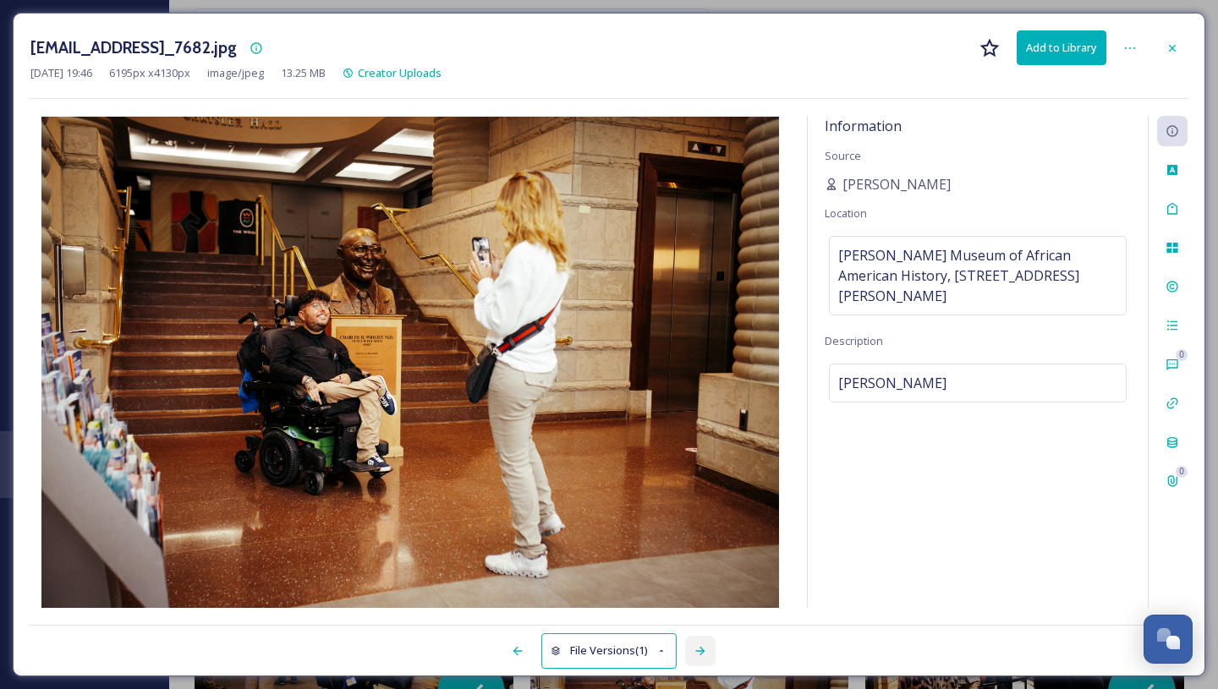
click at [696, 644] on icon at bounding box center [700, 651] width 14 height 14
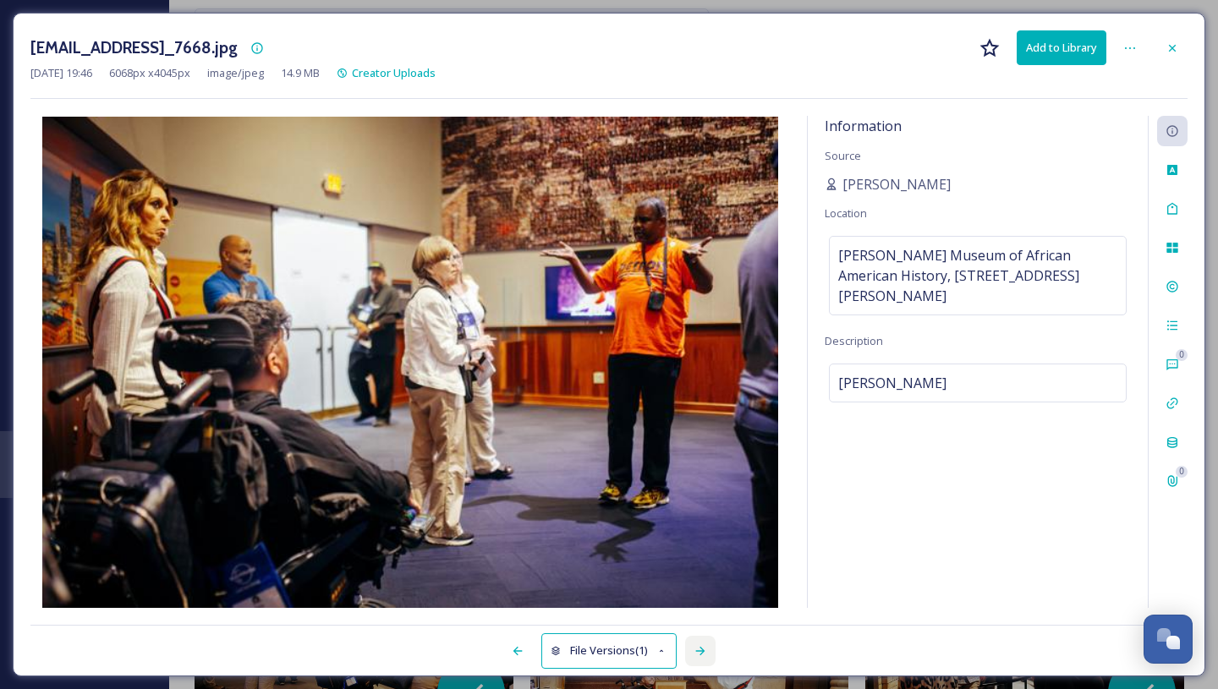
click at [696, 644] on icon at bounding box center [700, 651] width 14 height 14
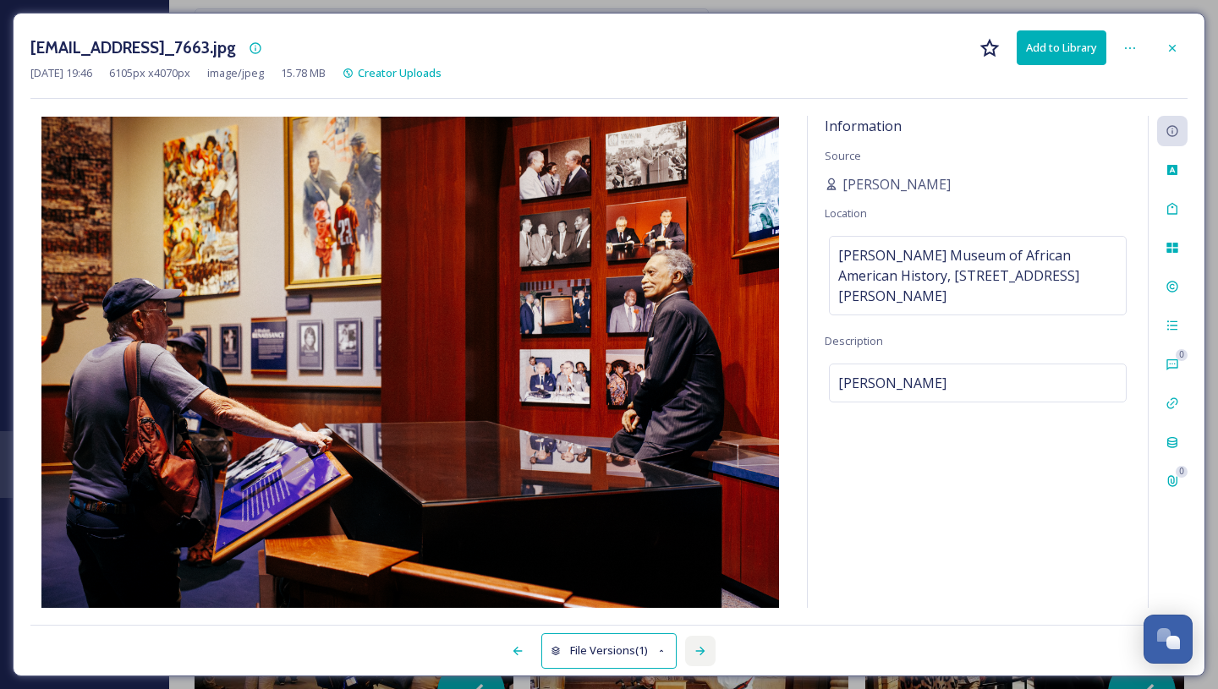
click at [696, 645] on icon at bounding box center [700, 651] width 14 height 14
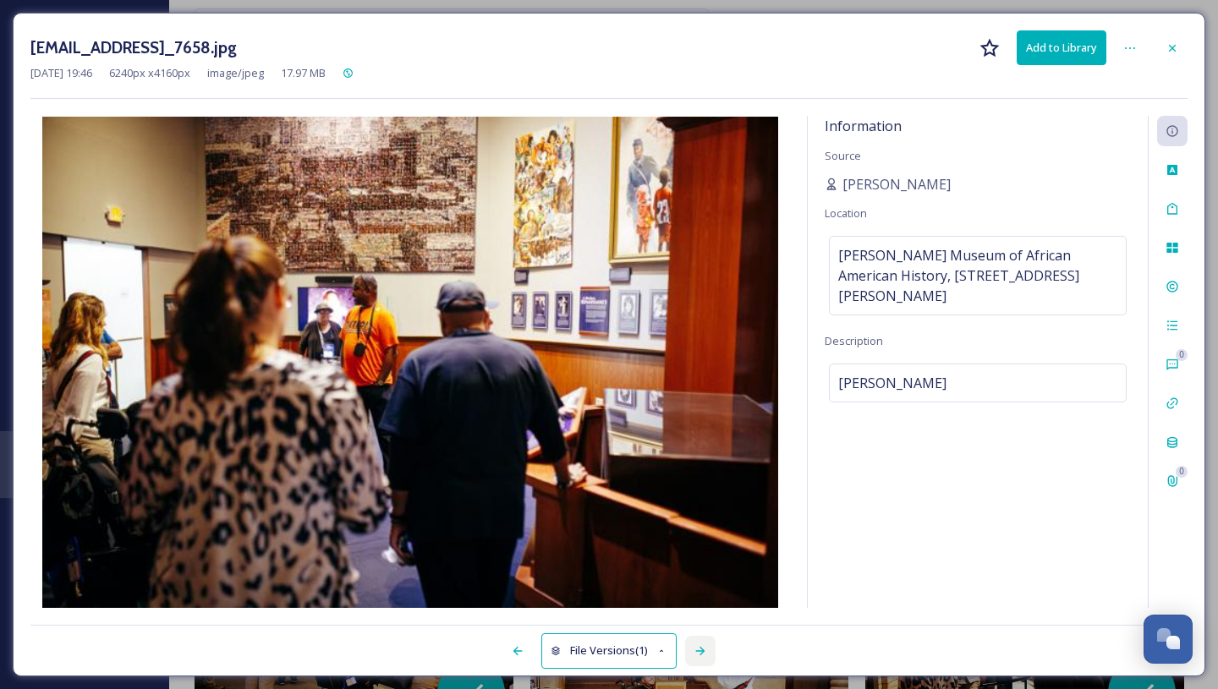
click at [696, 645] on icon at bounding box center [700, 651] width 14 height 14
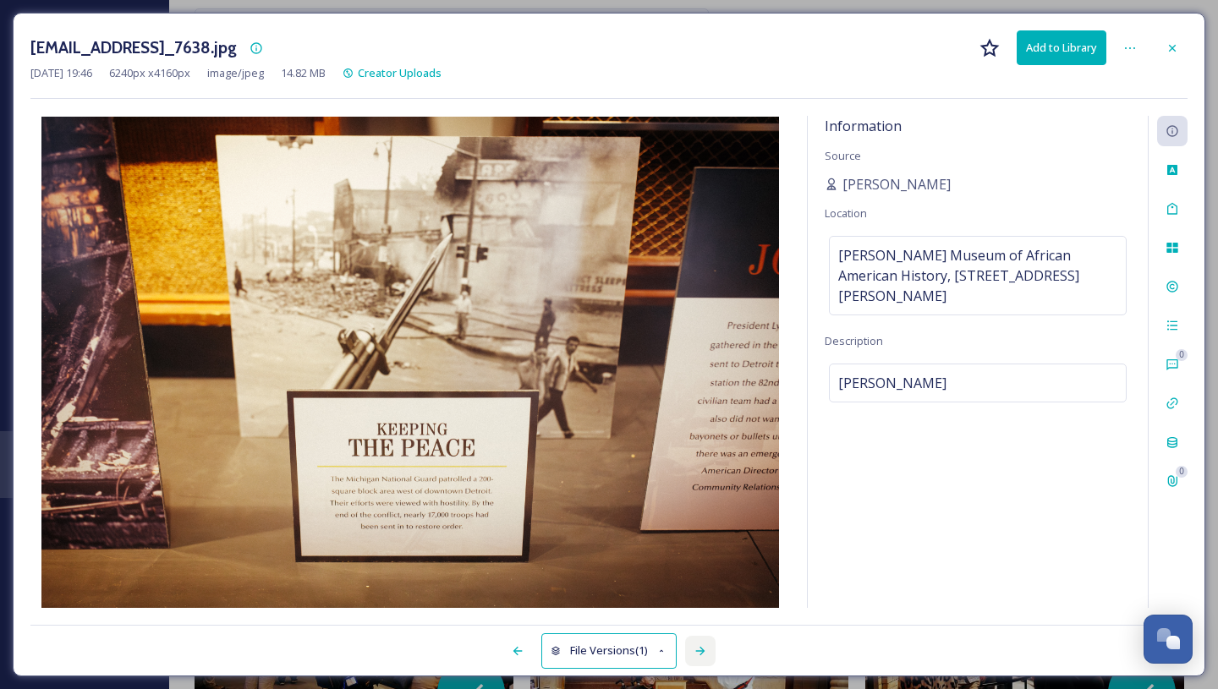
click at [696, 645] on icon at bounding box center [700, 651] width 14 height 14
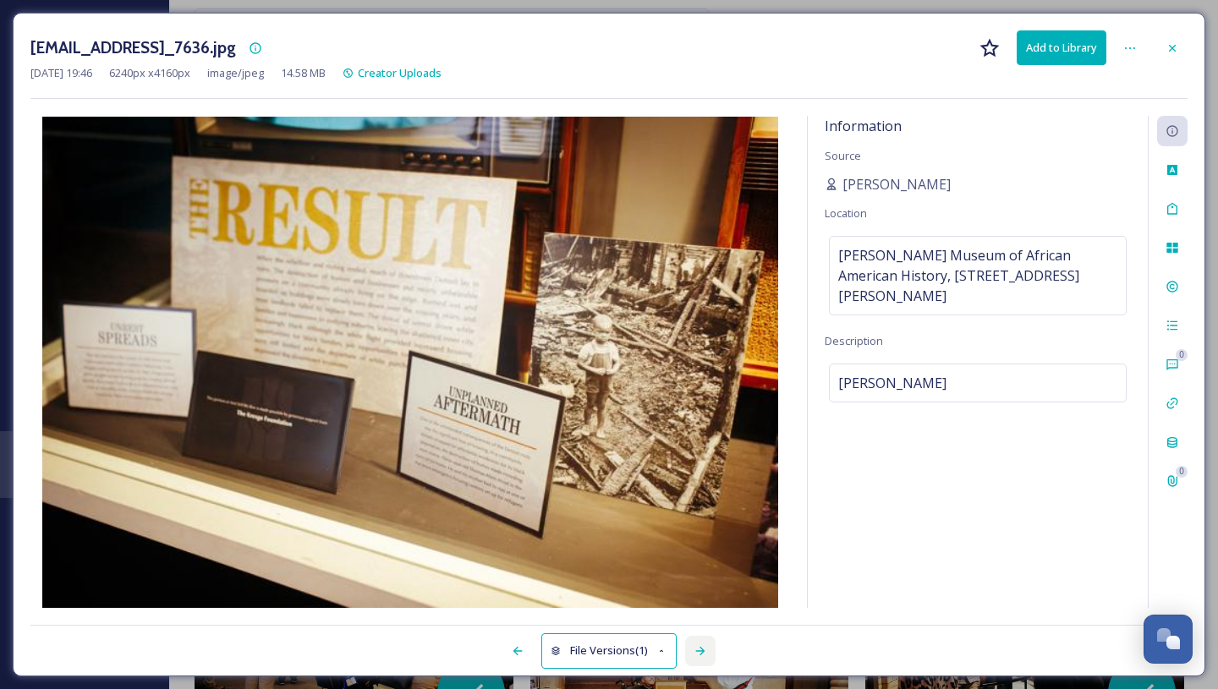
click at [696, 645] on icon at bounding box center [700, 651] width 14 height 14
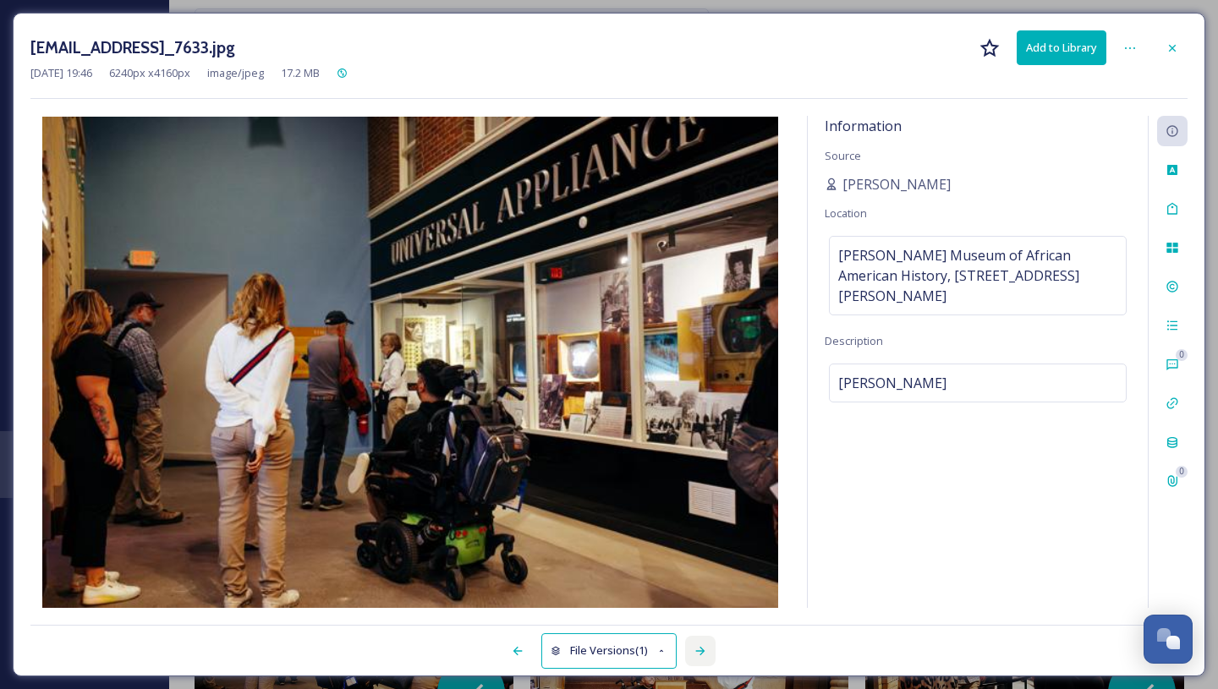
click at [696, 645] on icon at bounding box center [700, 651] width 14 height 14
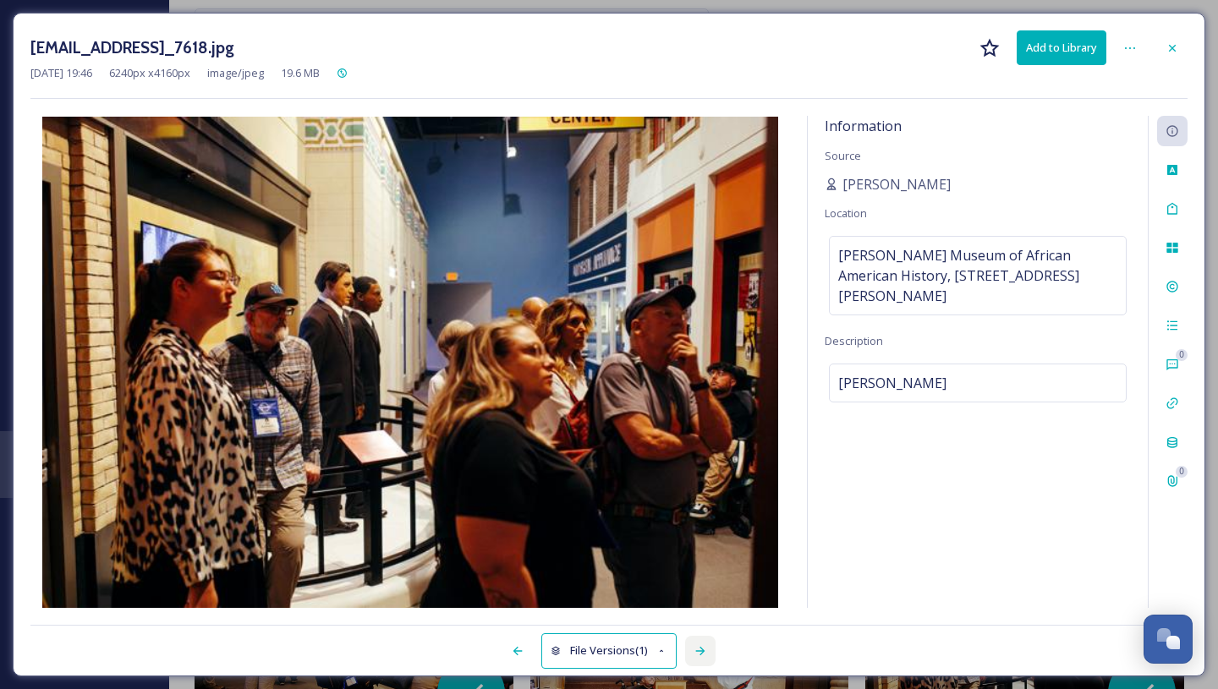
click at [696, 645] on icon at bounding box center [700, 651] width 14 height 14
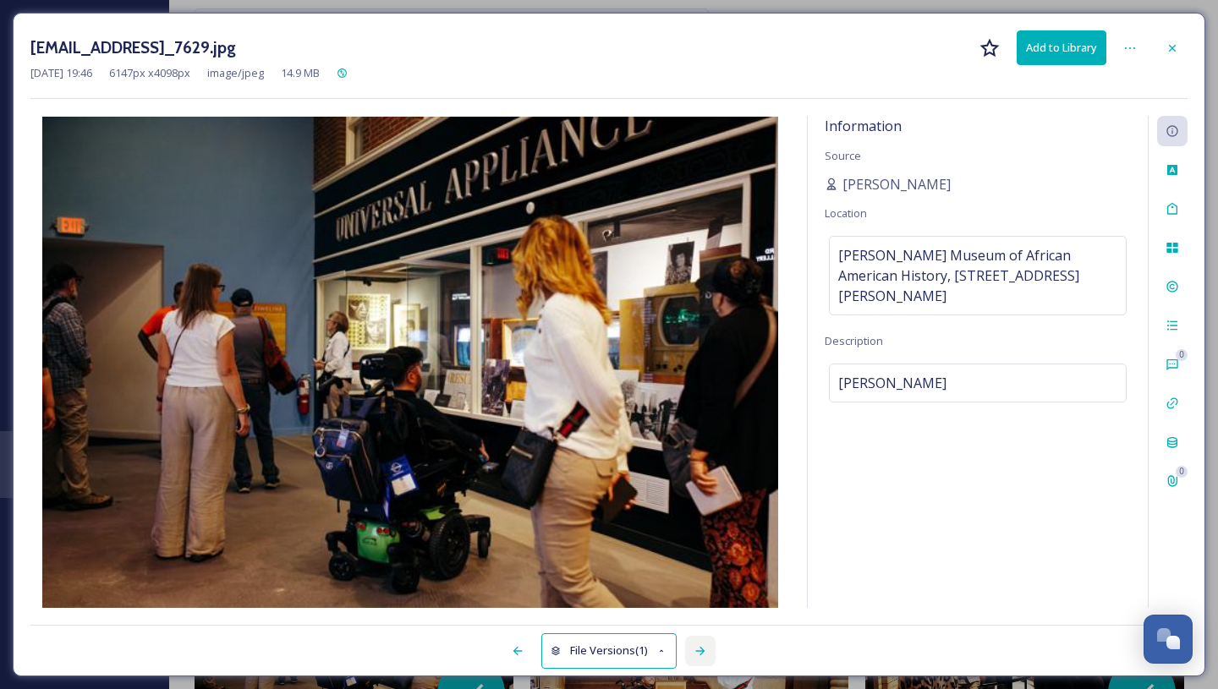
click at [696, 645] on icon at bounding box center [700, 651] width 14 height 14
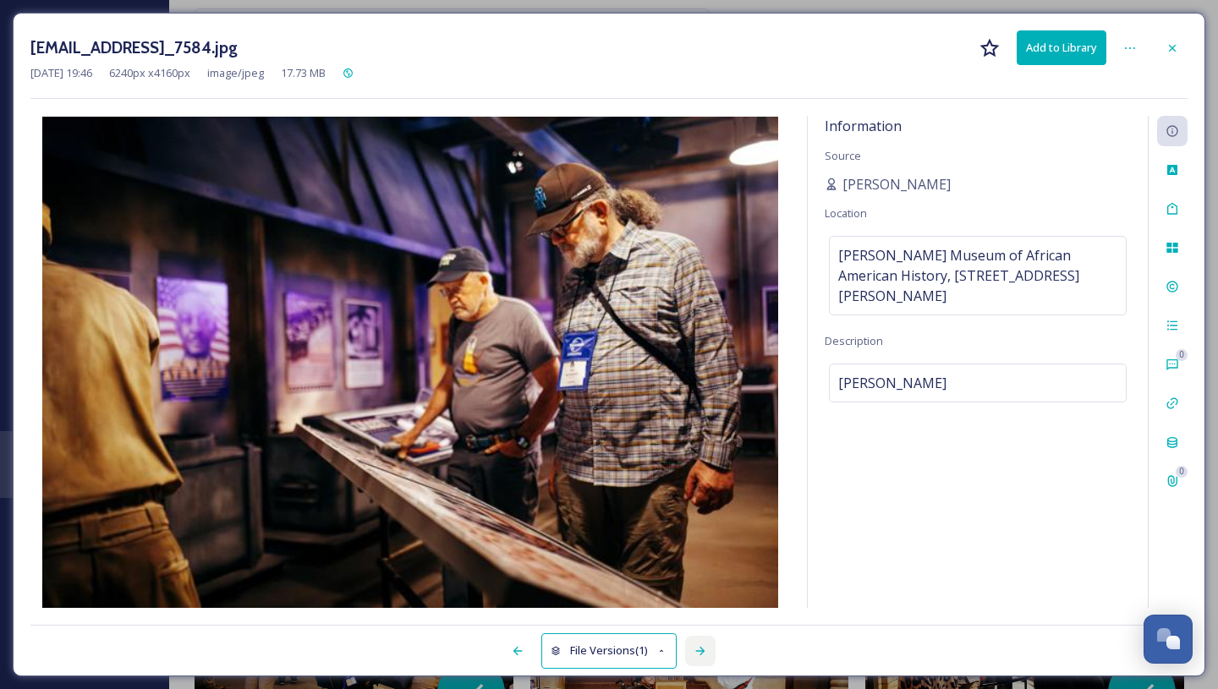
click at [696, 645] on icon at bounding box center [700, 651] width 14 height 14
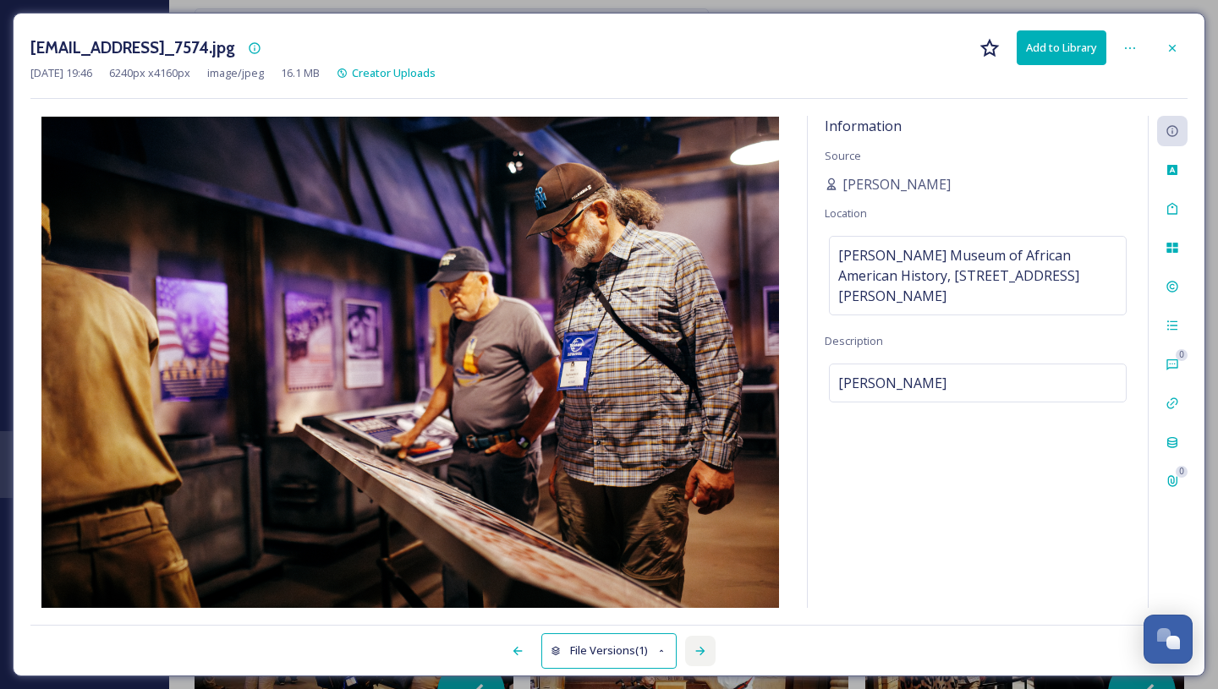
click at [696, 645] on icon at bounding box center [700, 651] width 14 height 14
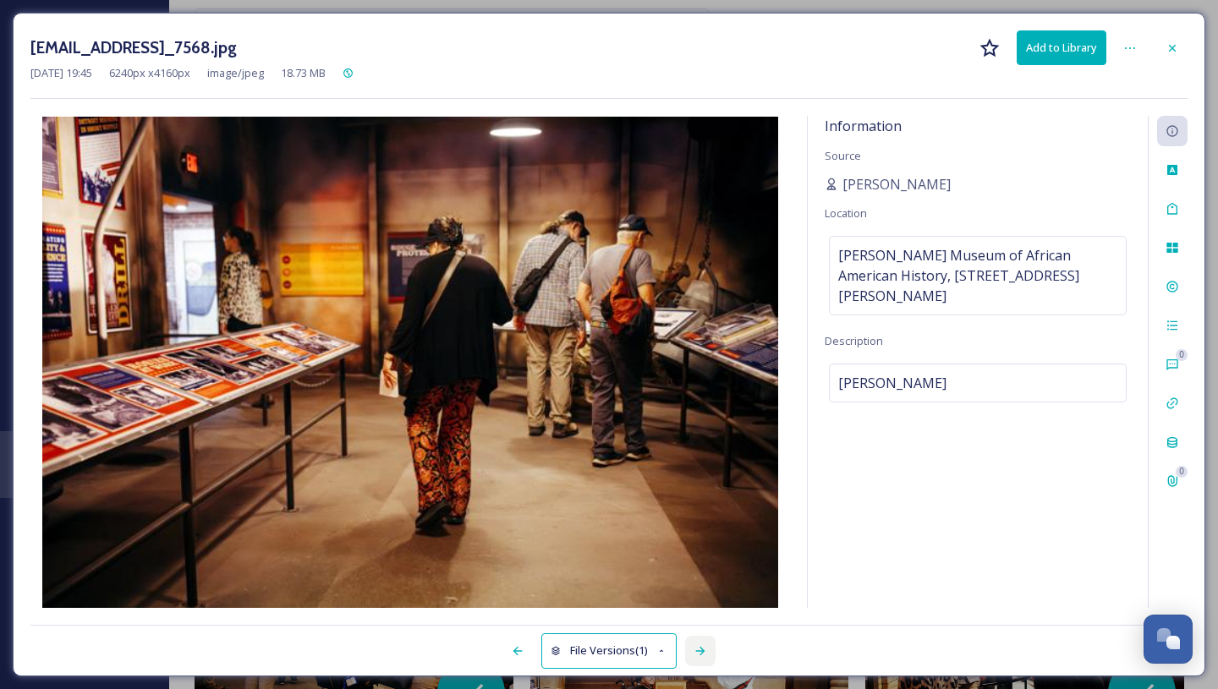
click at [696, 645] on icon at bounding box center [700, 651] width 14 height 14
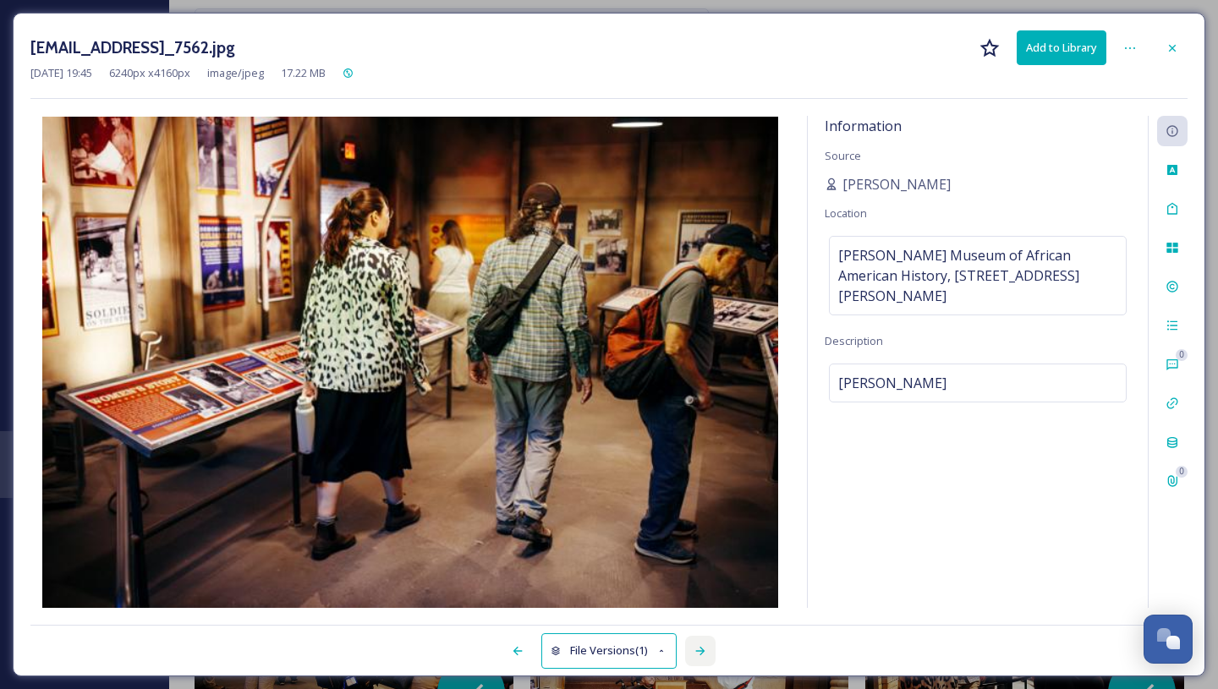
click at [696, 645] on icon at bounding box center [700, 651] width 14 height 14
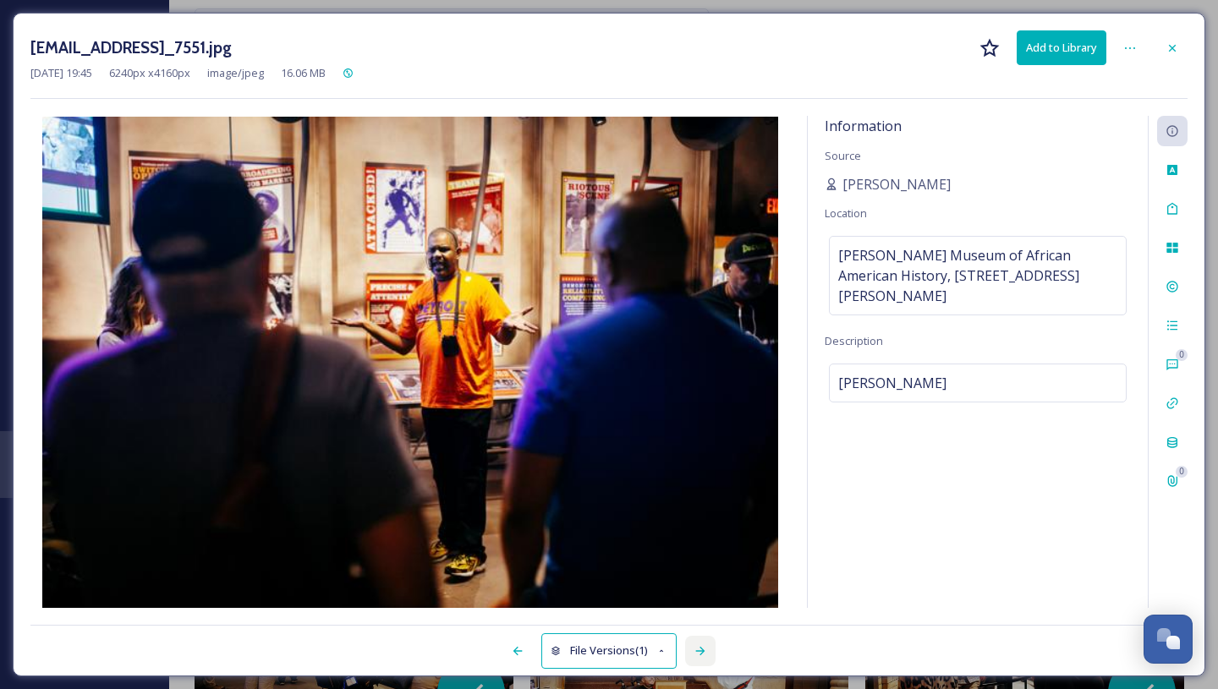
click at [696, 645] on icon at bounding box center [700, 651] width 14 height 14
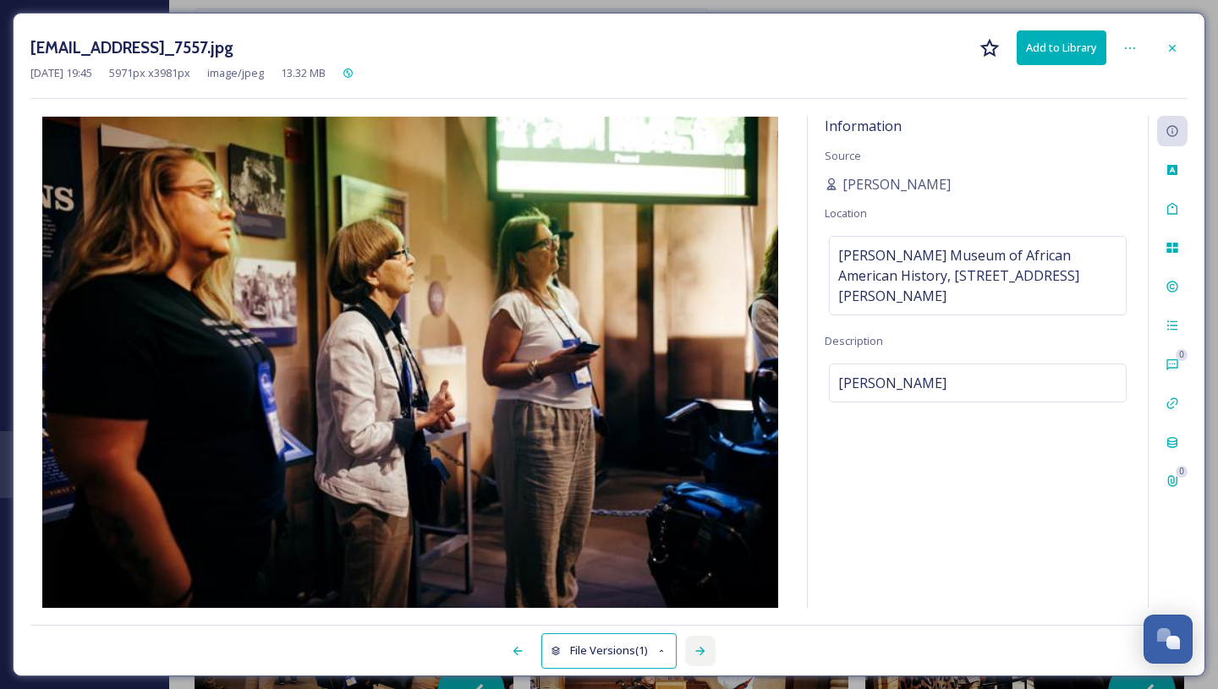
click at [696, 645] on icon at bounding box center [700, 651] width 14 height 14
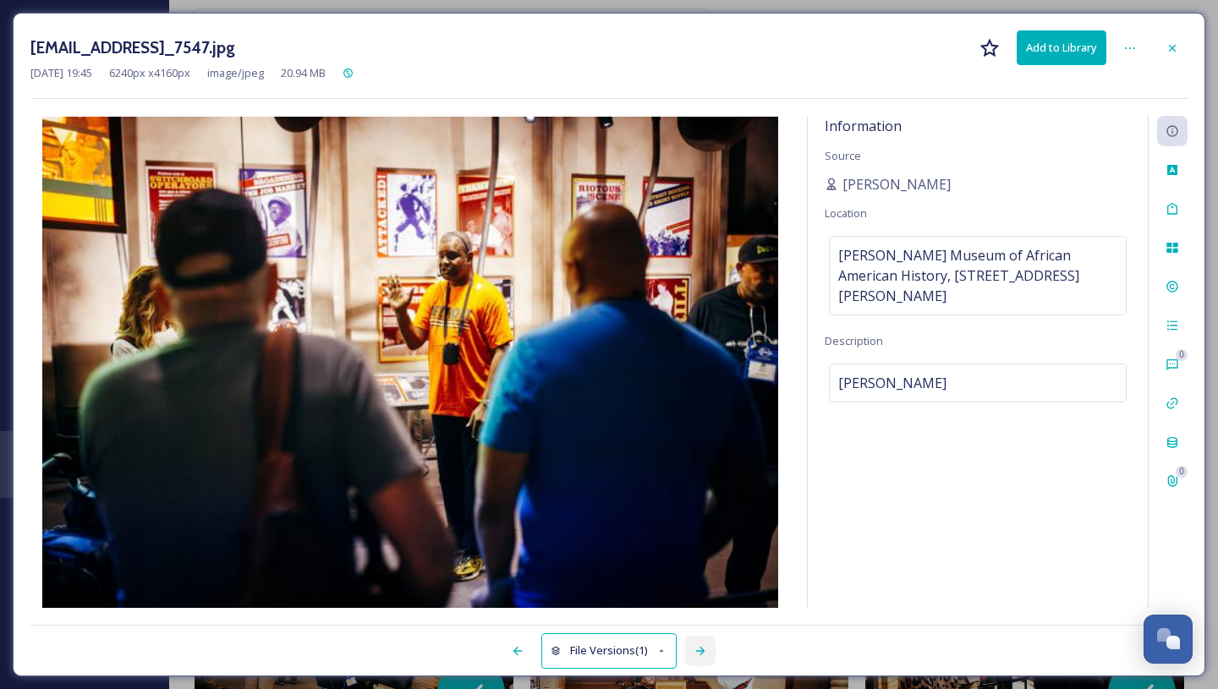
click at [696, 645] on icon at bounding box center [700, 651] width 14 height 14
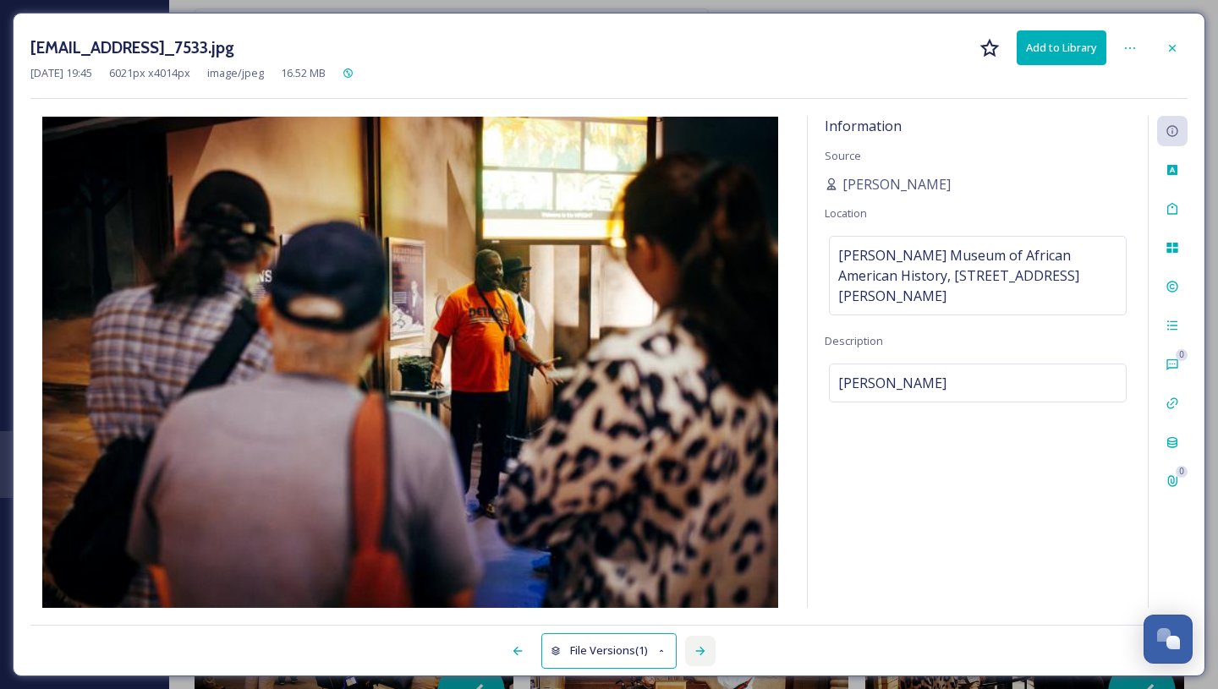
click at [696, 645] on icon at bounding box center [700, 651] width 14 height 14
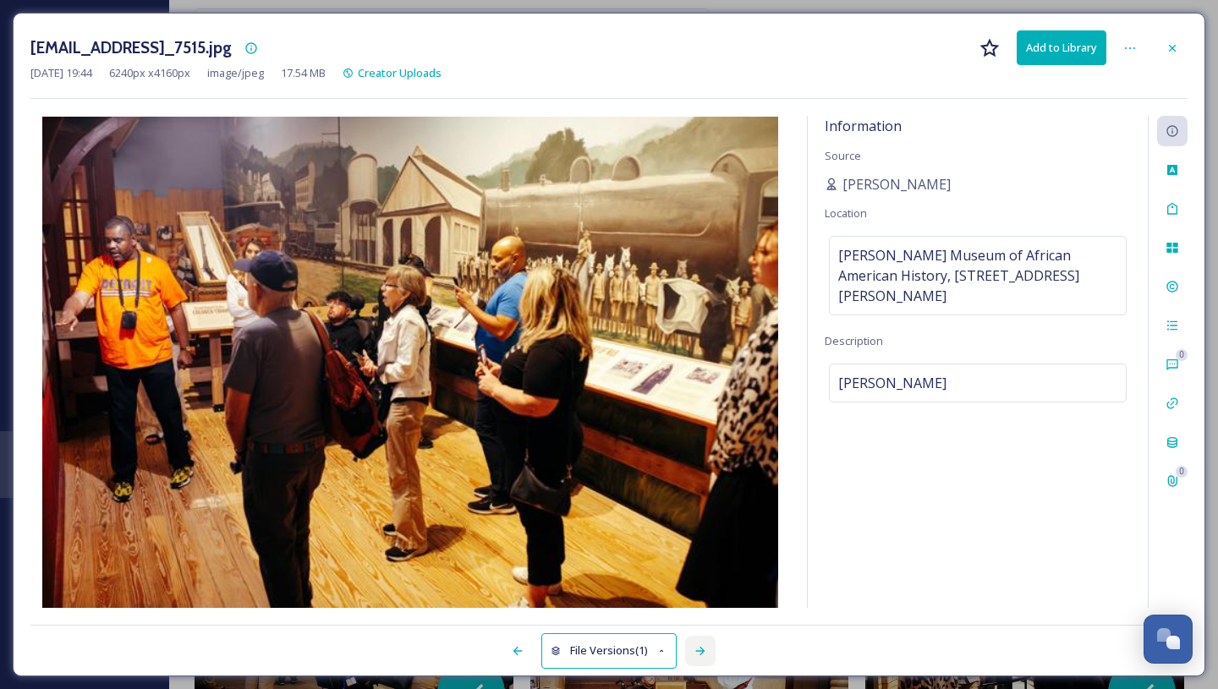
click at [696, 645] on icon at bounding box center [700, 651] width 14 height 14
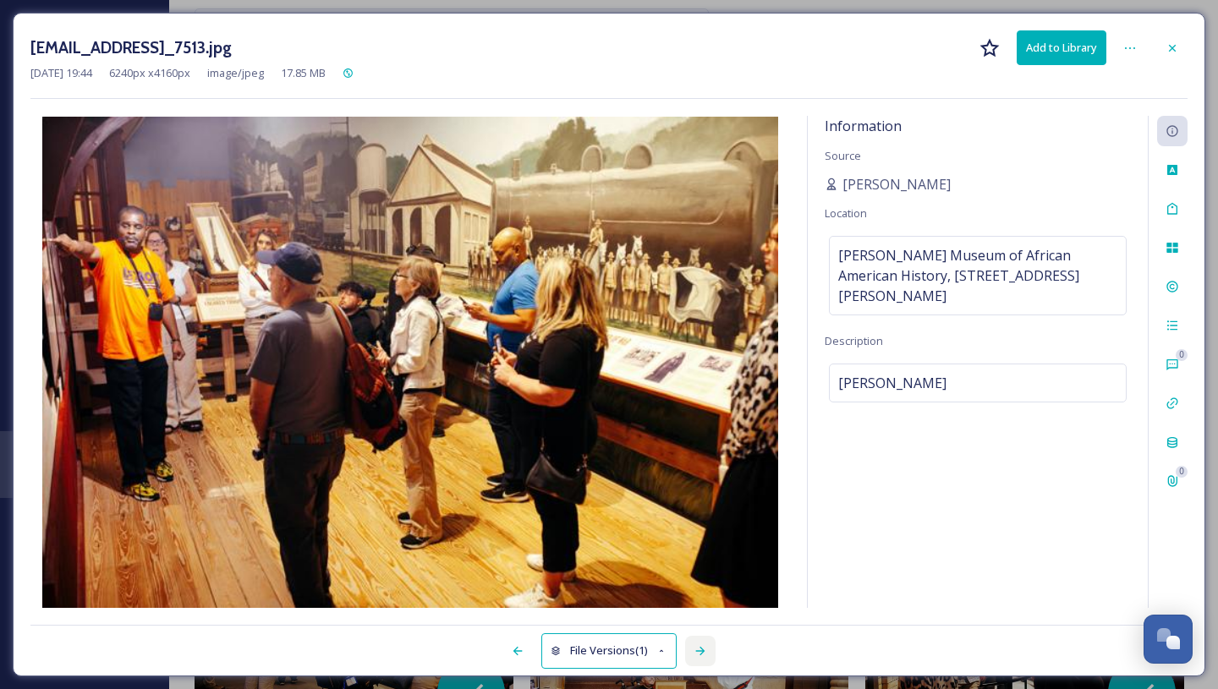
click at [696, 645] on icon at bounding box center [700, 651] width 14 height 14
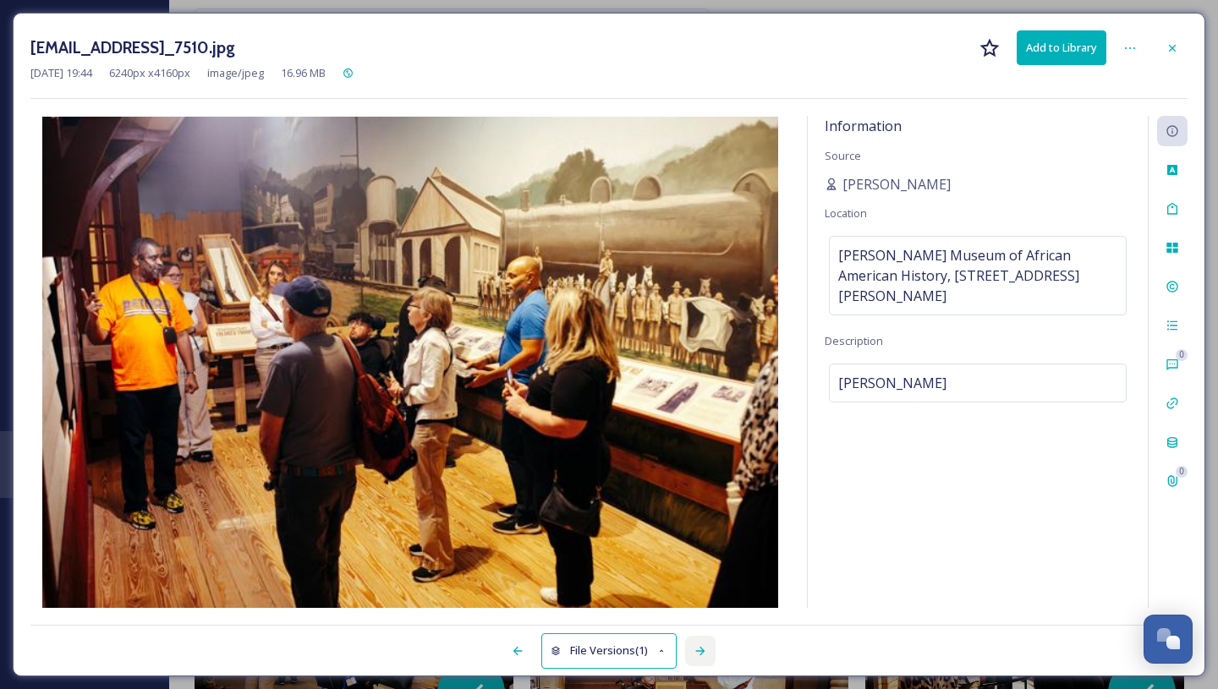
click at [696, 645] on icon at bounding box center [700, 651] width 14 height 14
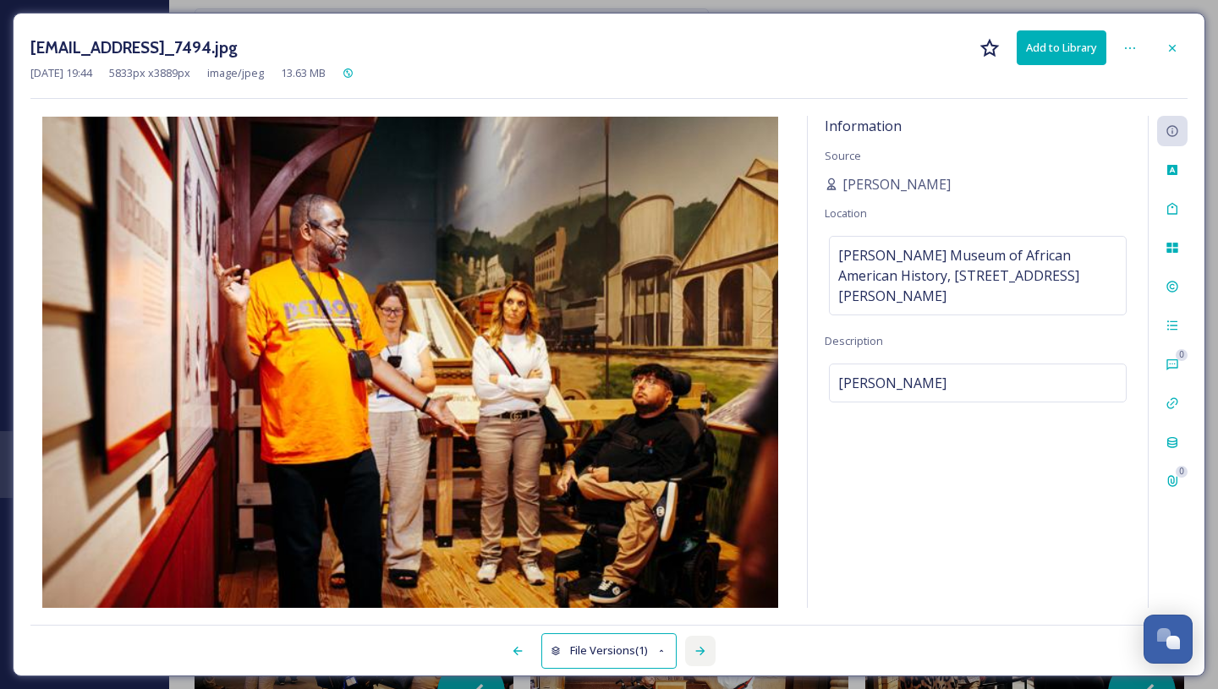
click at [696, 645] on icon at bounding box center [700, 651] width 14 height 14
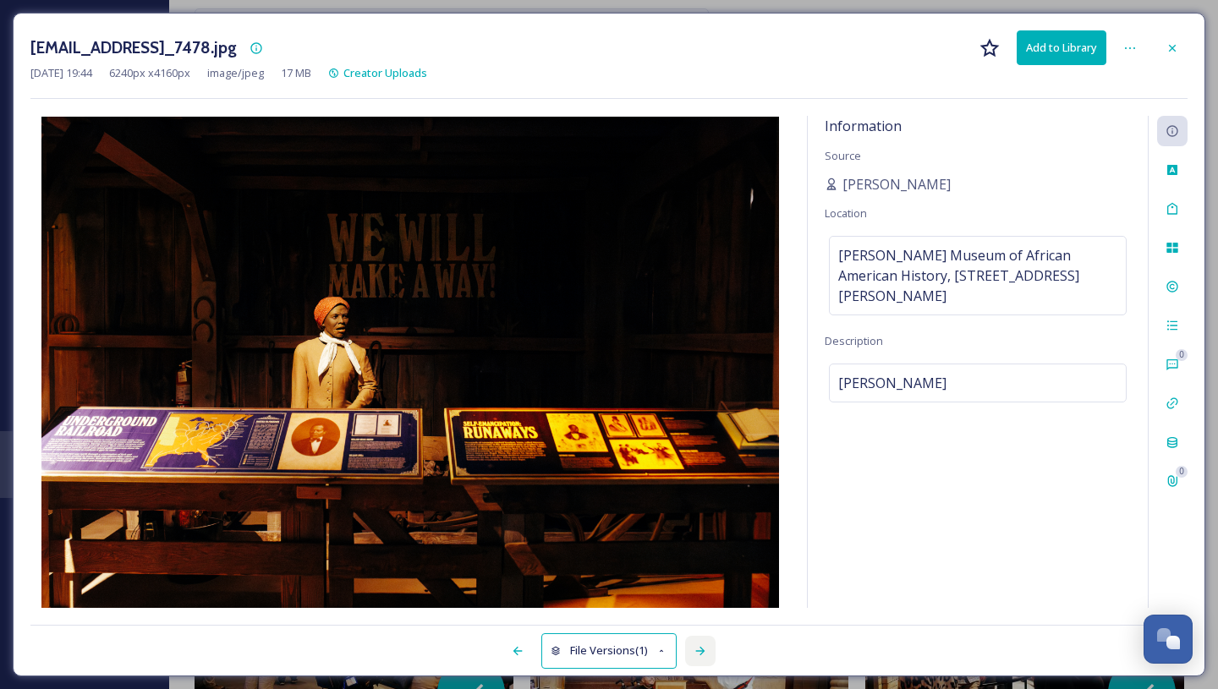
click at [696, 645] on icon at bounding box center [700, 651] width 14 height 14
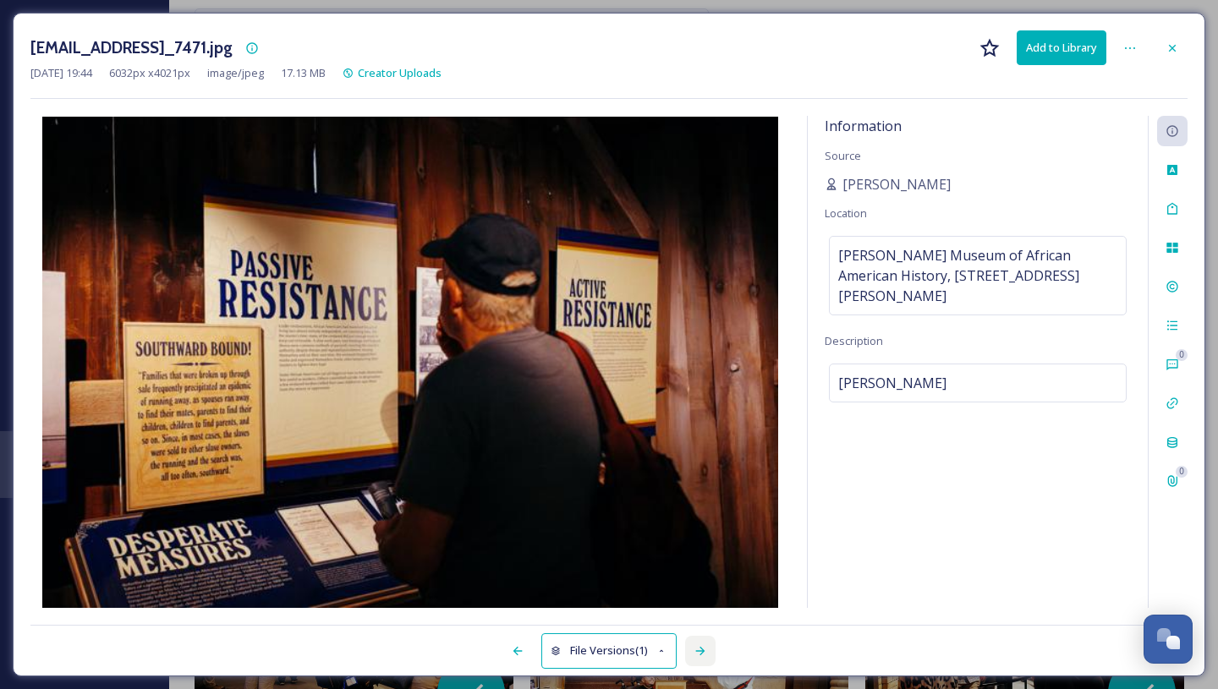
click at [696, 645] on icon at bounding box center [700, 651] width 14 height 14
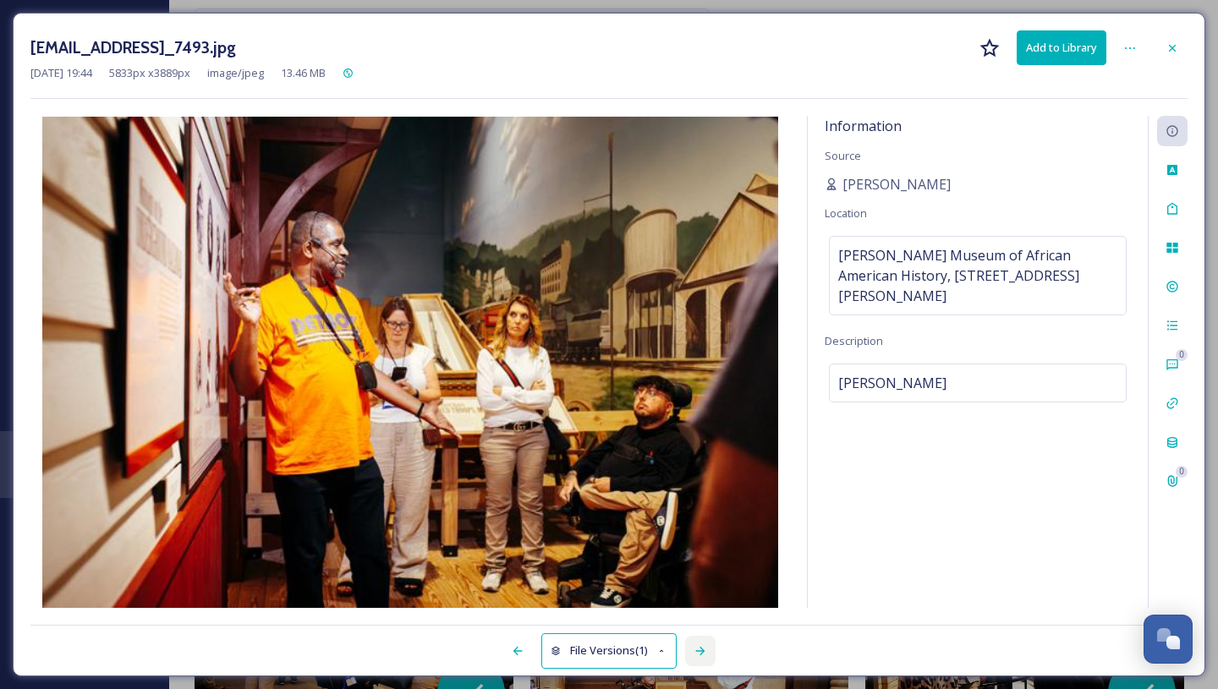
click at [696, 645] on icon at bounding box center [700, 651] width 14 height 14
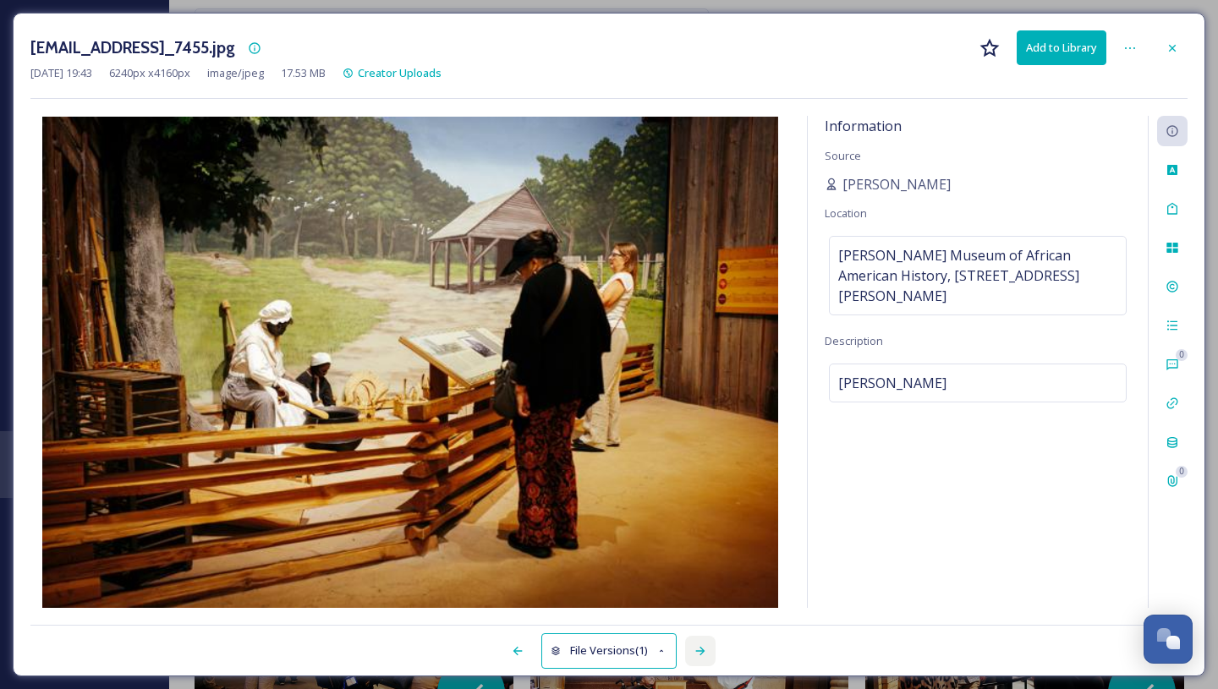
click at [696, 645] on icon at bounding box center [700, 651] width 14 height 14
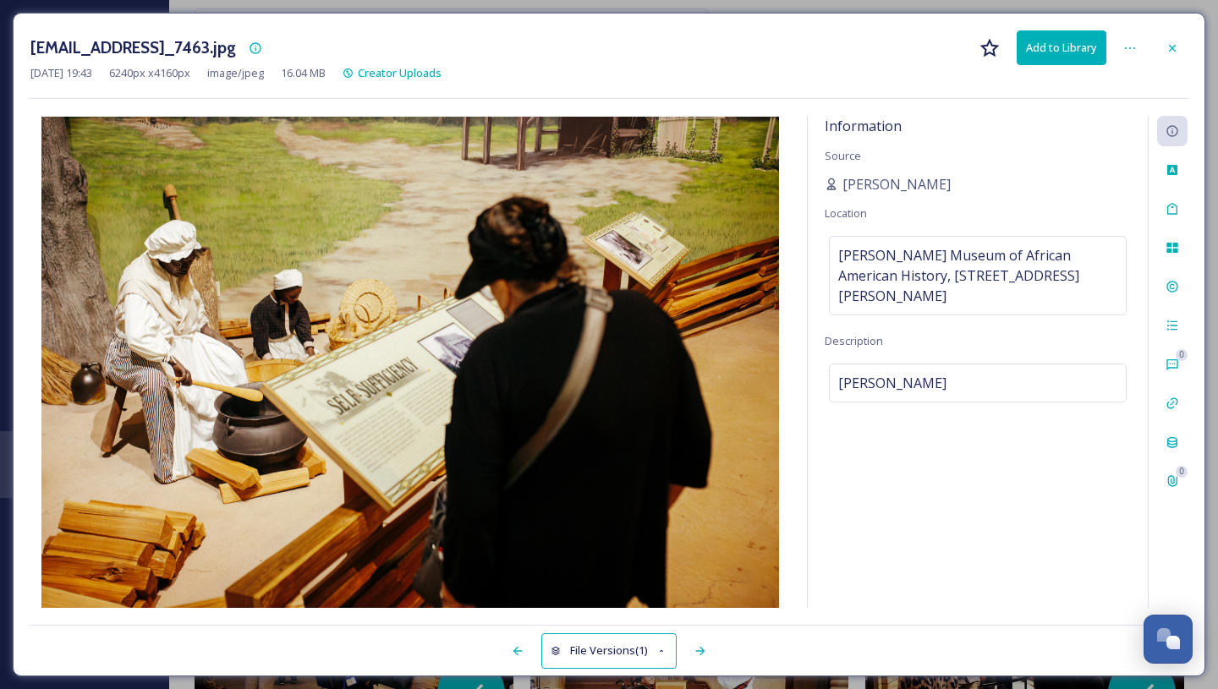
click at [625, 45] on div "[EMAIL_ADDRESS]_7463.jpg Add to Library" at bounding box center [608, 47] width 1157 height 35
click at [1171, 57] on div at bounding box center [1172, 48] width 30 height 30
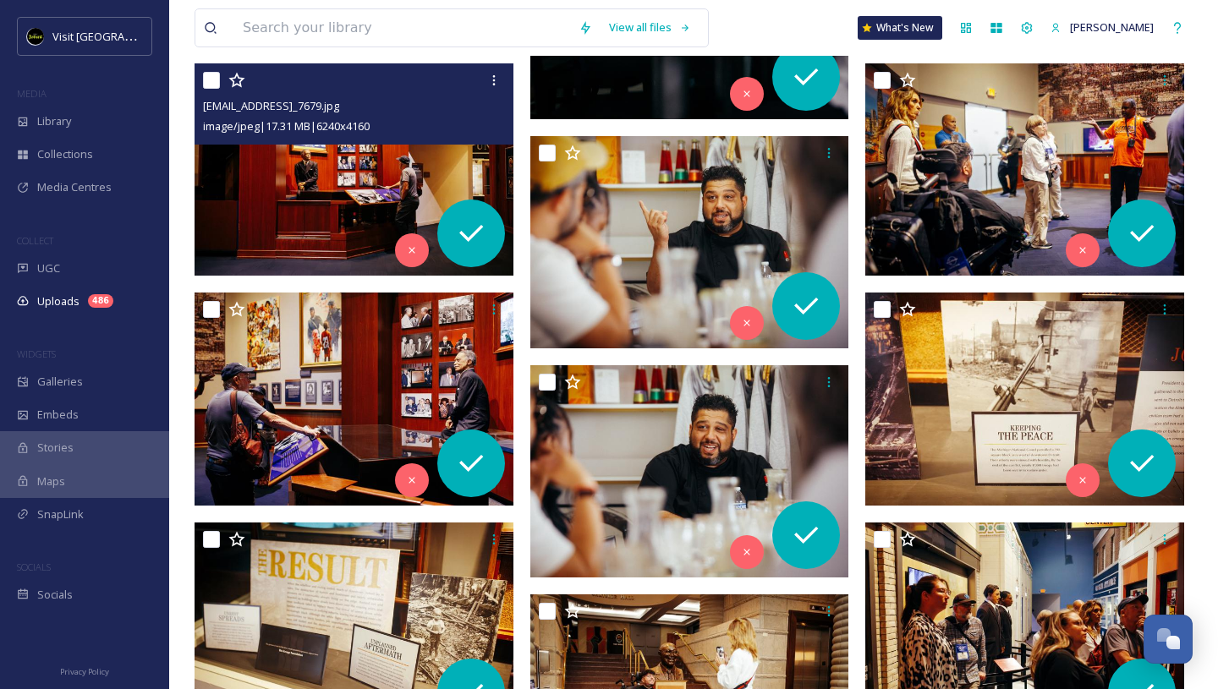
click at [1191, 31] on div "Help" at bounding box center [1177, 28] width 30 height 30
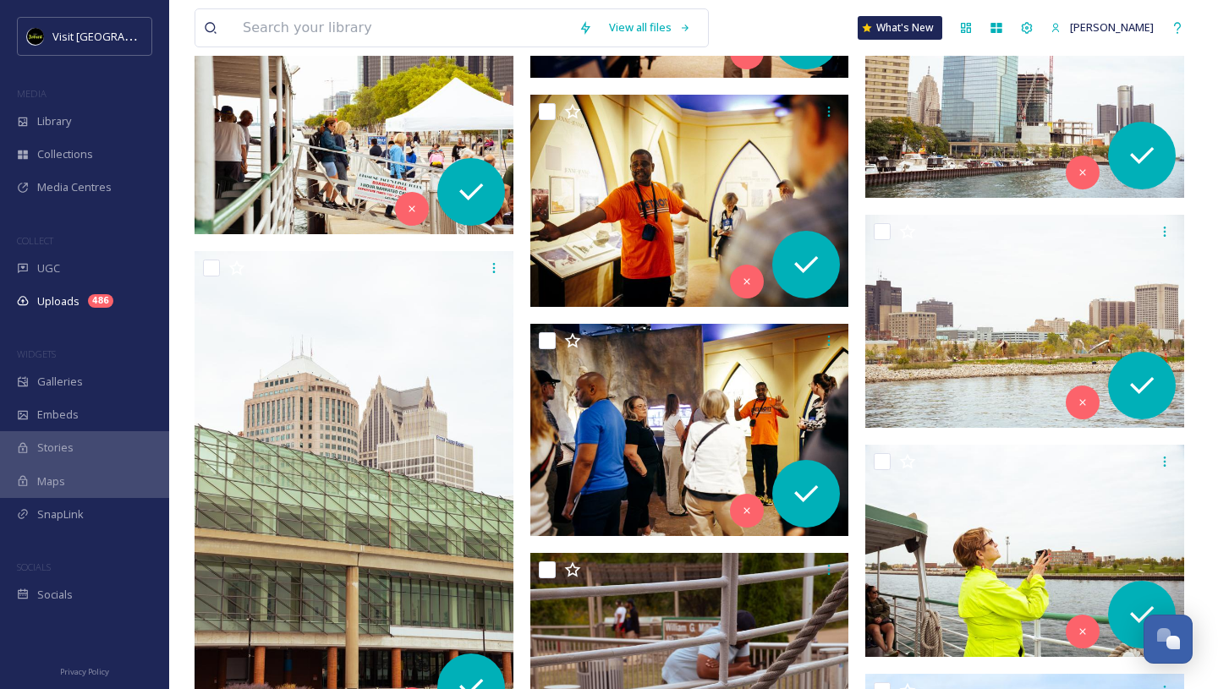
scroll to position [13080, 0]
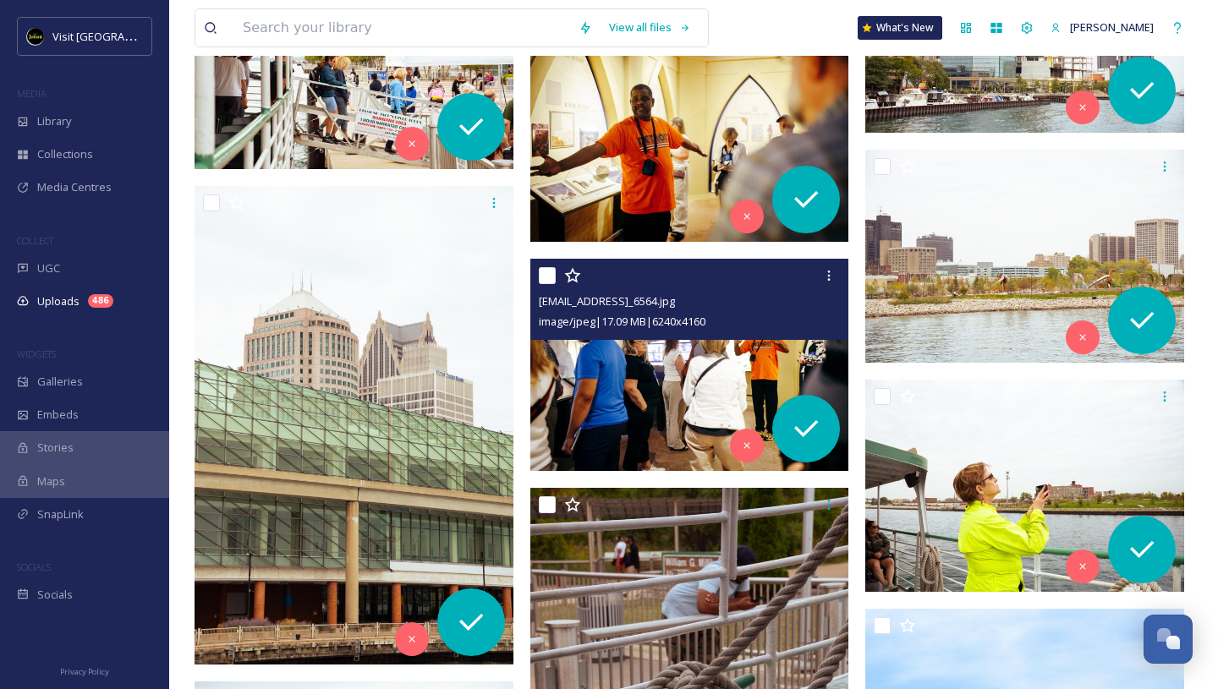
click at [656, 386] on img at bounding box center [689, 365] width 319 height 213
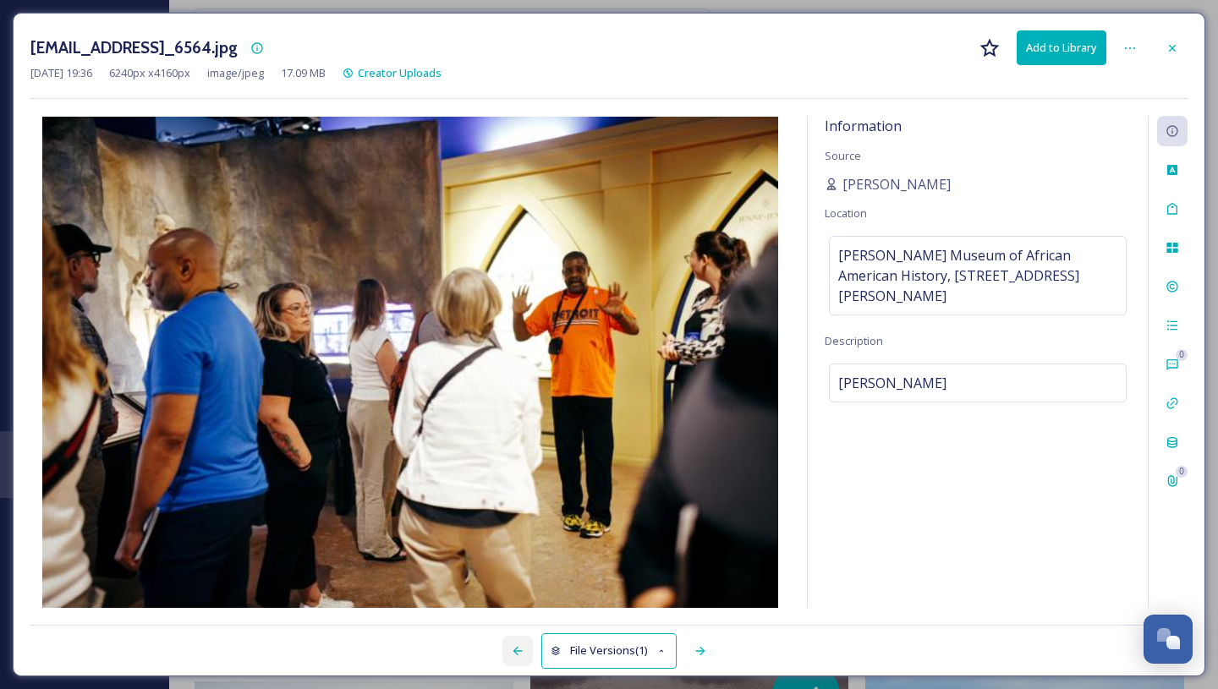
click at [515, 650] on icon at bounding box center [517, 651] width 9 height 8
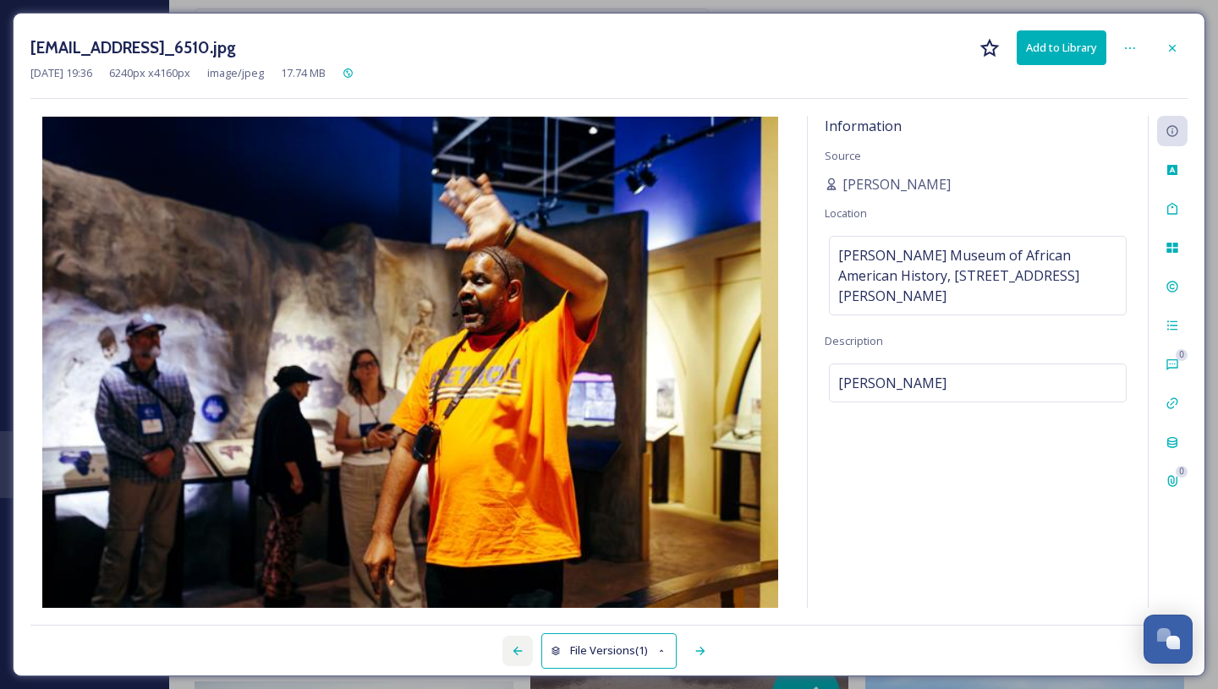
click at [515, 650] on icon at bounding box center [517, 651] width 9 height 8
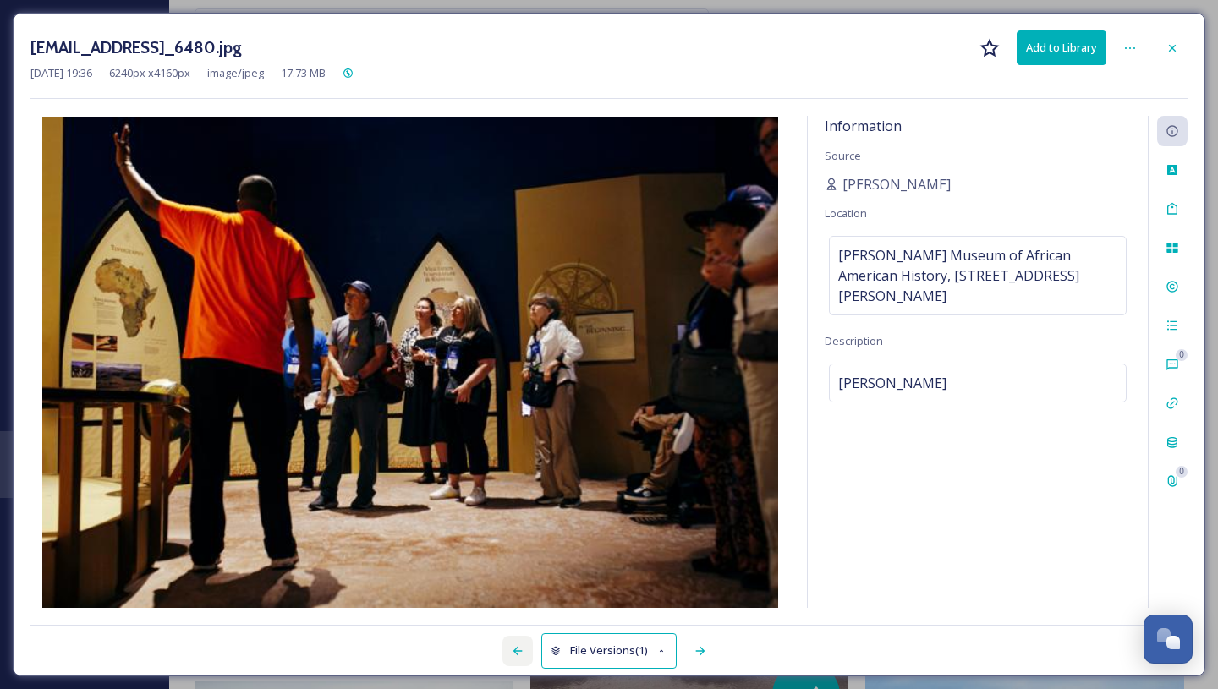
click at [515, 650] on icon at bounding box center [517, 651] width 9 height 8
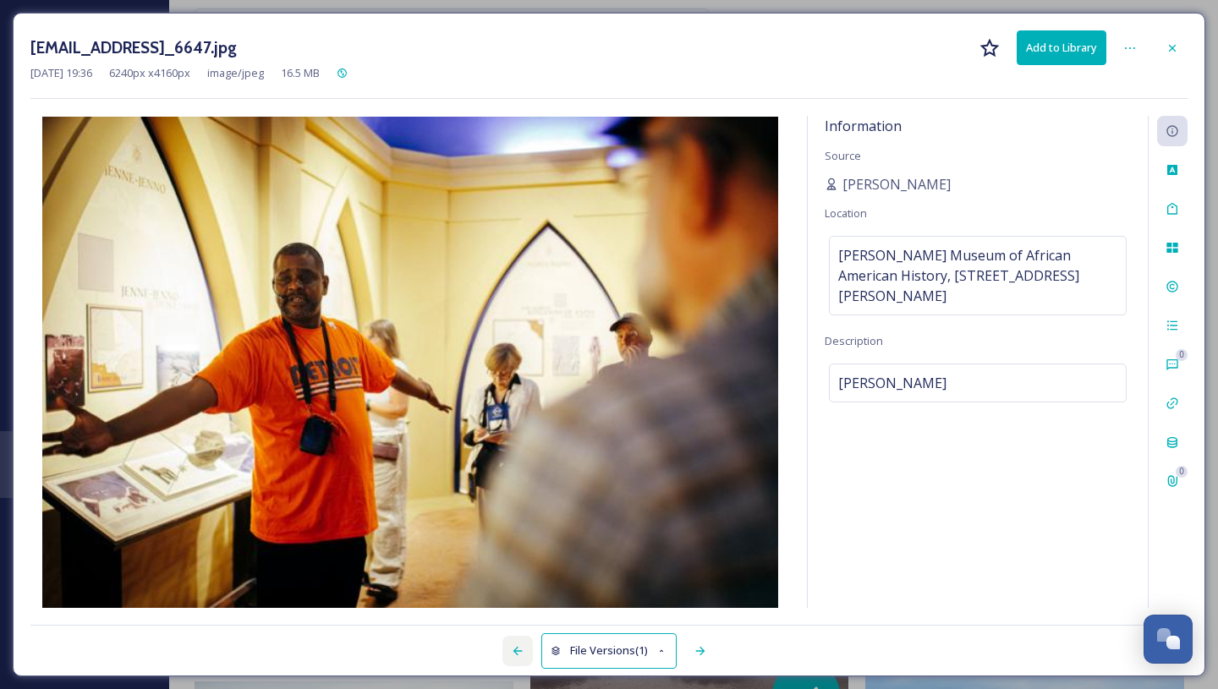
click at [515, 650] on icon at bounding box center [517, 651] width 9 height 8
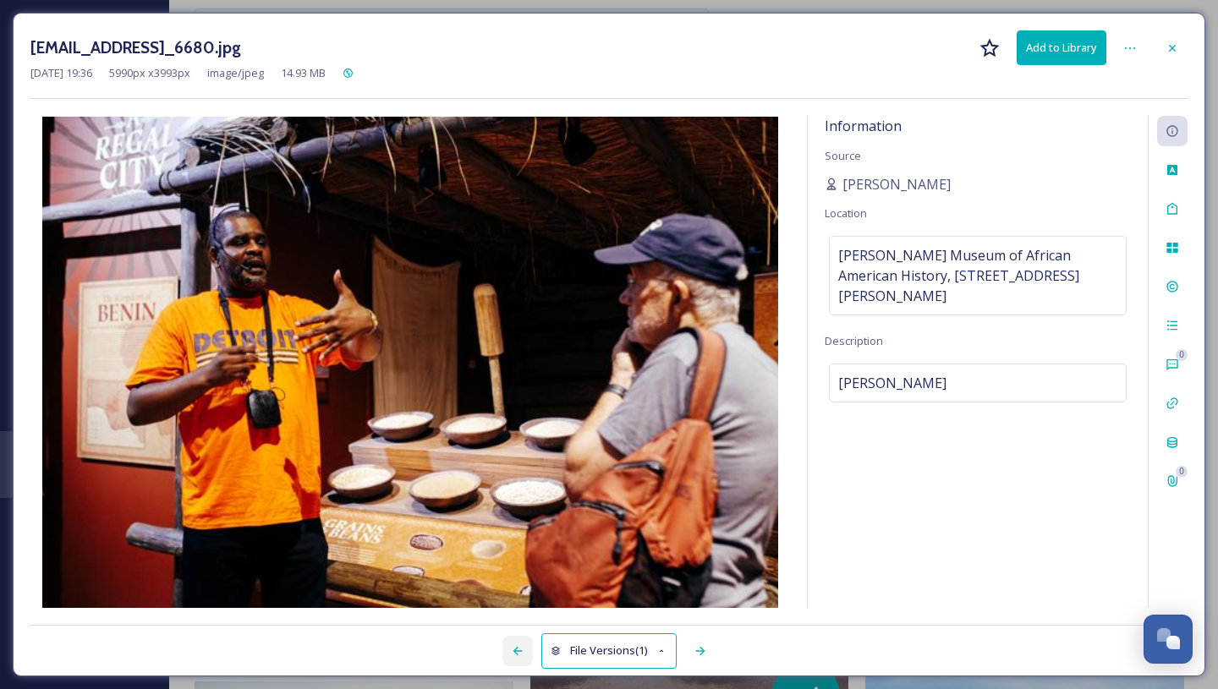
click at [515, 650] on icon at bounding box center [517, 651] width 9 height 8
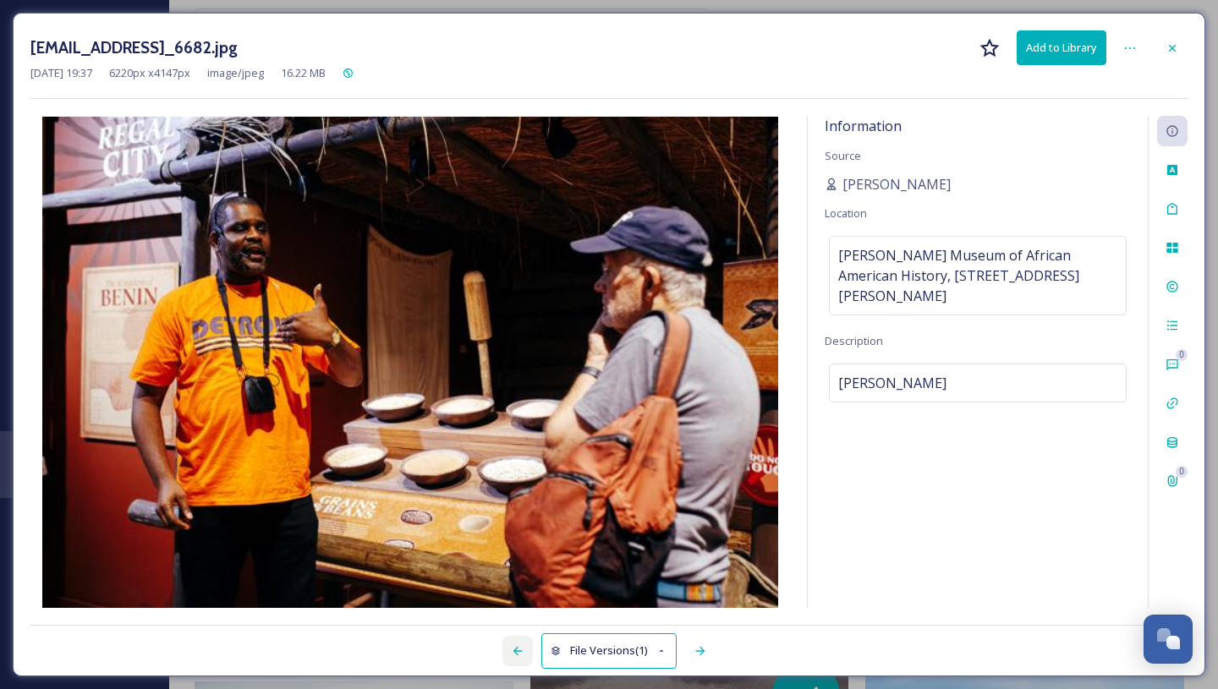
click at [515, 650] on icon at bounding box center [517, 651] width 9 height 8
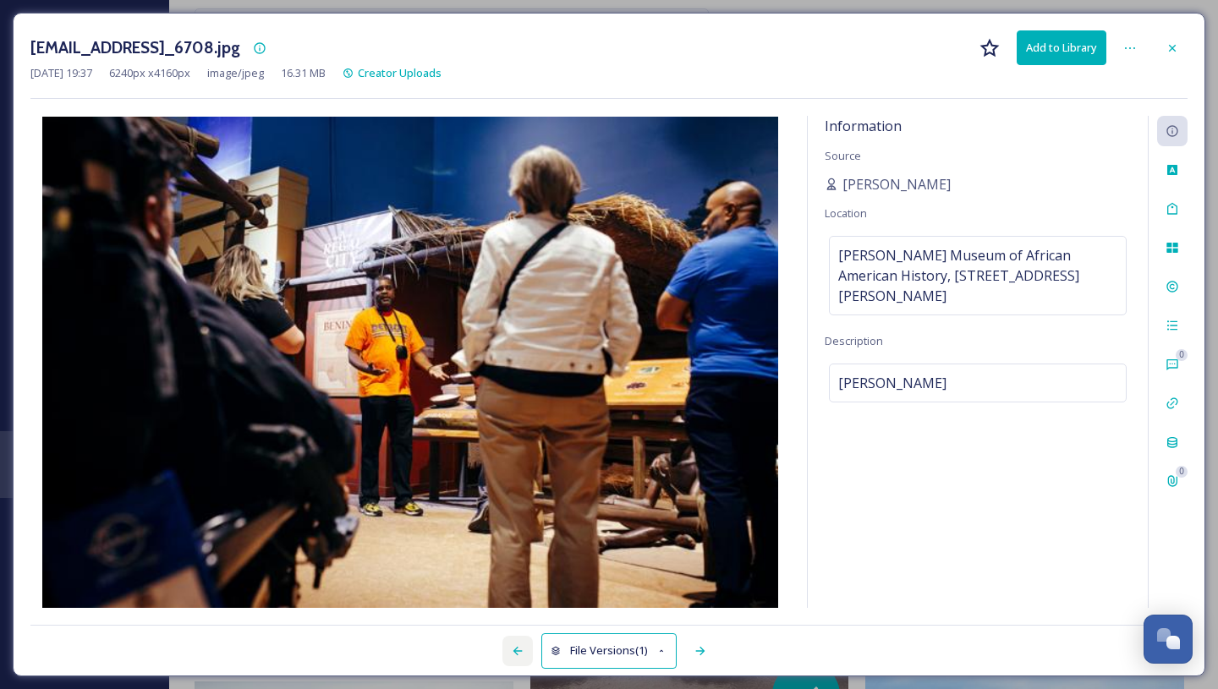
click at [515, 650] on icon at bounding box center [517, 651] width 9 height 8
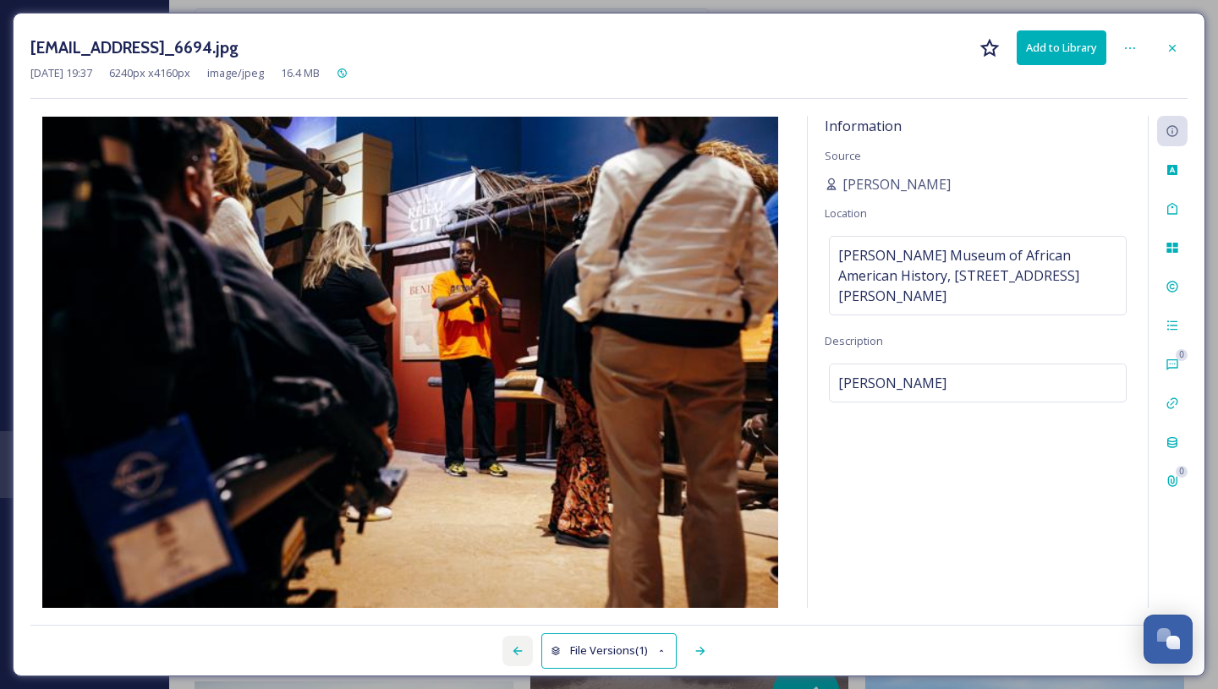
click at [515, 650] on icon at bounding box center [517, 651] width 9 height 8
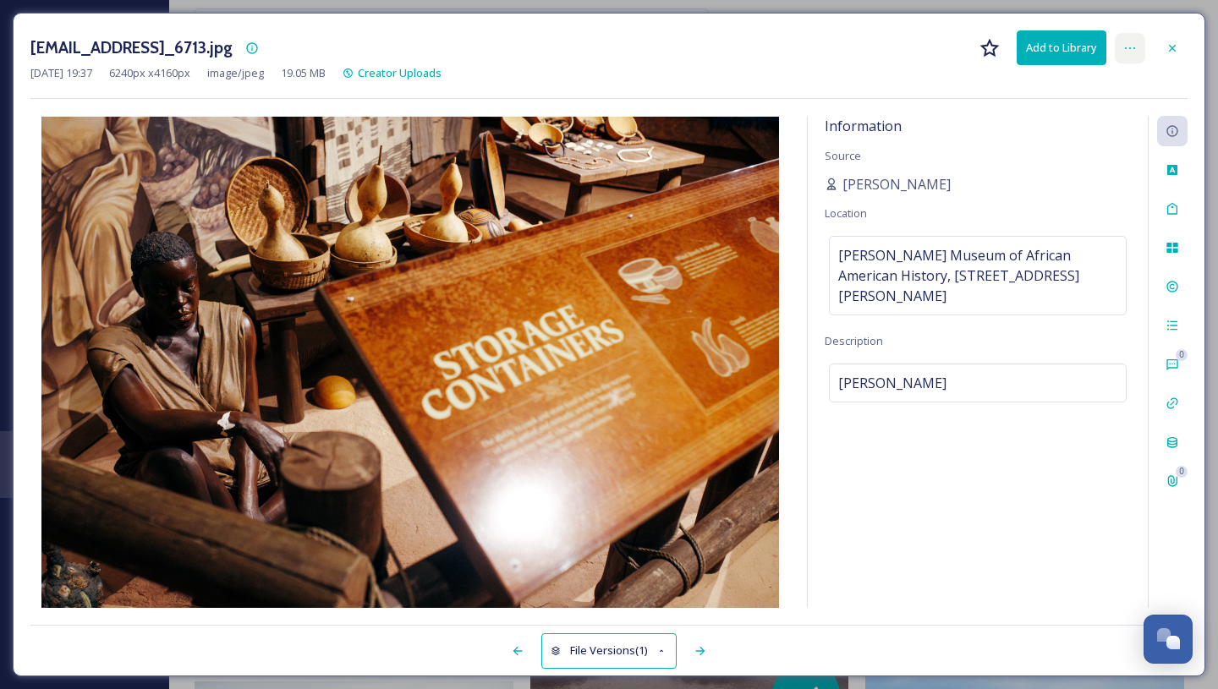
click at [1134, 52] on icon at bounding box center [1130, 48] width 14 height 14
click at [921, 61] on div "[EMAIL_ADDRESS]_6713.jpg Add to Library" at bounding box center [608, 47] width 1157 height 35
click at [1164, 44] on div at bounding box center [1172, 48] width 30 height 30
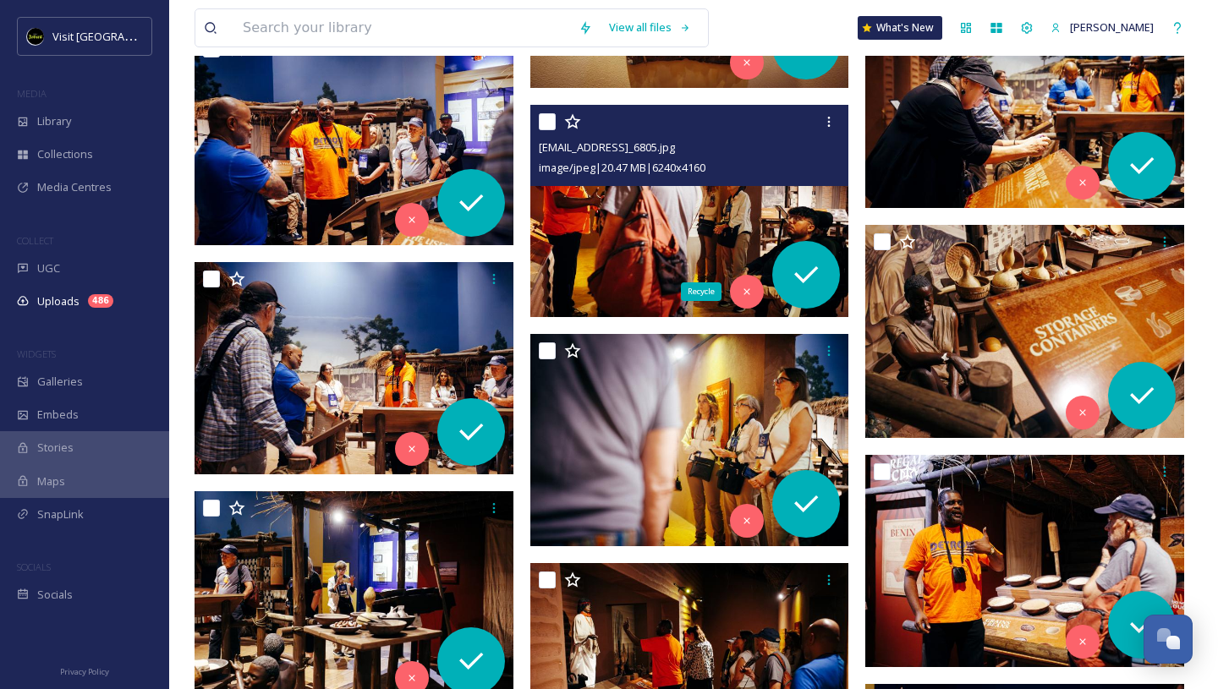
scroll to position [11624, 0]
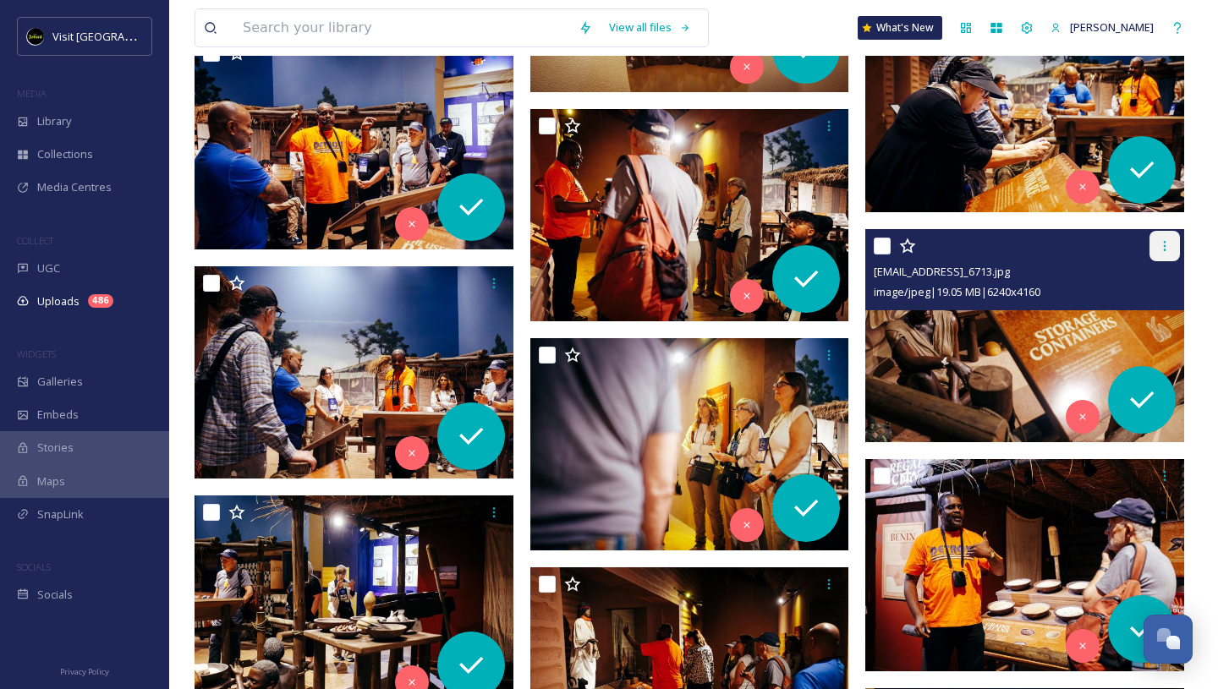
click at [1164, 247] on icon at bounding box center [1165, 246] width 3 height 10
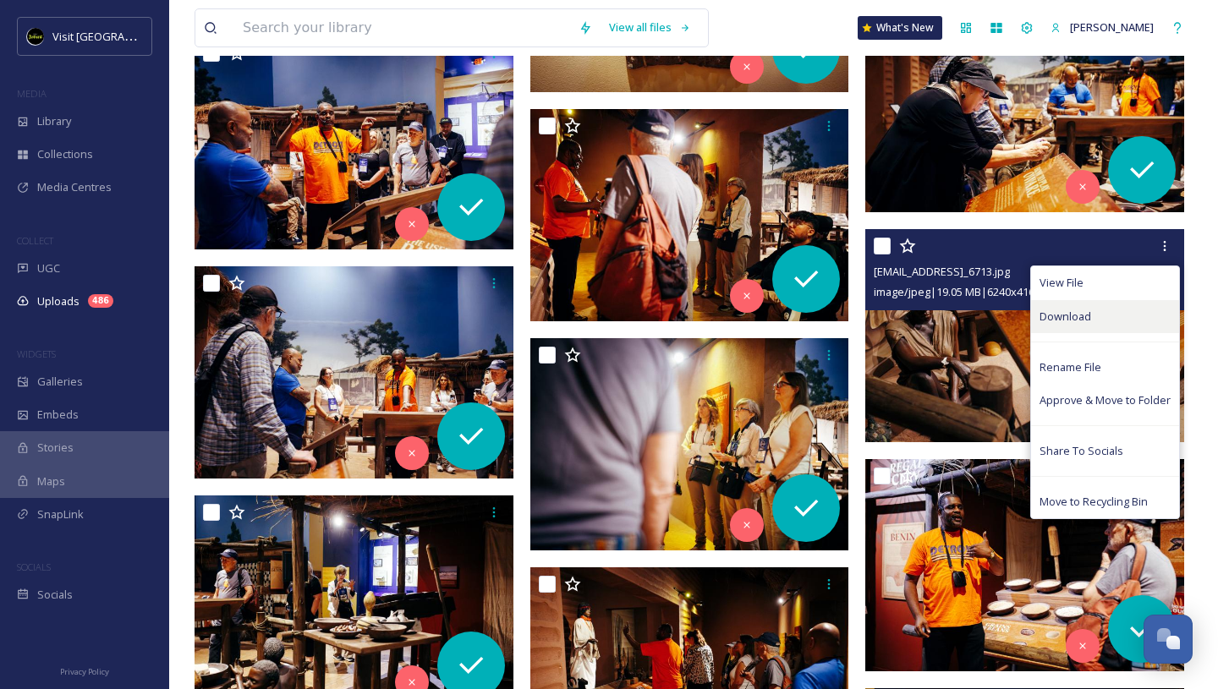
click at [1076, 312] on span "Download" at bounding box center [1065, 317] width 52 height 16
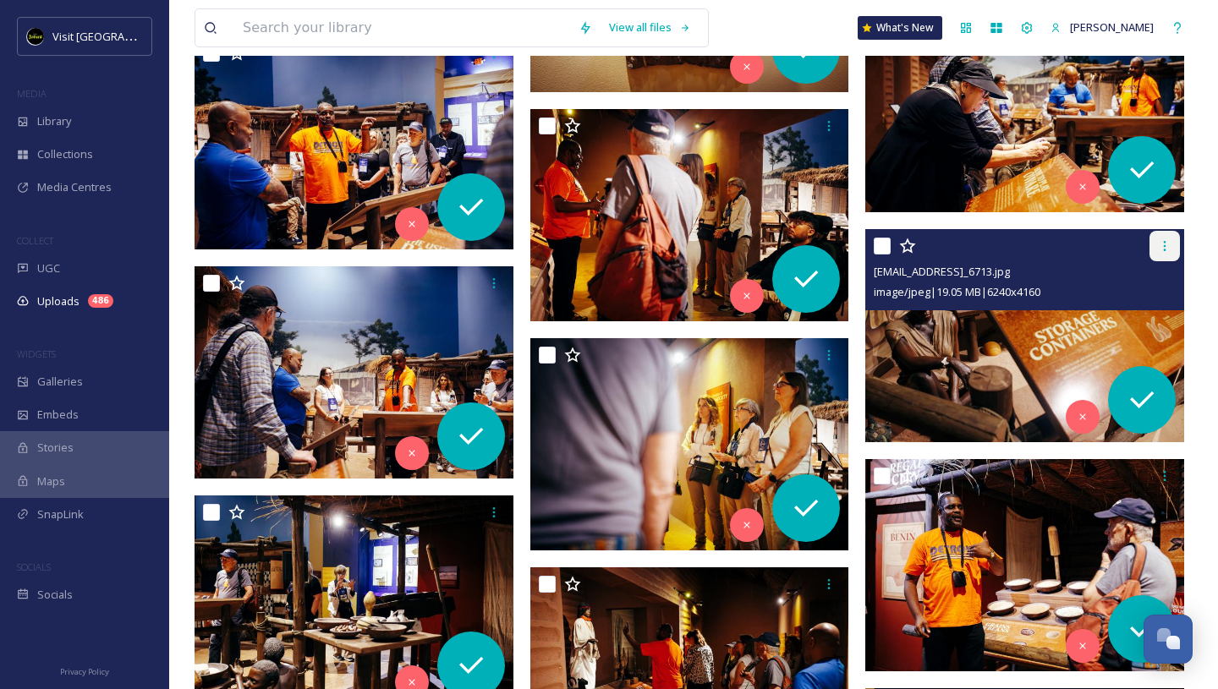
click at [1169, 249] on icon at bounding box center [1165, 246] width 14 height 14
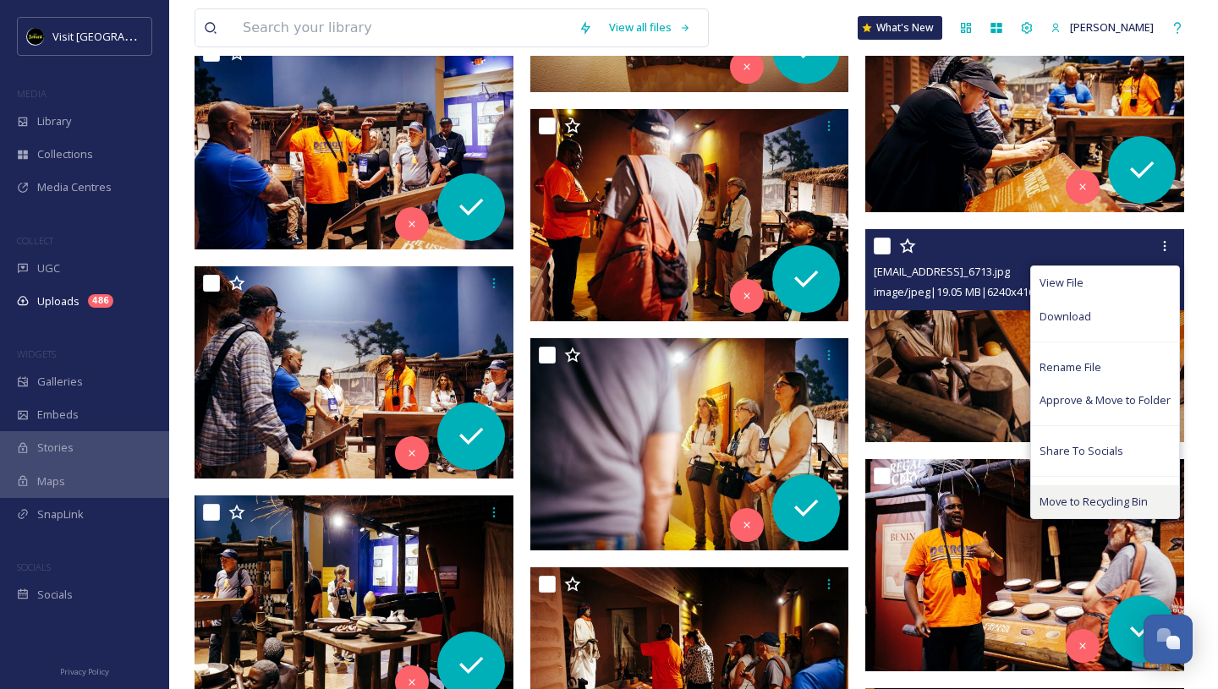
click at [1086, 507] on span "Move to Recycling Bin" at bounding box center [1093, 502] width 108 height 16
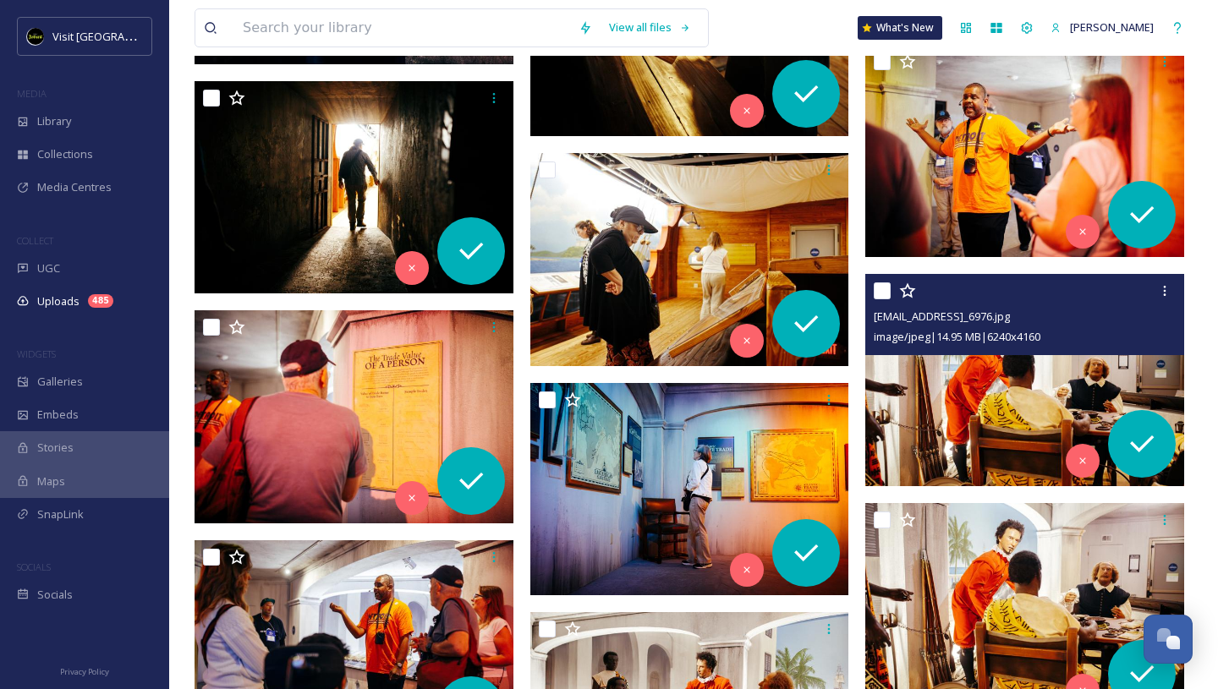
scroll to position [9928, 0]
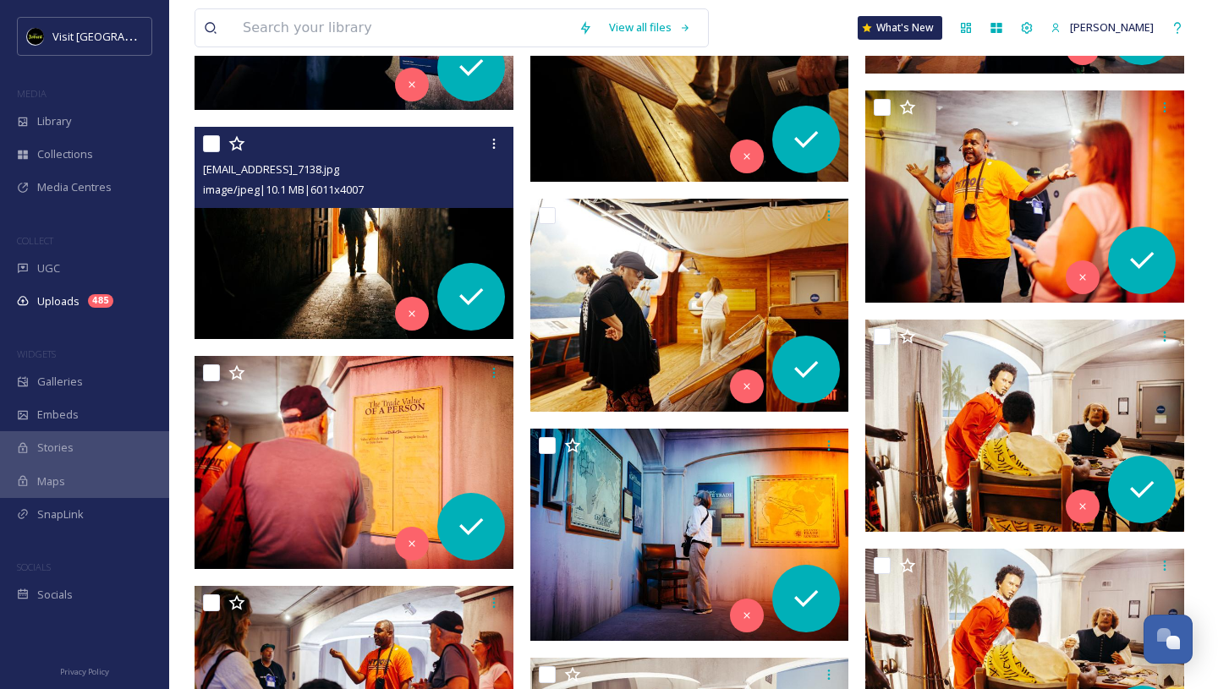
click at [379, 238] on img at bounding box center [353, 233] width 319 height 213
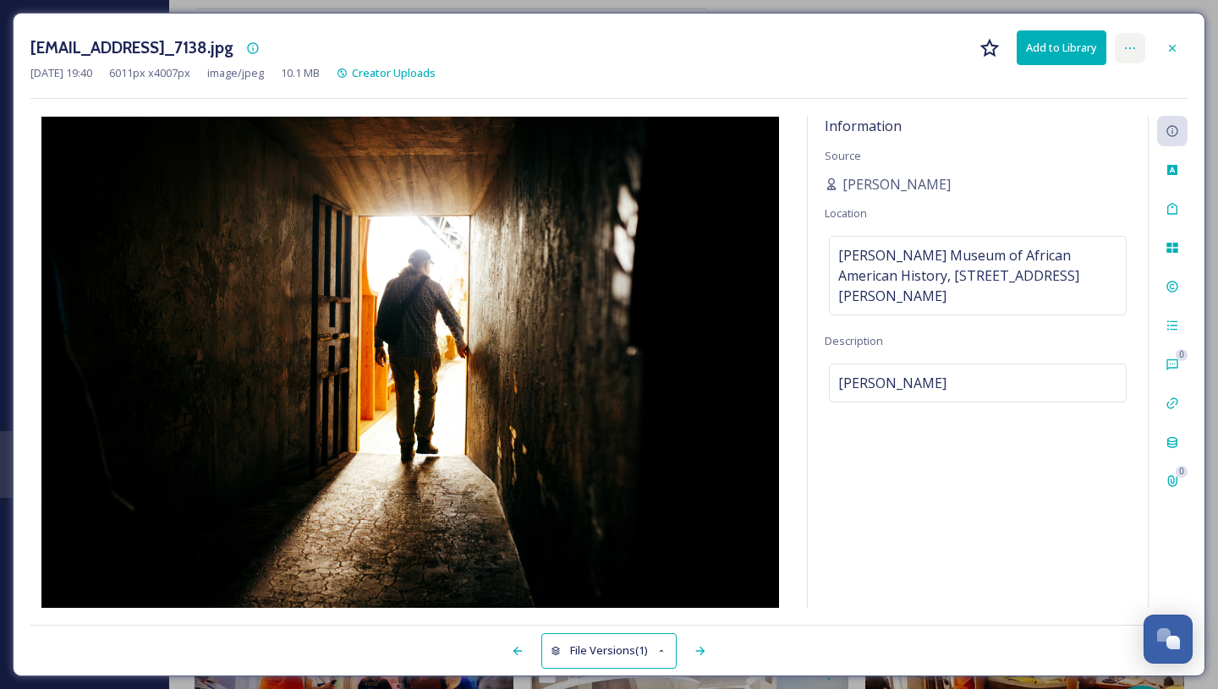
click at [1127, 46] on icon at bounding box center [1130, 48] width 14 height 14
click at [1172, 43] on icon at bounding box center [1172, 48] width 14 height 14
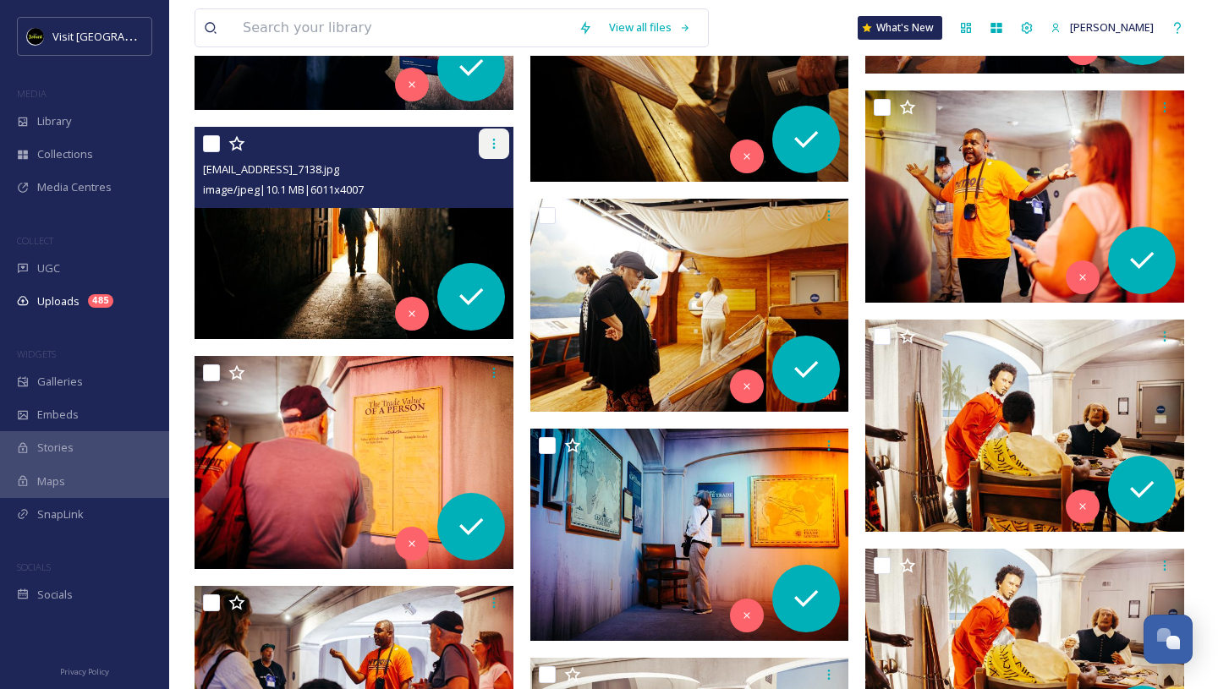
click at [490, 140] on icon at bounding box center [494, 144] width 14 height 14
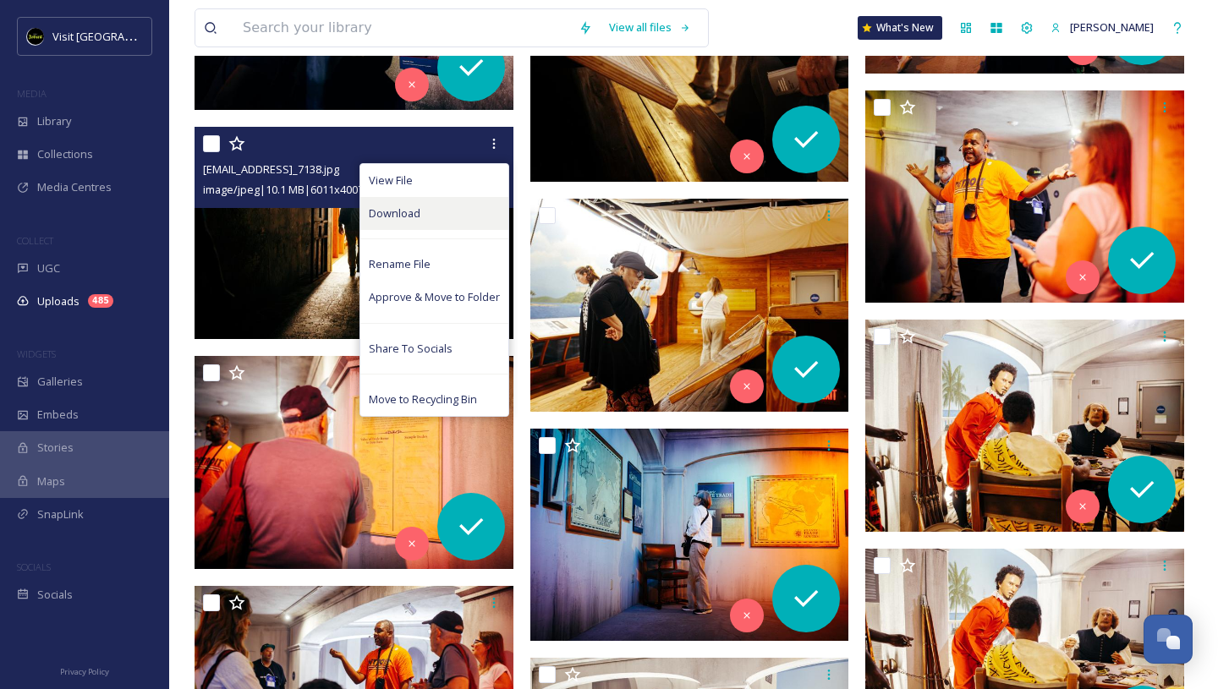
click at [452, 209] on div "Download" at bounding box center [434, 213] width 148 height 33
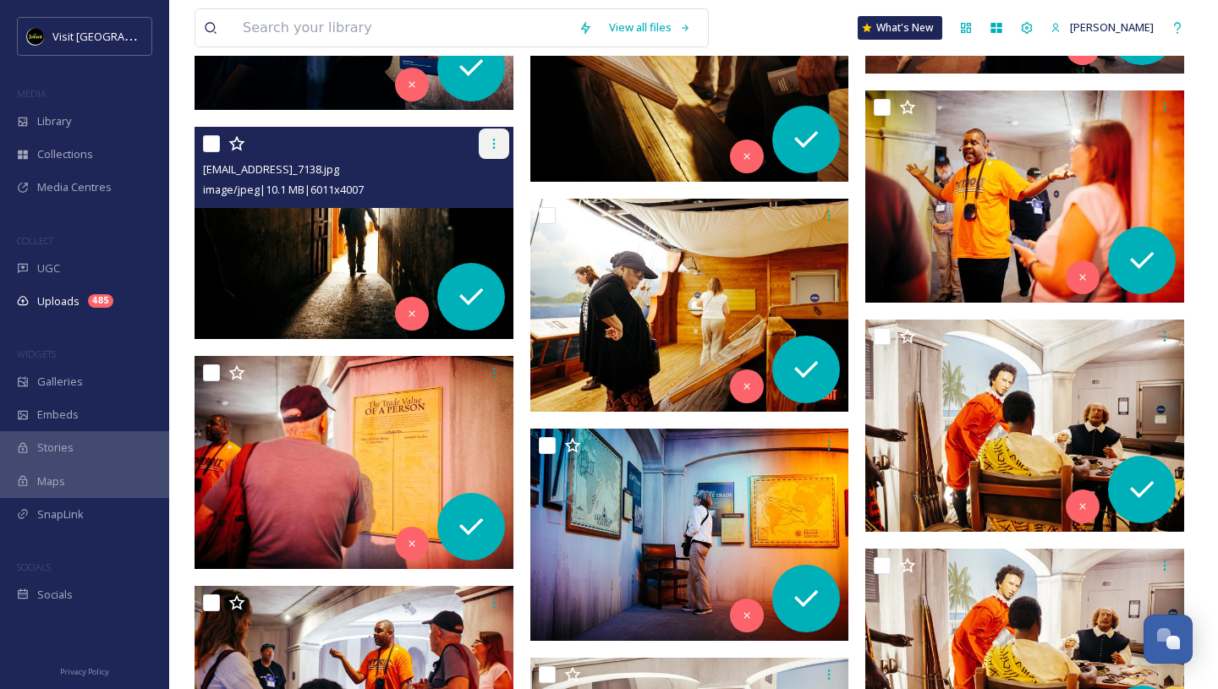
click at [494, 149] on icon at bounding box center [494, 144] width 14 height 14
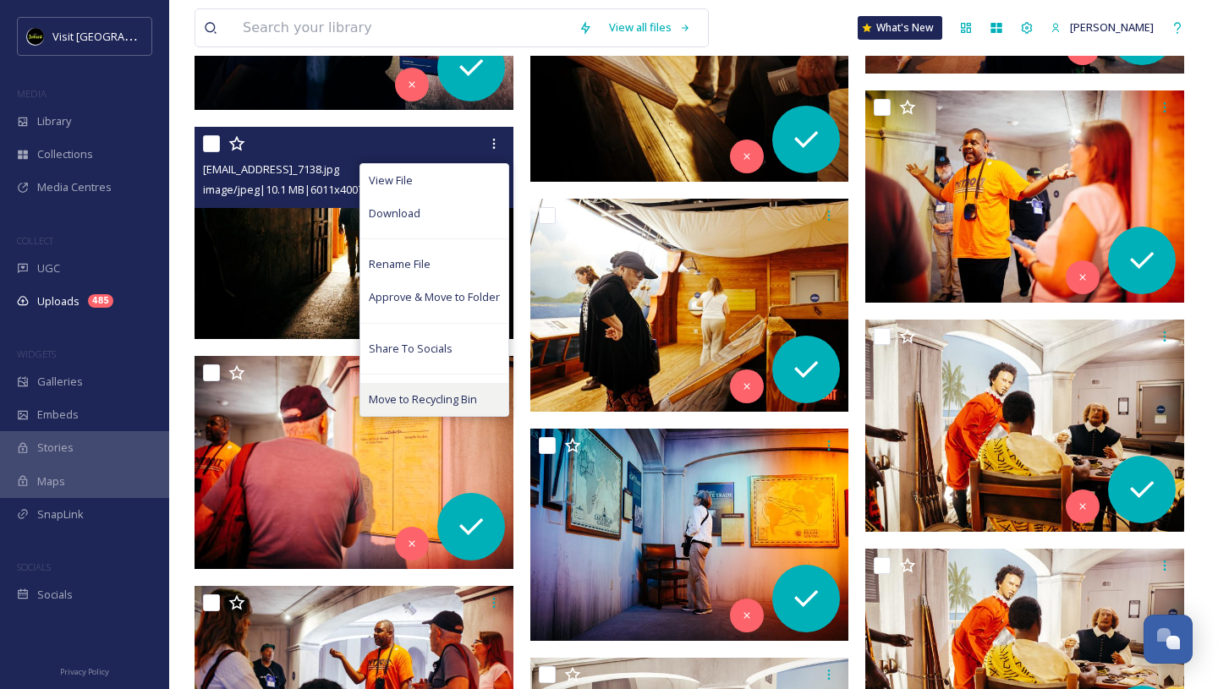
click at [425, 397] on span "Move to Recycling Bin" at bounding box center [423, 400] width 108 height 16
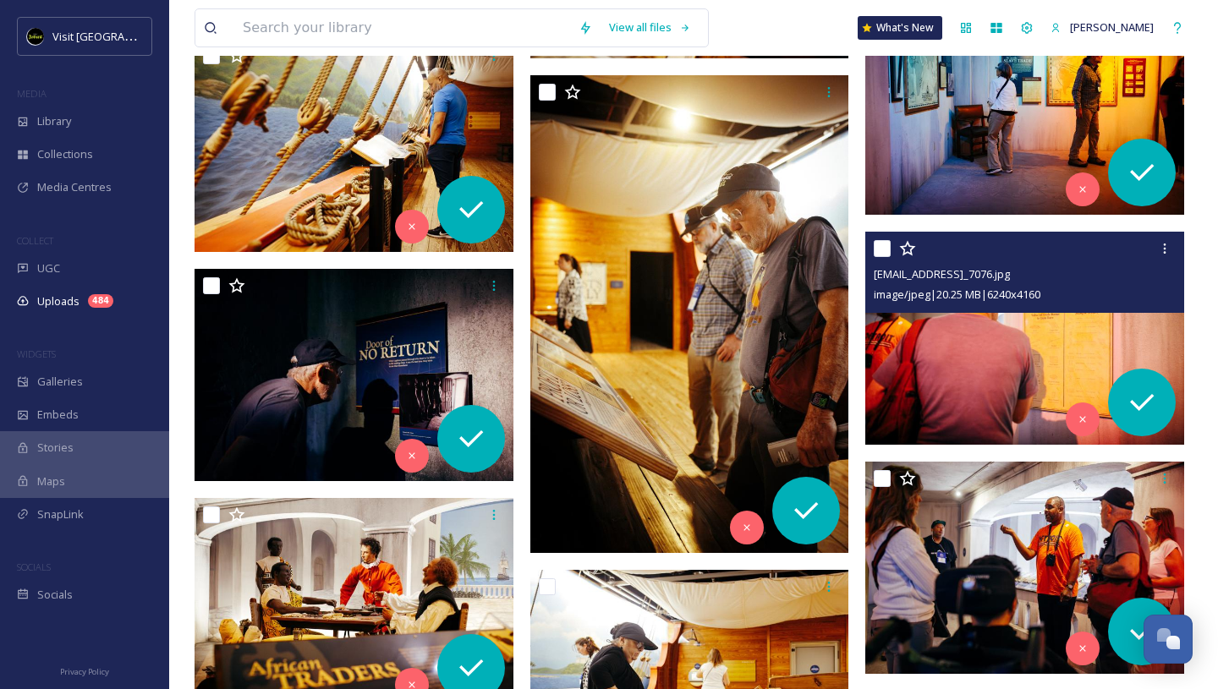
scroll to position [9548, 0]
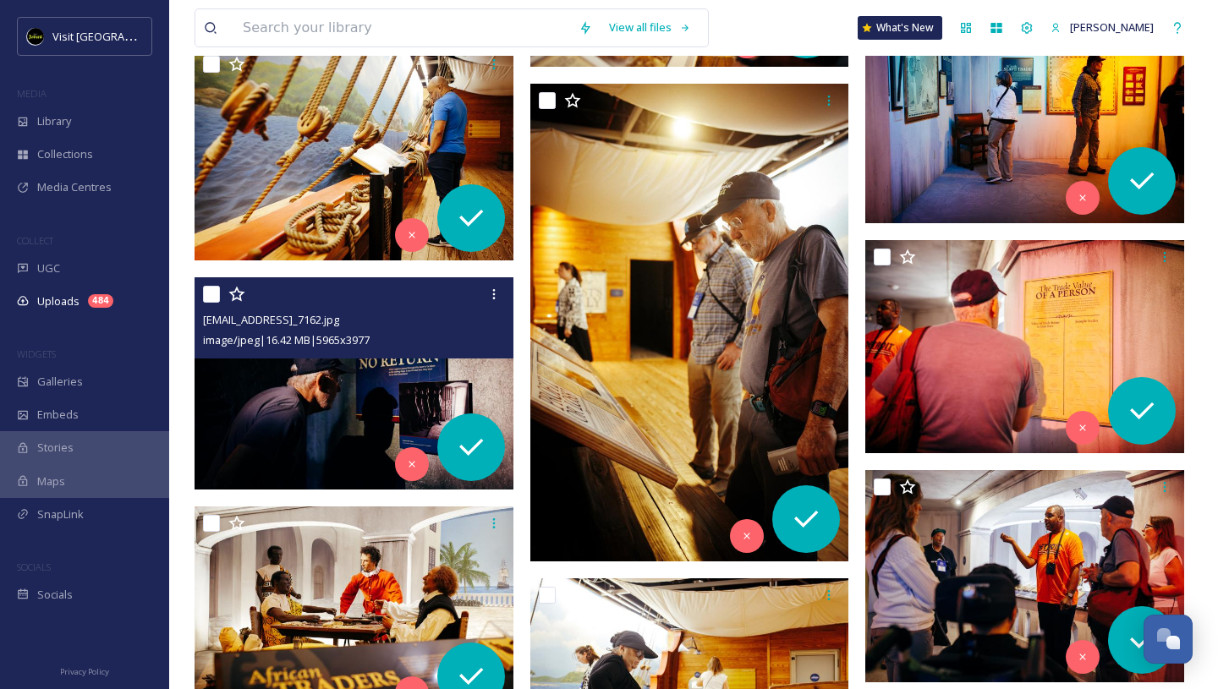
click at [383, 380] on img at bounding box center [353, 383] width 319 height 213
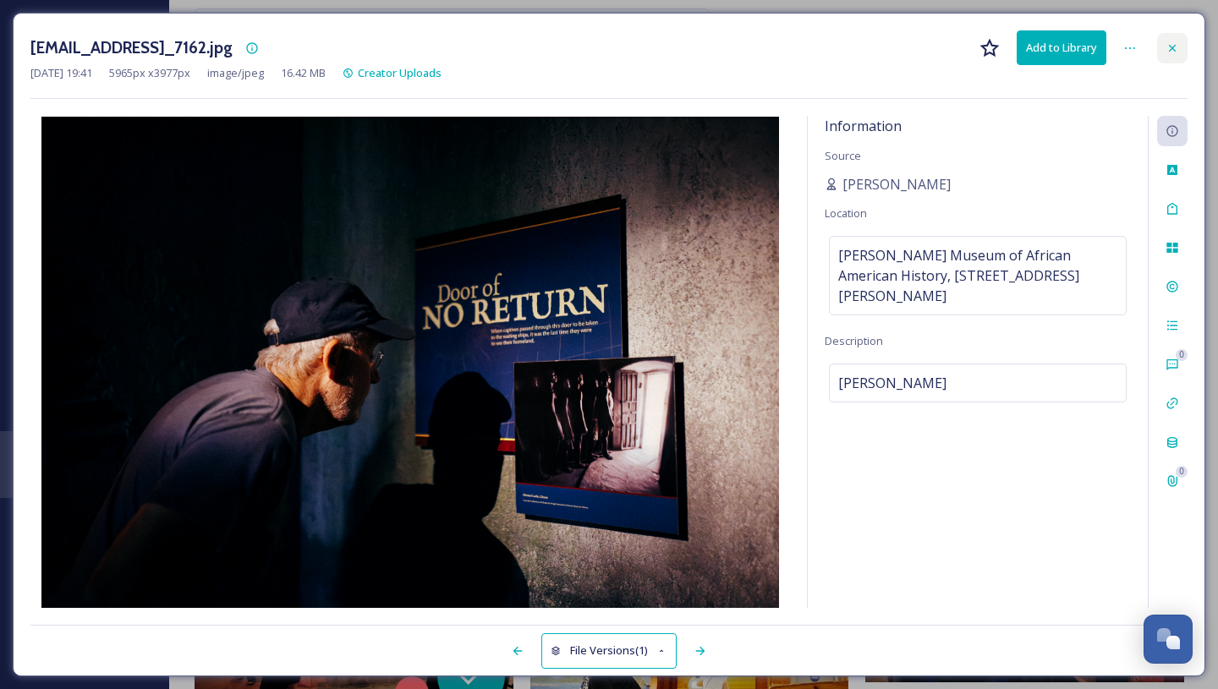
click at [1171, 50] on icon at bounding box center [1172, 48] width 14 height 14
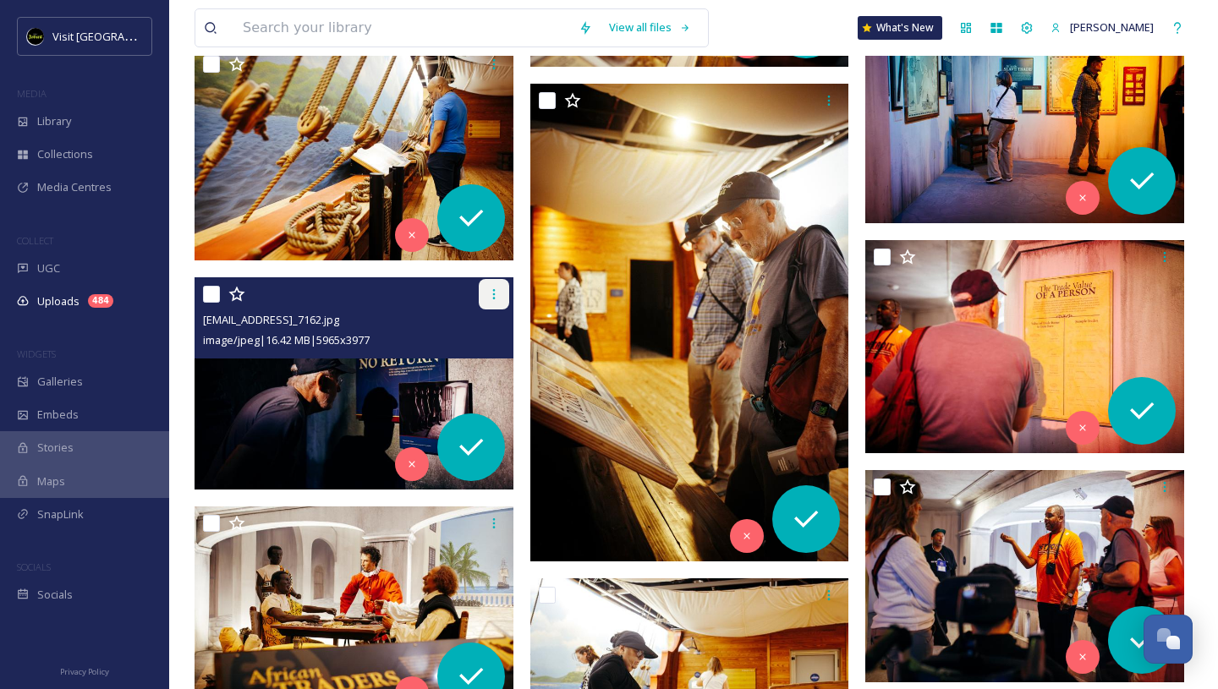
click at [497, 290] on icon at bounding box center [494, 295] width 14 height 14
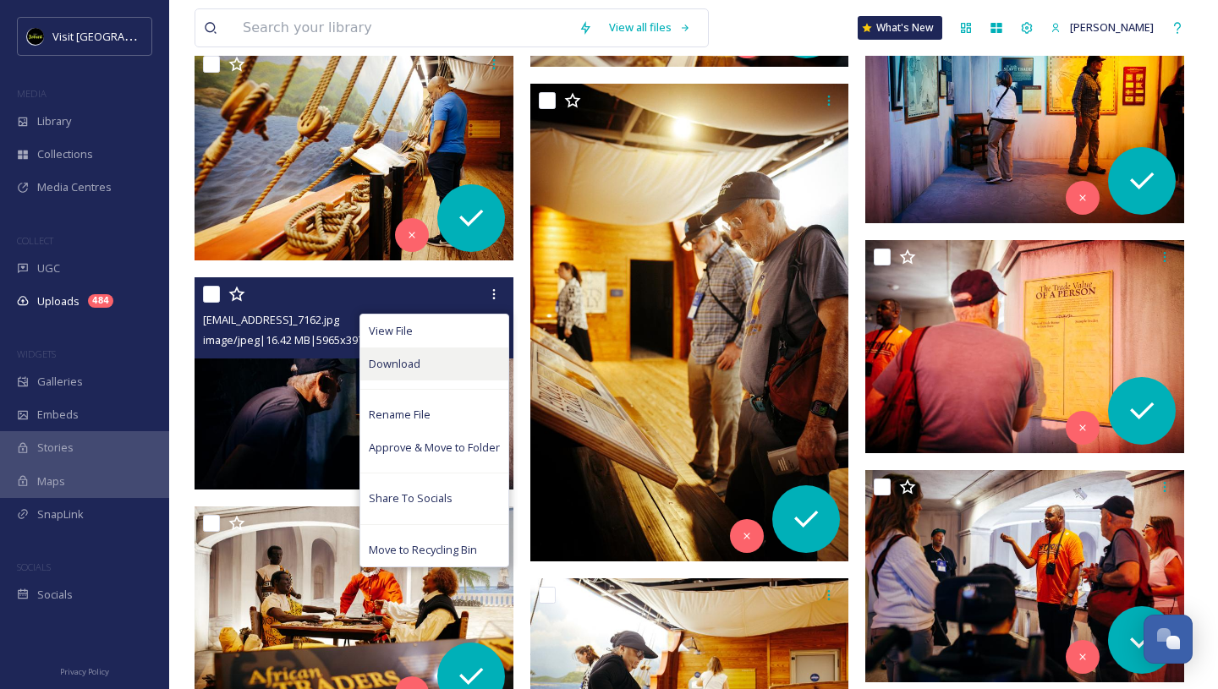
click at [440, 359] on div "Download" at bounding box center [434, 364] width 148 height 33
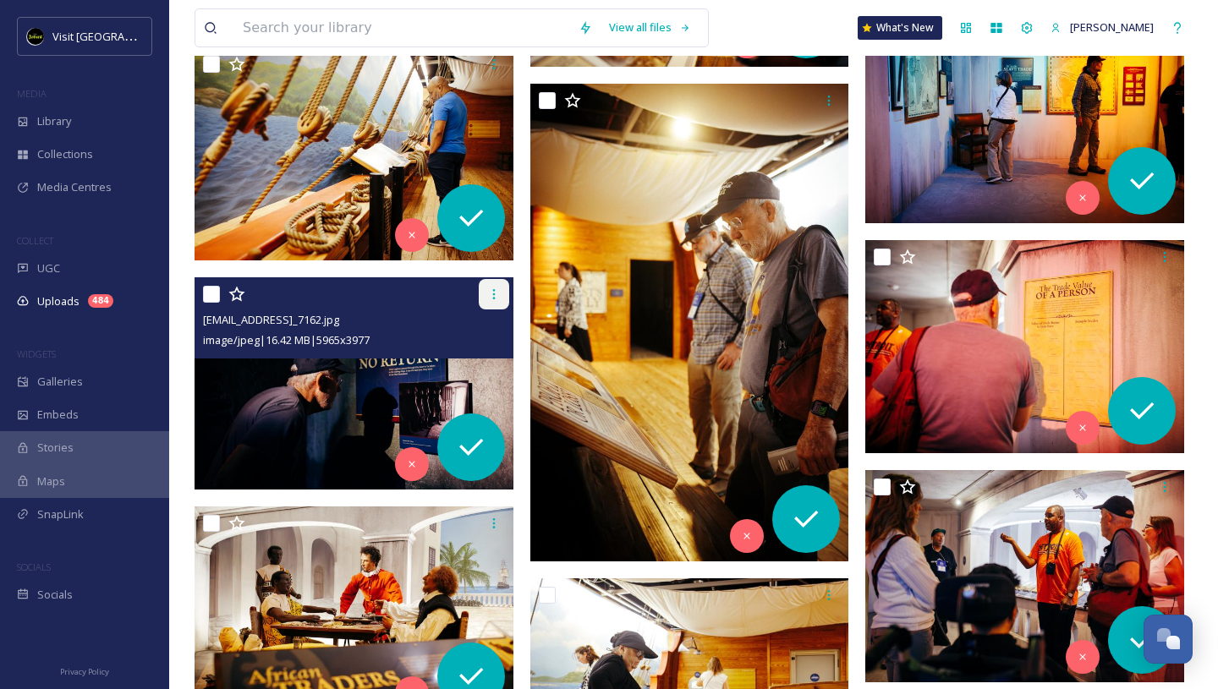
click at [493, 299] on icon at bounding box center [494, 295] width 14 height 14
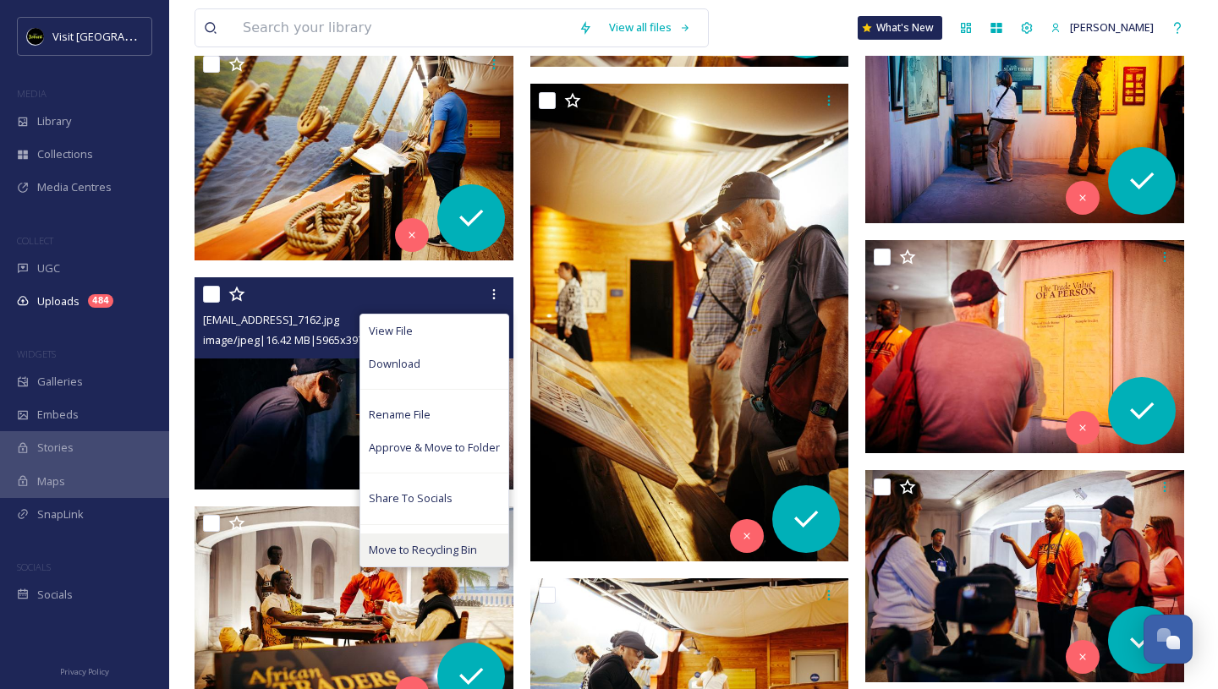
click at [441, 553] on span "Move to Recycling Bin" at bounding box center [423, 550] width 108 height 16
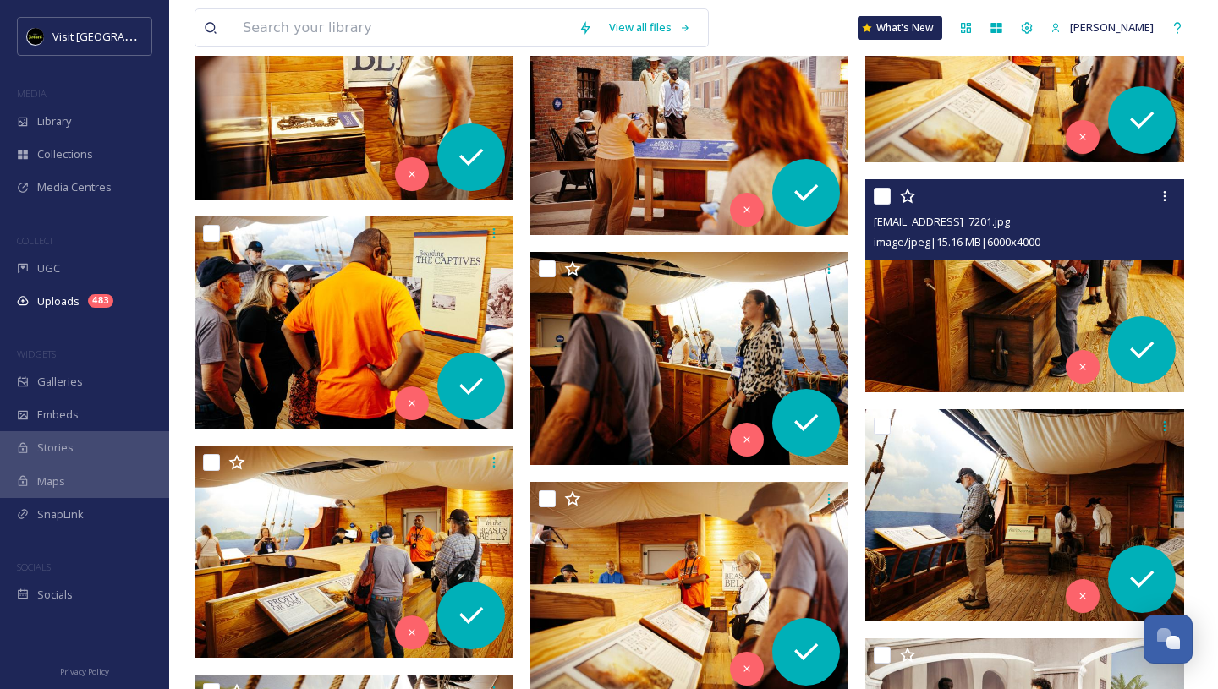
scroll to position [8919, 0]
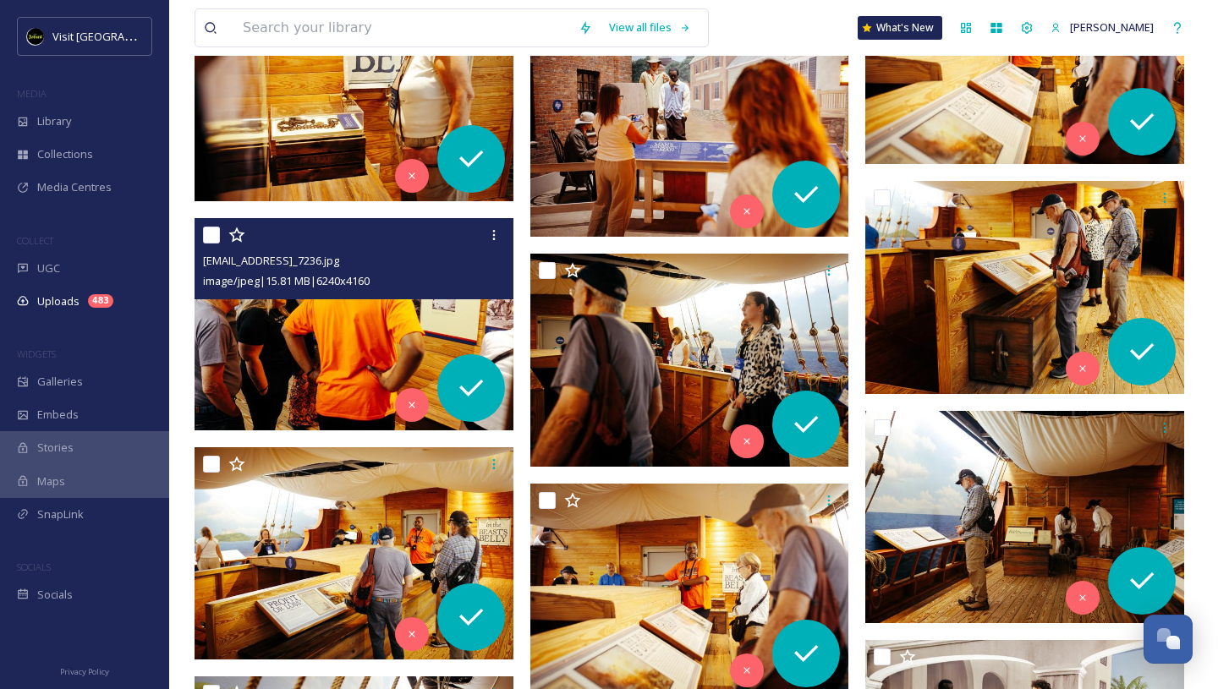
click at [451, 311] on img at bounding box center [353, 324] width 319 height 213
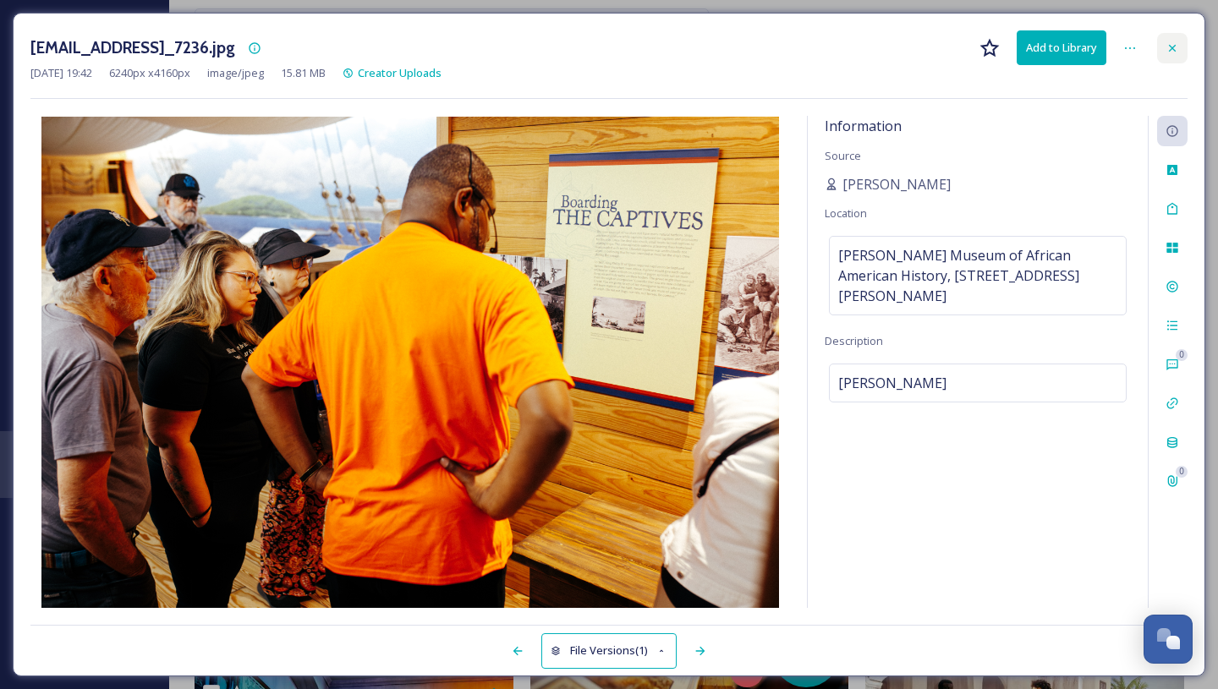
click at [1171, 50] on icon at bounding box center [1172, 48] width 14 height 14
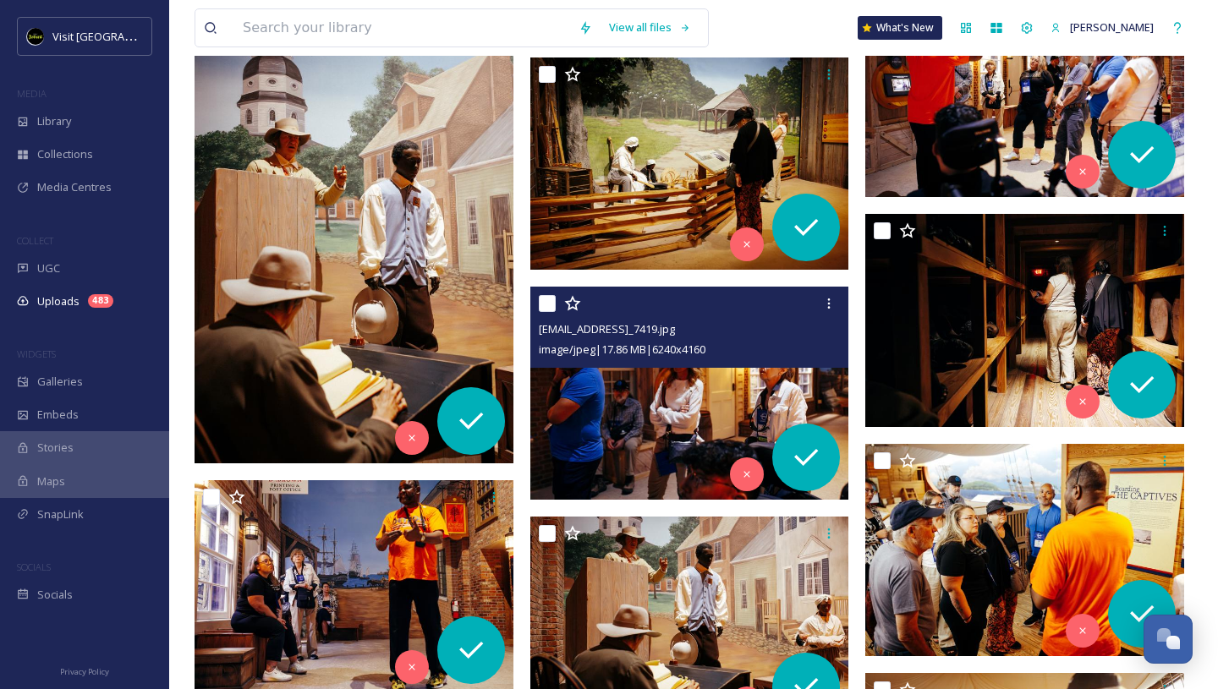
scroll to position [8192, 0]
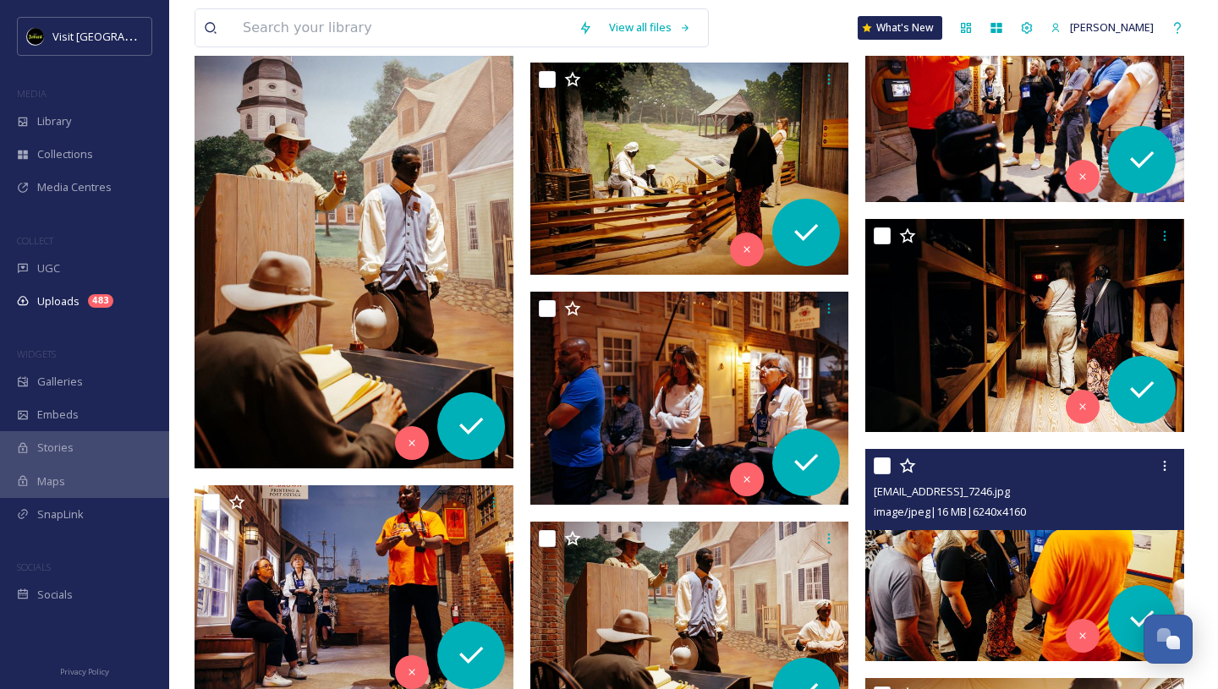
click at [948, 530] on img at bounding box center [1024, 555] width 319 height 213
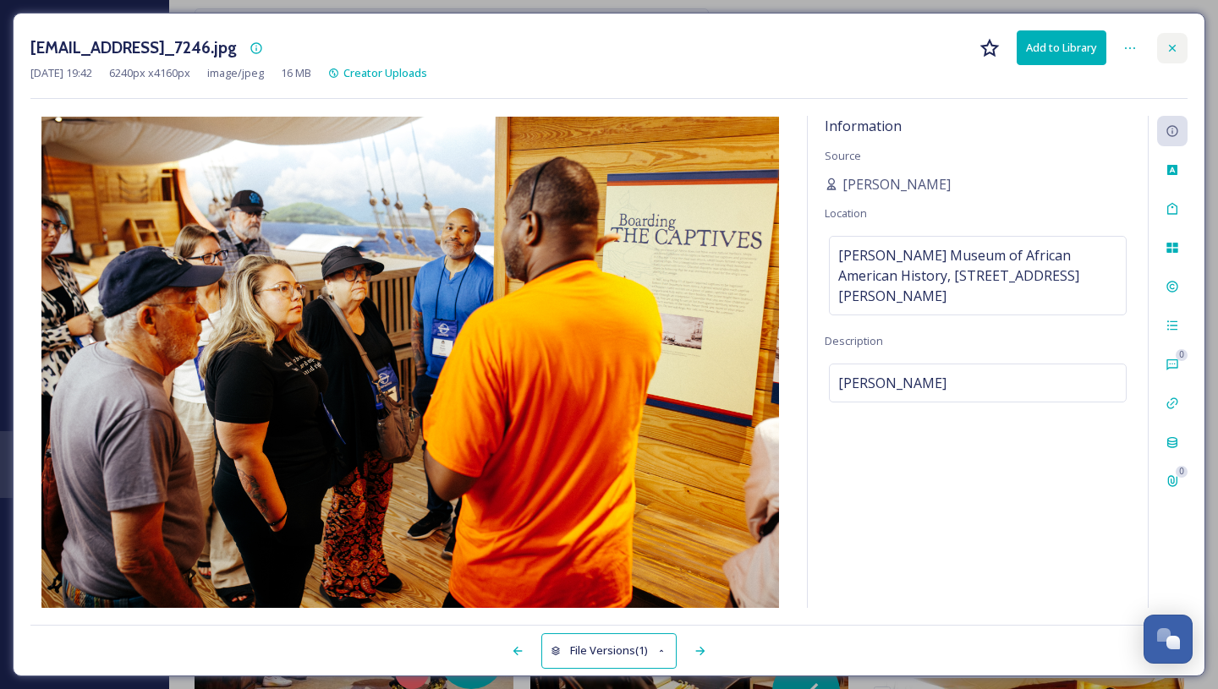
click at [1175, 41] on icon at bounding box center [1172, 48] width 14 height 14
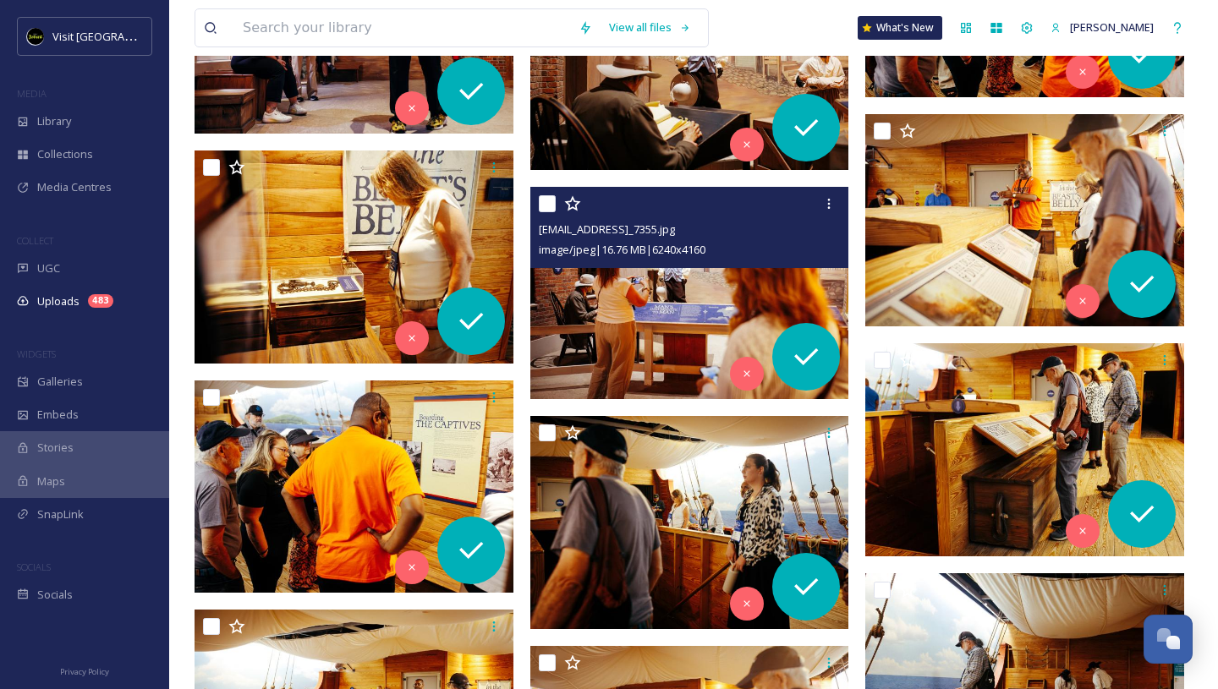
scroll to position [8917, 0]
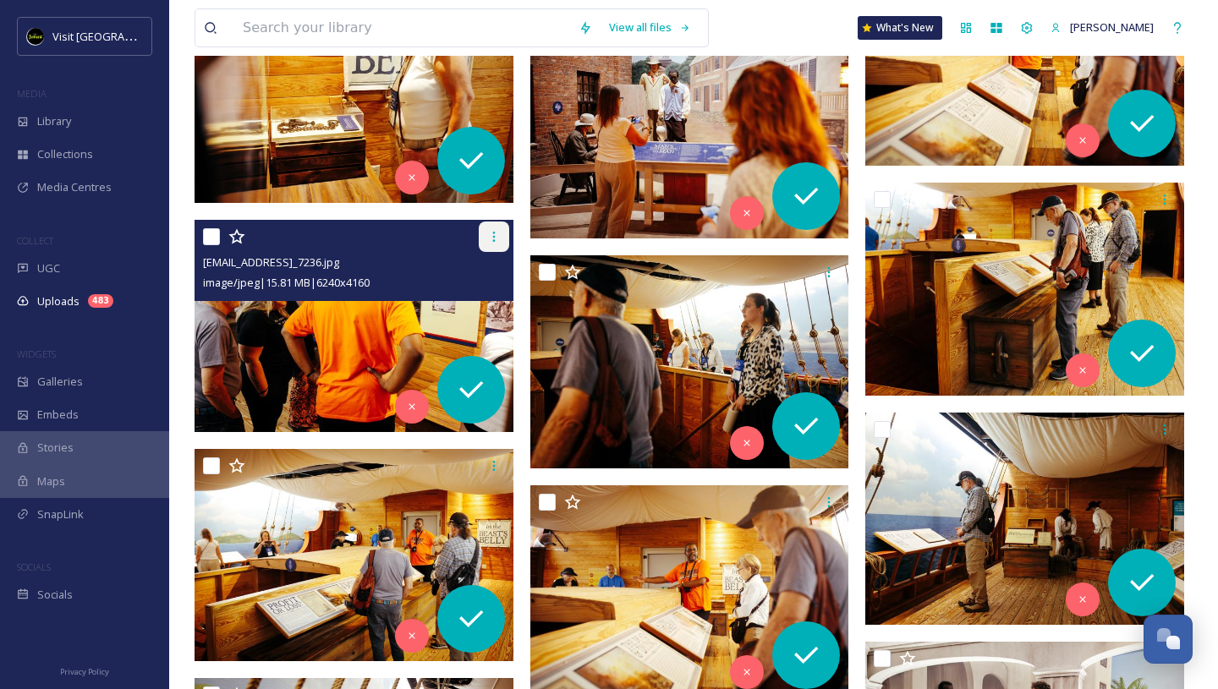
click at [490, 240] on icon at bounding box center [494, 237] width 14 height 14
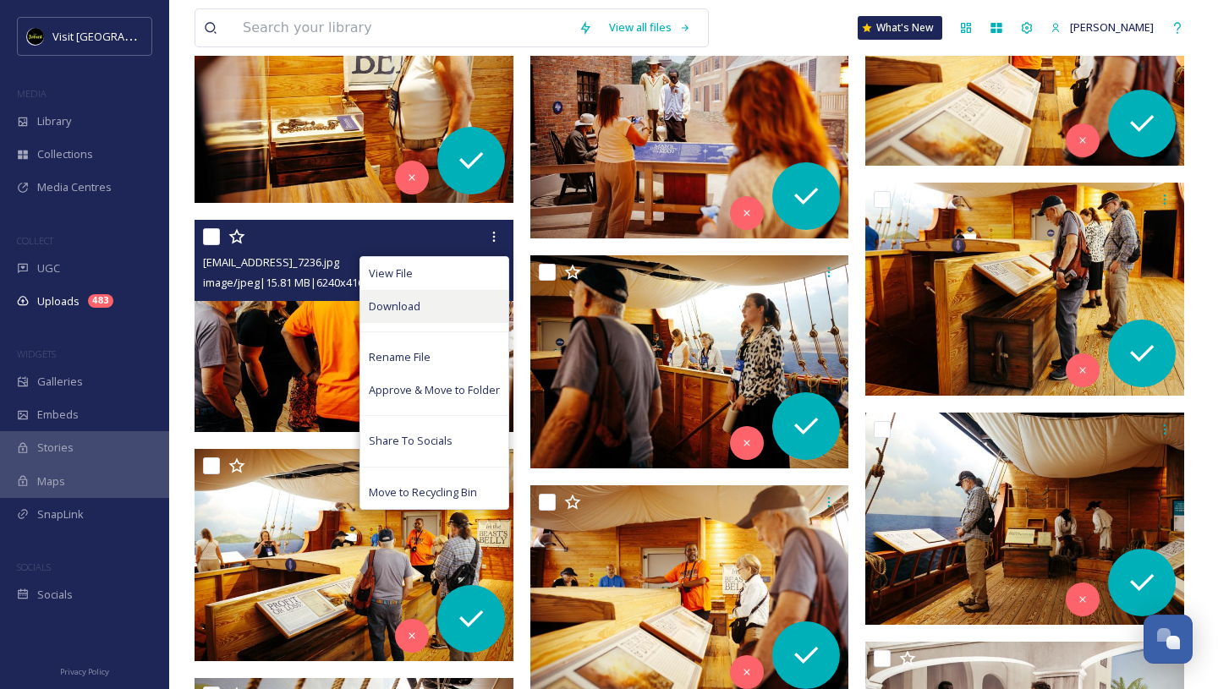
click at [417, 302] on span "Download" at bounding box center [395, 307] width 52 height 16
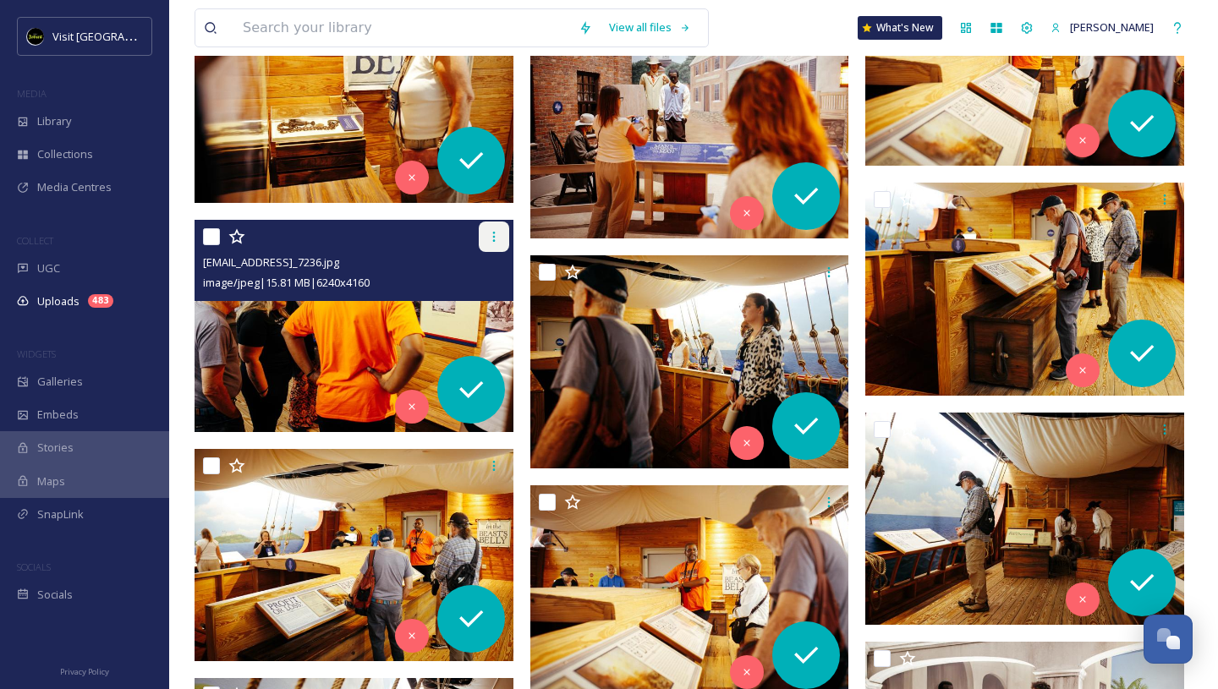
click at [494, 237] on icon at bounding box center [494, 237] width 14 height 14
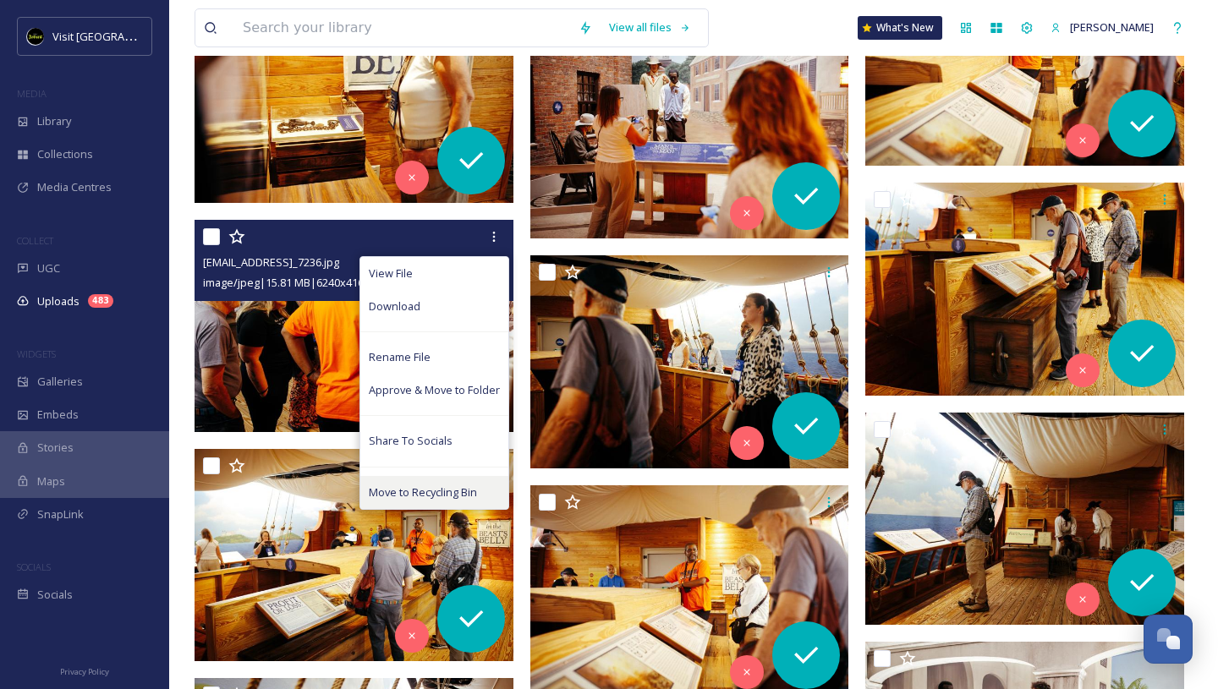
click at [434, 489] on span "Move to Recycling Bin" at bounding box center [423, 493] width 108 height 16
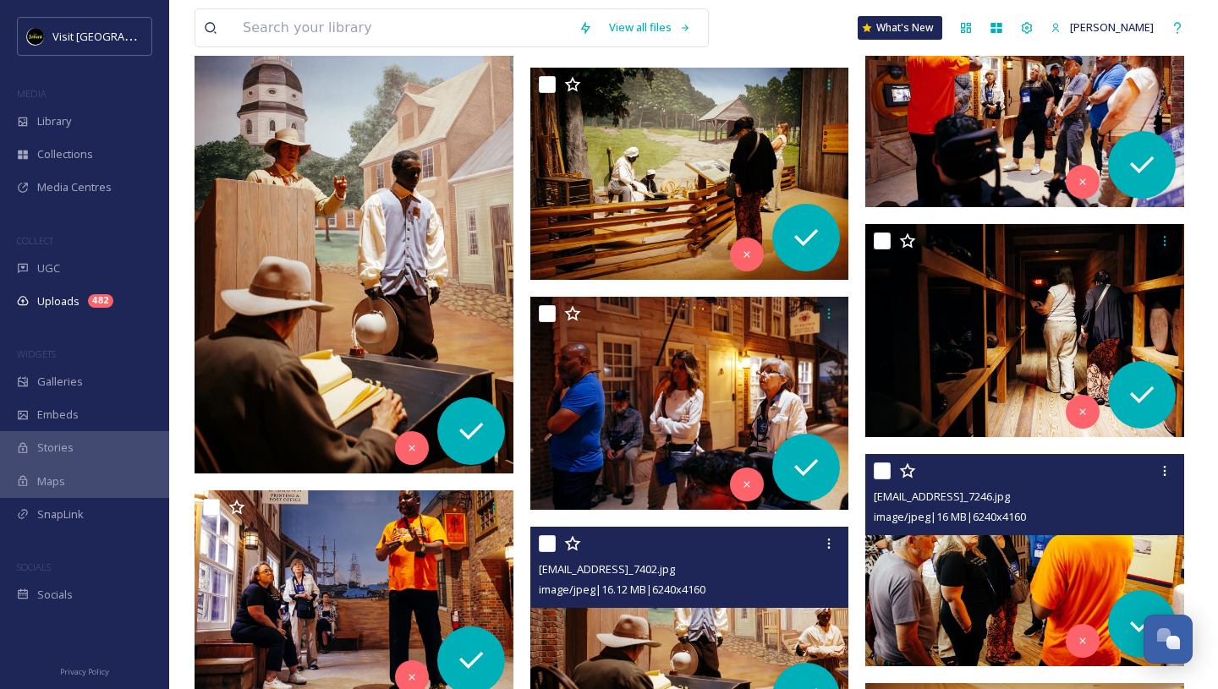
scroll to position [8186, 0]
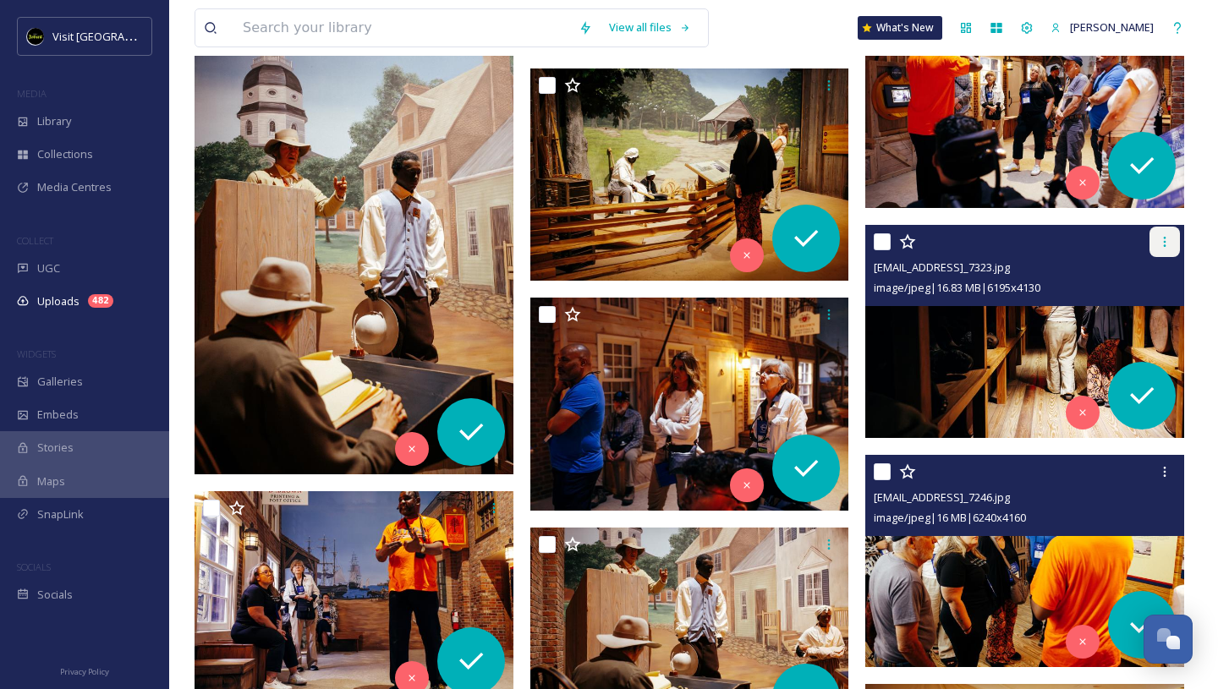
click at [1159, 242] on icon at bounding box center [1165, 242] width 14 height 14
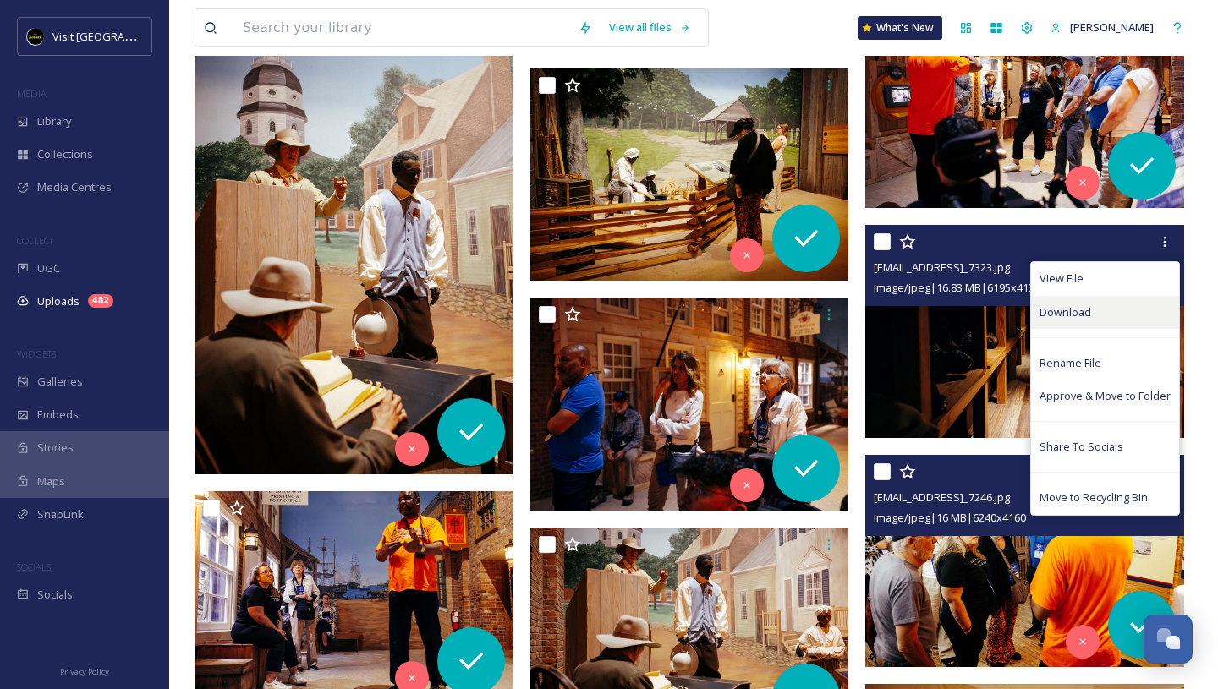
click at [1088, 309] on span "Download" at bounding box center [1065, 312] width 52 height 16
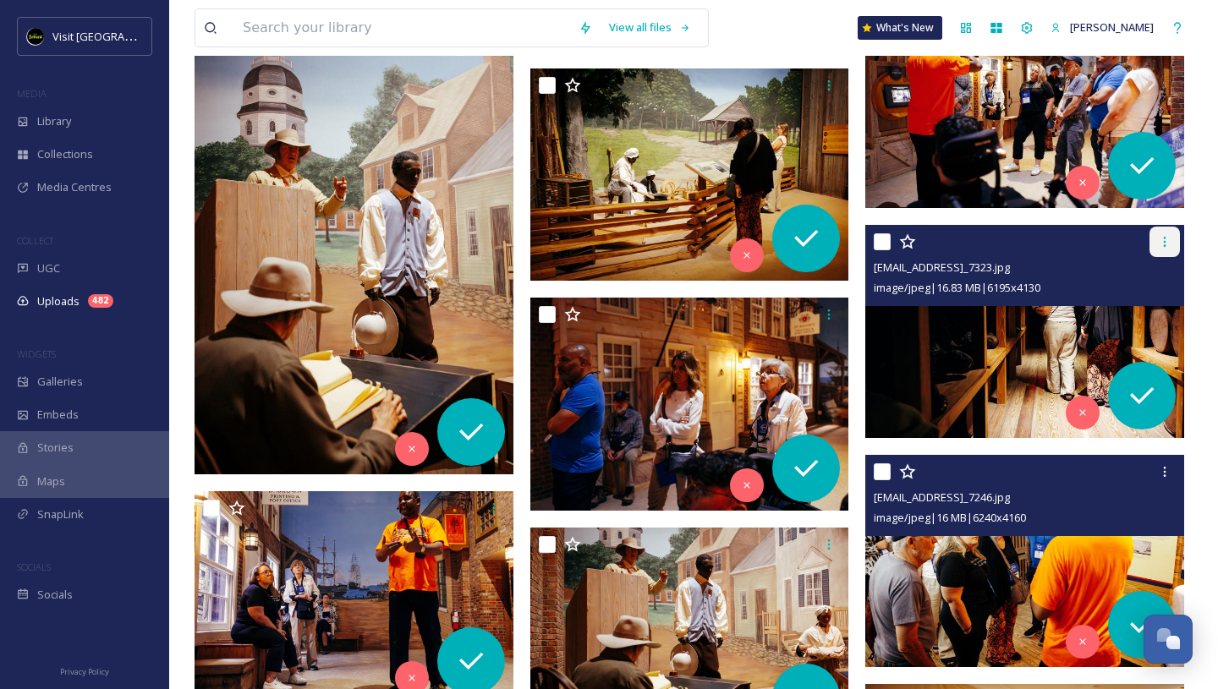
click at [1163, 245] on icon at bounding box center [1165, 242] width 14 height 14
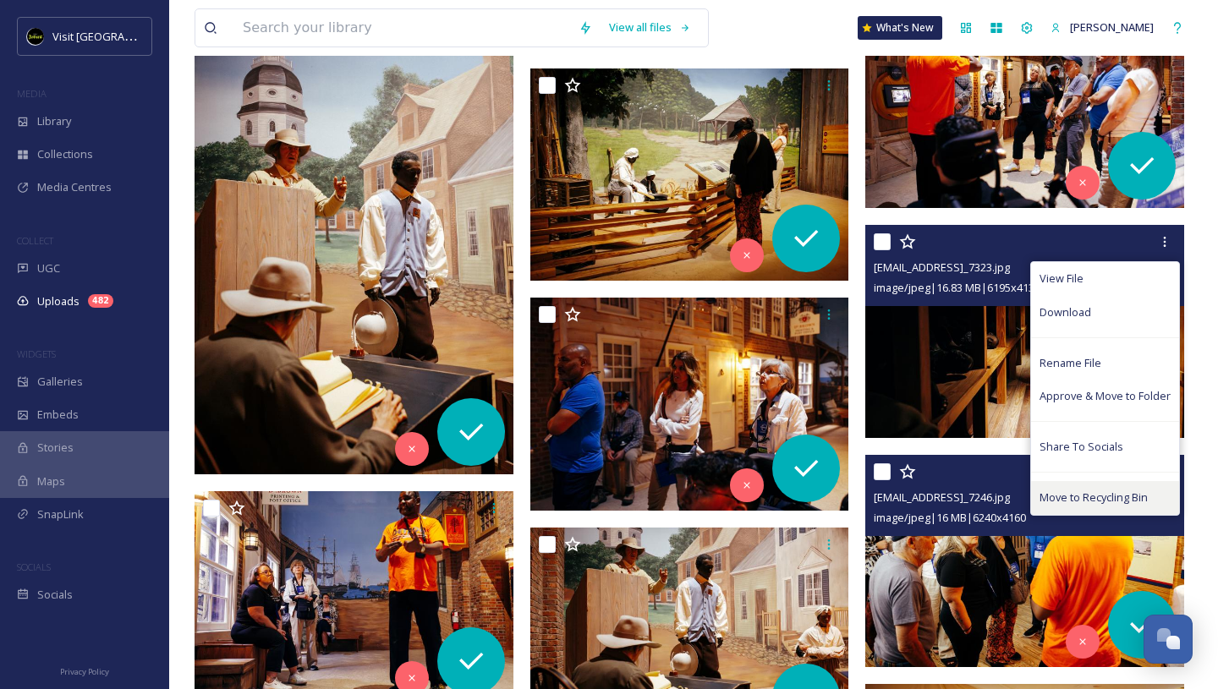
click at [1104, 488] on div "Move to Recycling Bin" at bounding box center [1105, 497] width 148 height 33
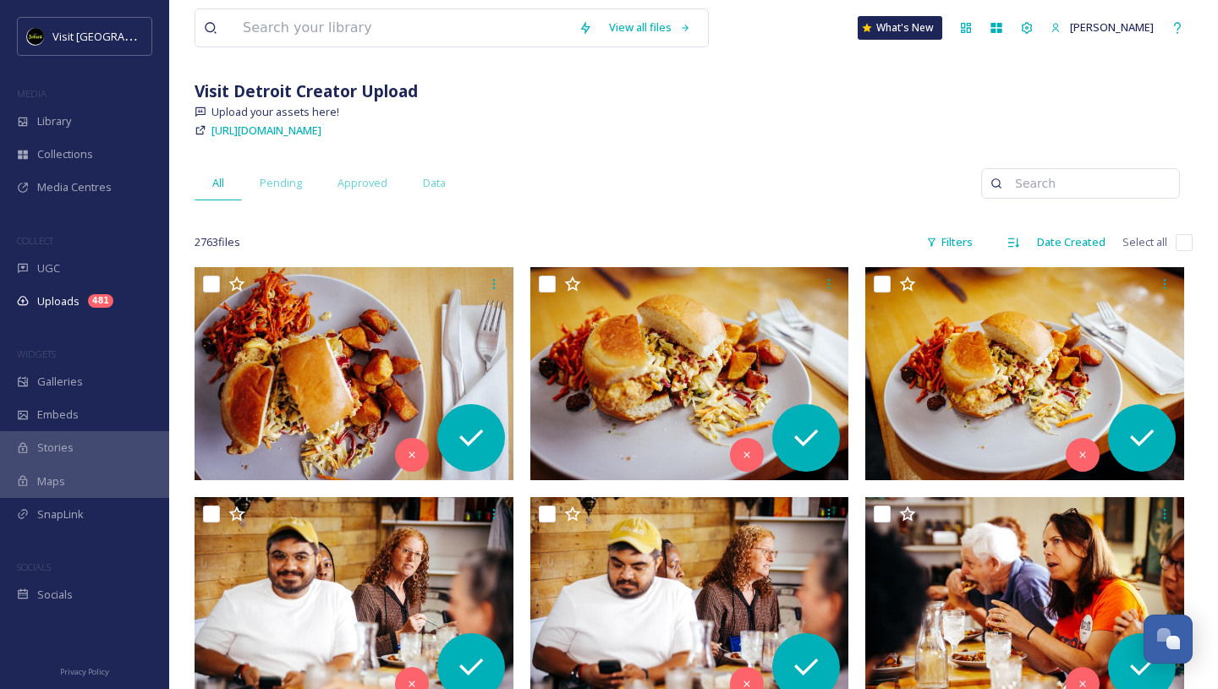
scroll to position [0, 0]
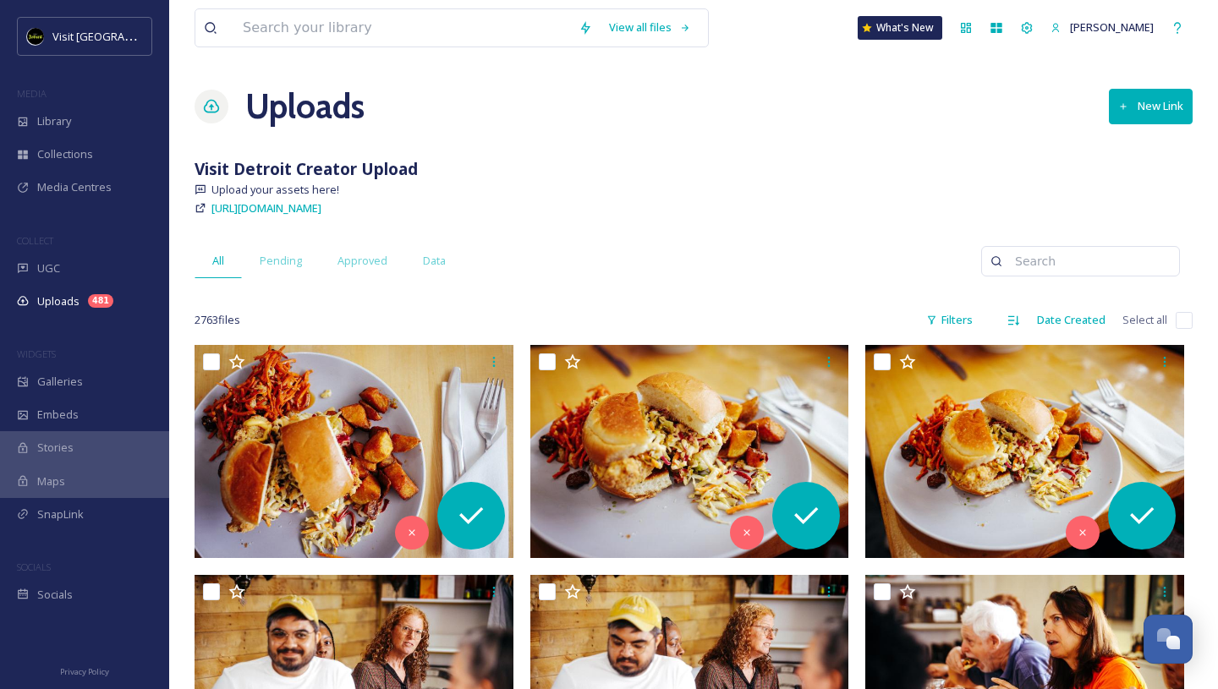
click at [808, 45] on div "View all files What's New [PERSON_NAME]" at bounding box center [693, 28] width 998 height 56
